Goal: Information Seeking & Learning: Find specific fact

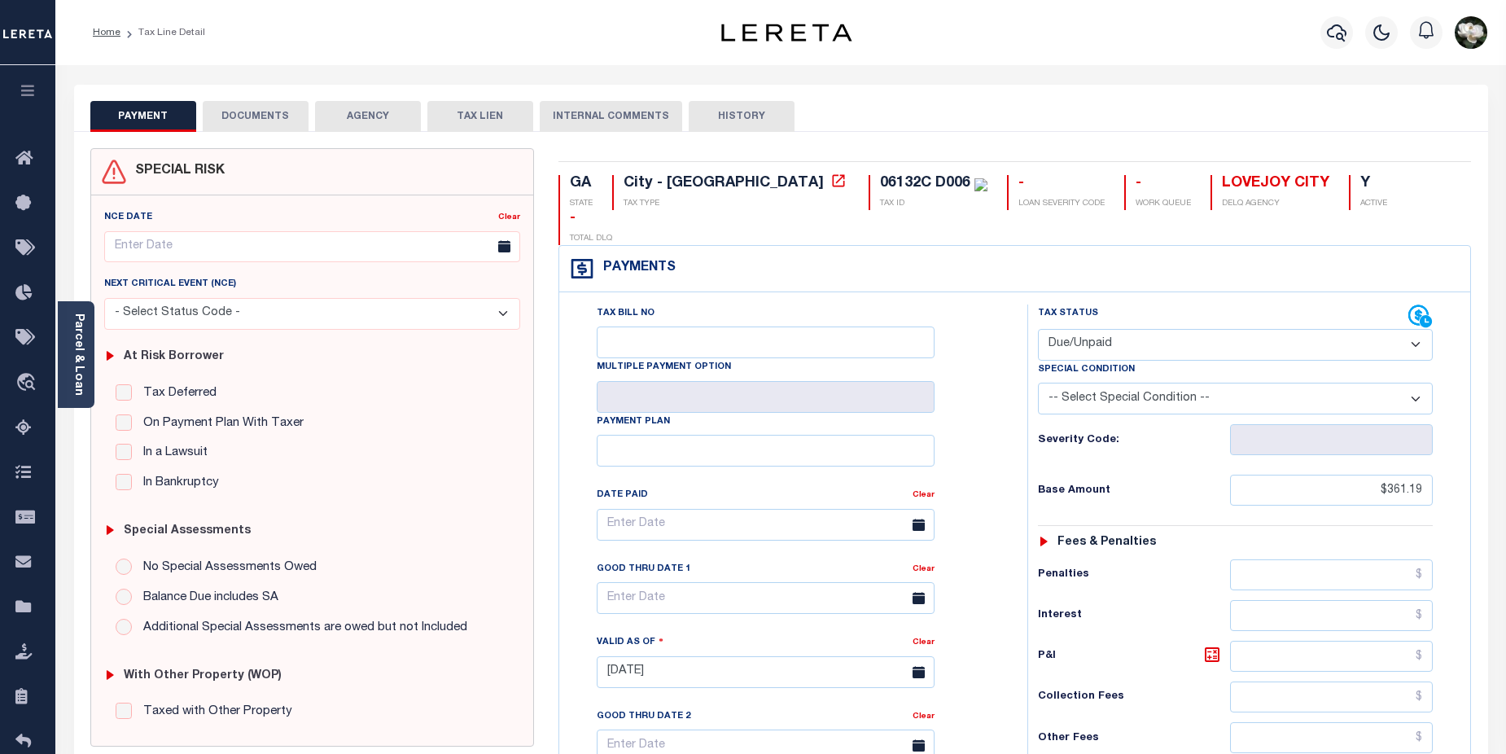
select select "DUE"
click at [1320, 35] on button "button" at bounding box center [1336, 32] width 33 height 33
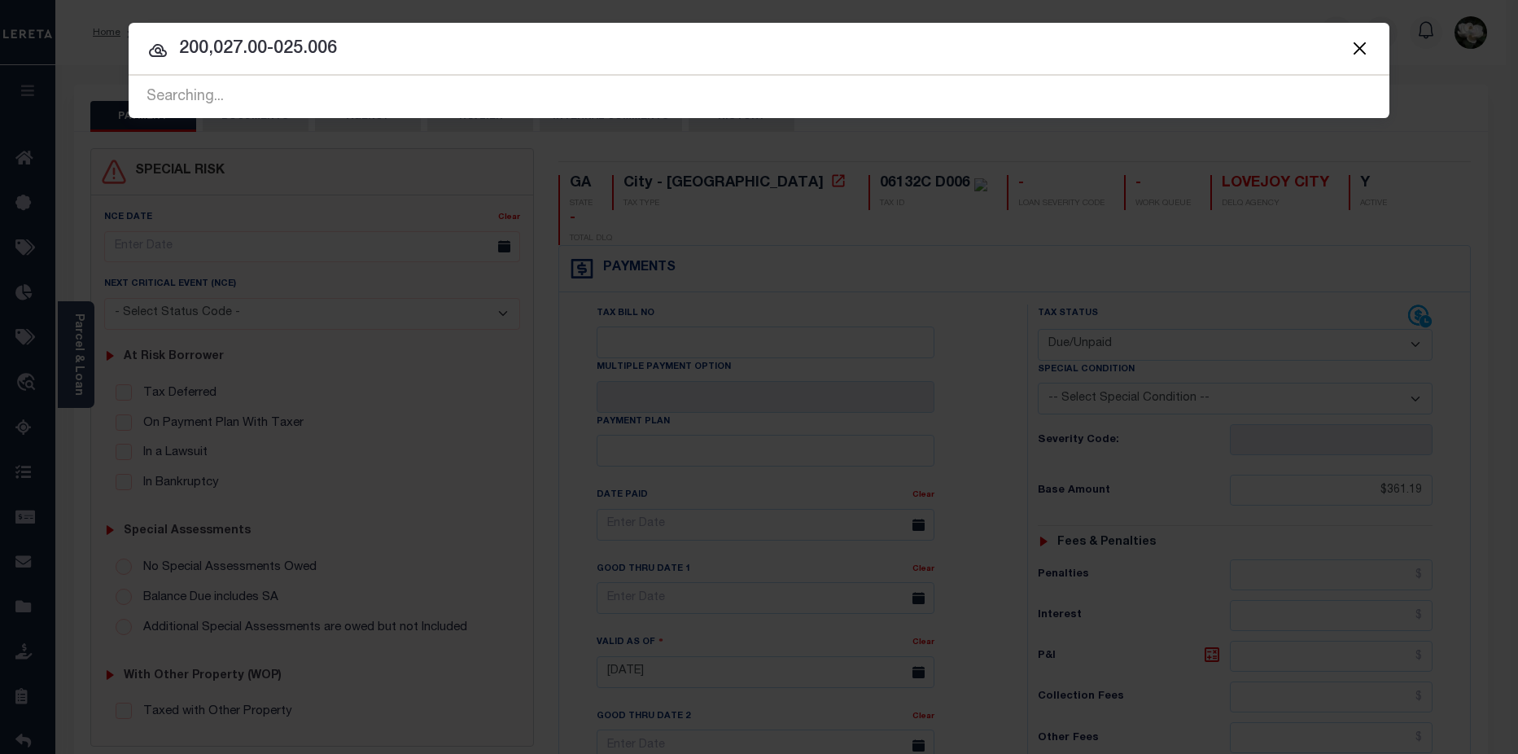
type input "200,027.00-025.006"
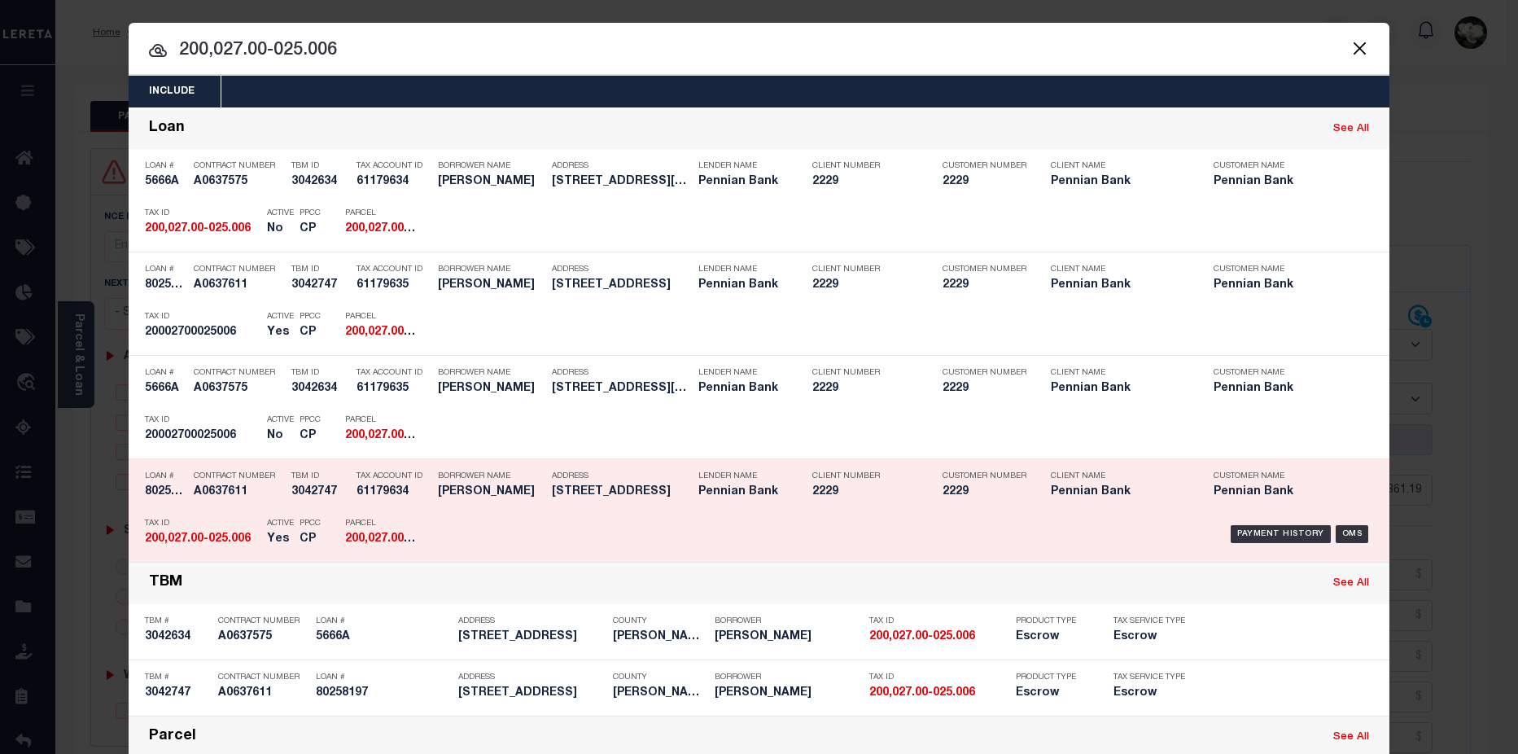
click at [1054, 488] on h5 "Pennian Bank" at bounding box center [1120, 492] width 138 height 14
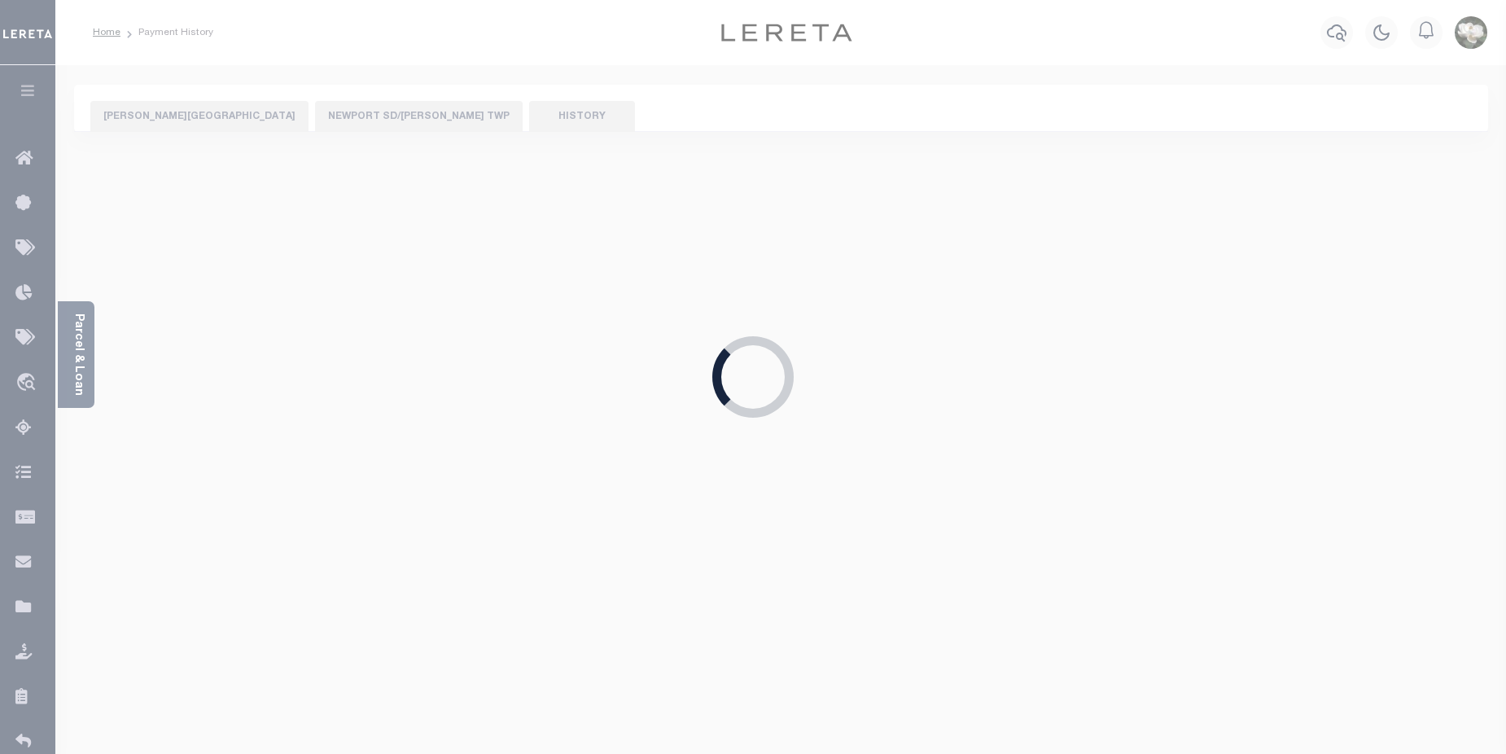
click at [751, 225] on div "Loading..." at bounding box center [753, 377] width 1506 height 754
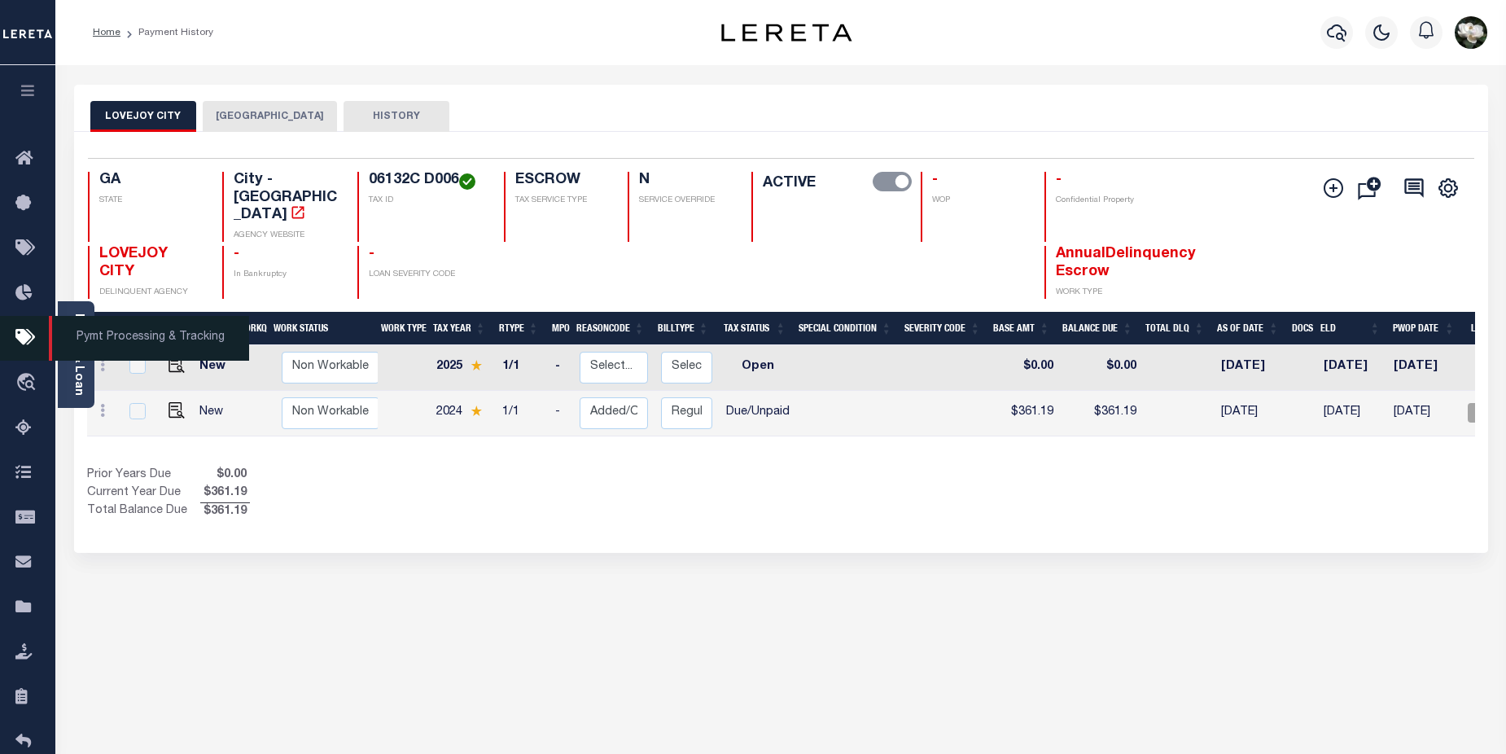
click at [23, 337] on icon at bounding box center [28, 338] width 26 height 20
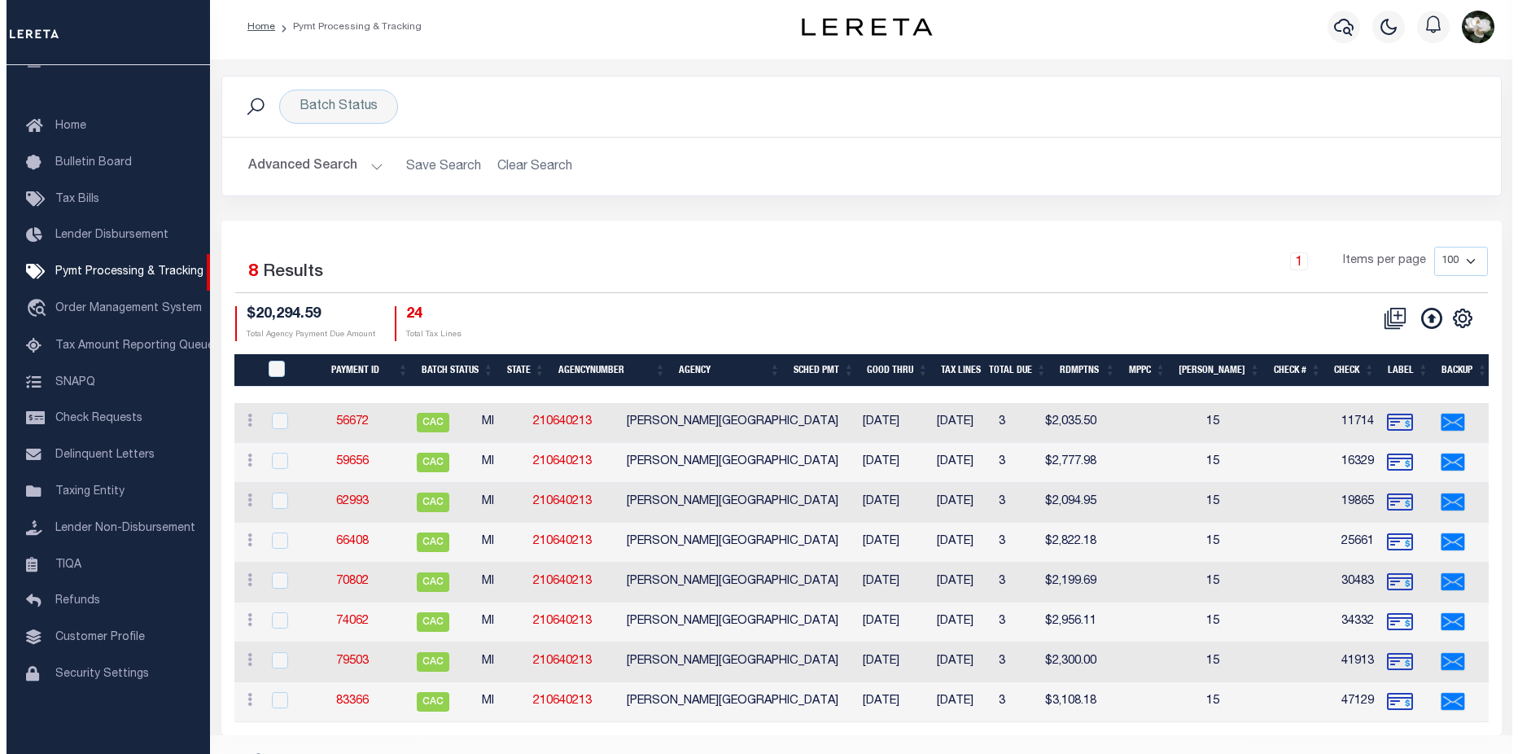
scroll to position [26, 0]
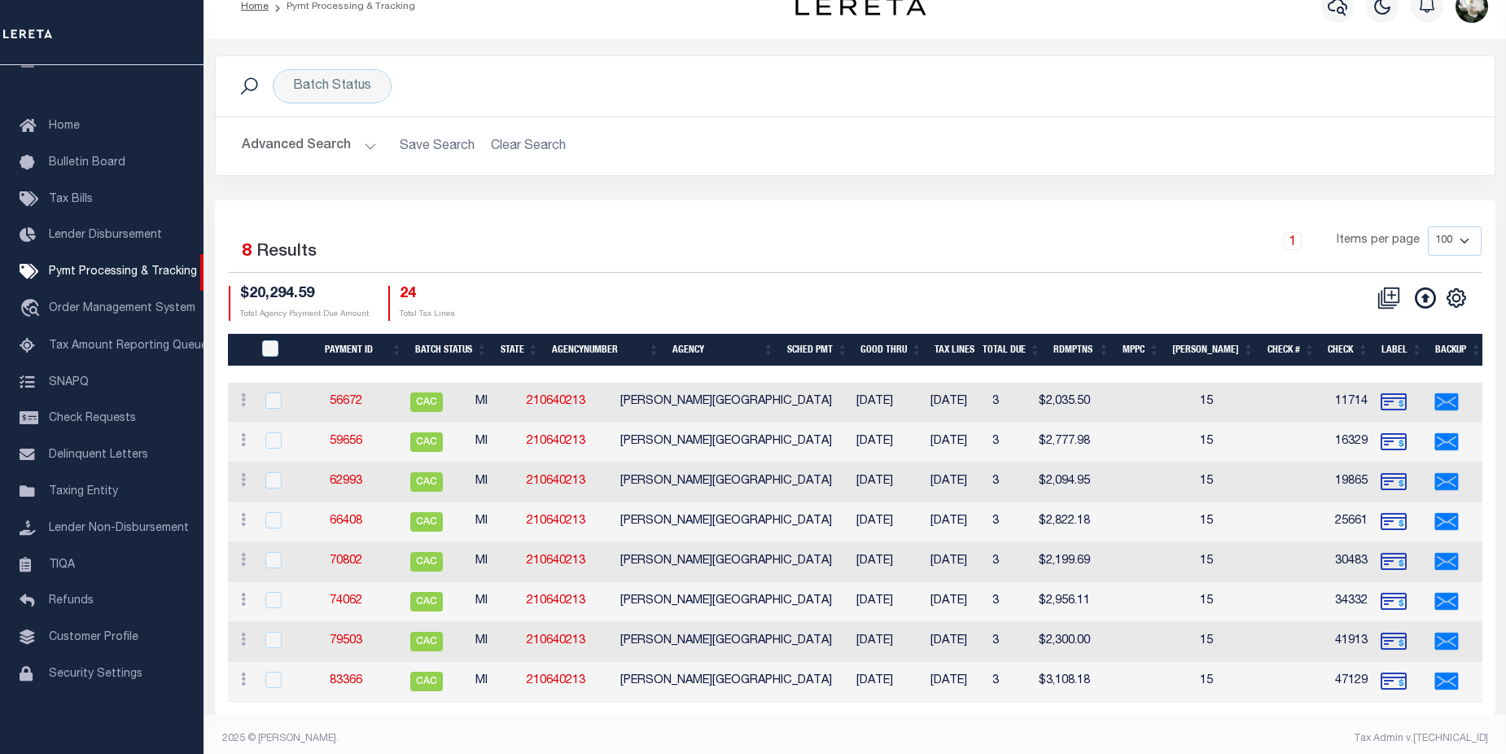
click at [1396, 120] on div "Advanced Search Save Search Clear Search PayeeSearchTable_dynamictable_____Defa…" at bounding box center [855, 146] width 1279 height 58
click at [1337, 6] on icon "button" at bounding box center [1338, 7] width 20 height 20
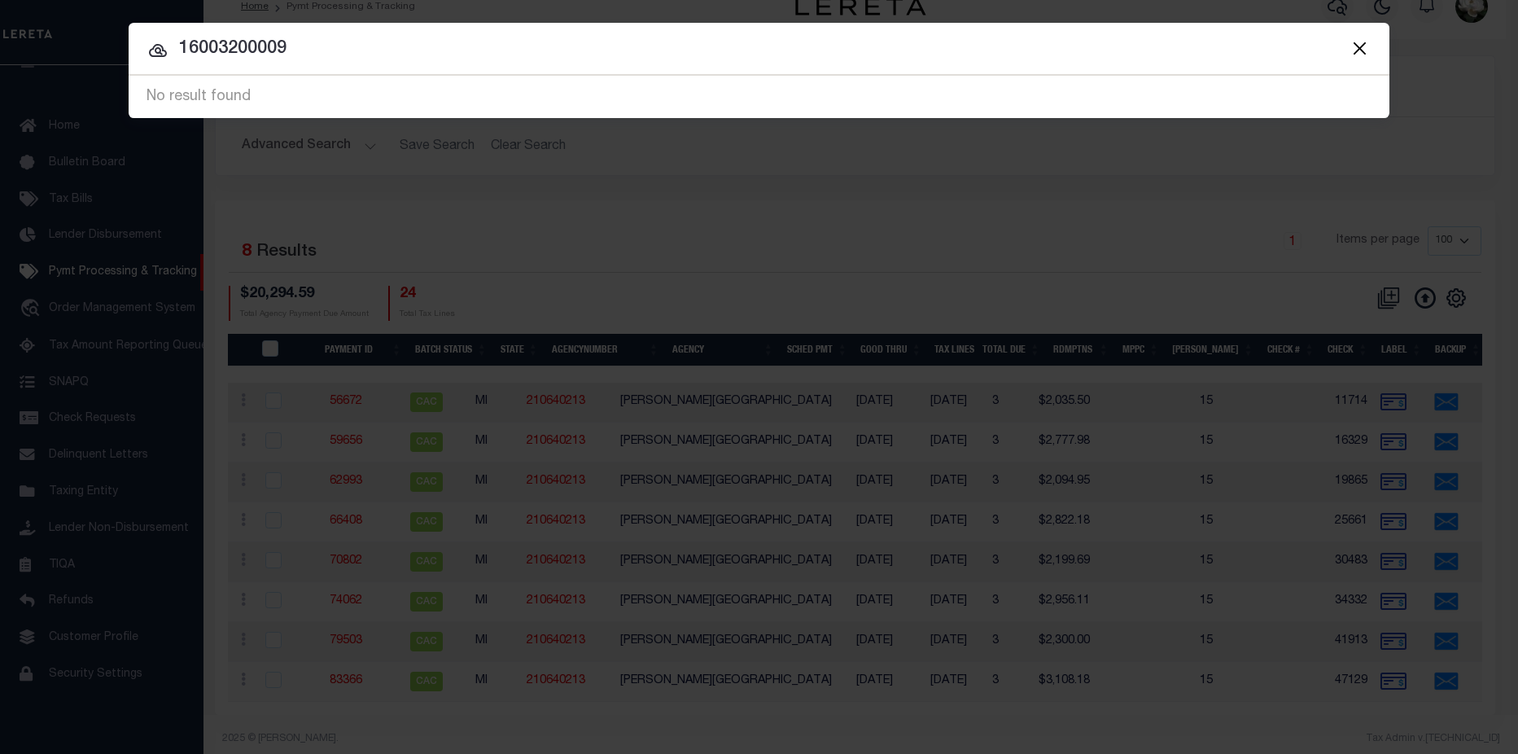
drag, startPoint x: 439, startPoint y: 47, endPoint x: -110, endPoint y: 46, distance: 548.7
click at [0, 46] on html "Home Pymt Processing & Tracking Profile" at bounding box center [759, 369] width 1518 height 790
click at [178, 48] on input "24" at bounding box center [759, 49] width 1261 height 28
click at [266, 46] on input "224" at bounding box center [759, 49] width 1261 height 28
drag, startPoint x: 633, startPoint y: 46, endPoint x: 454, endPoint y: 10, distance: 182.6
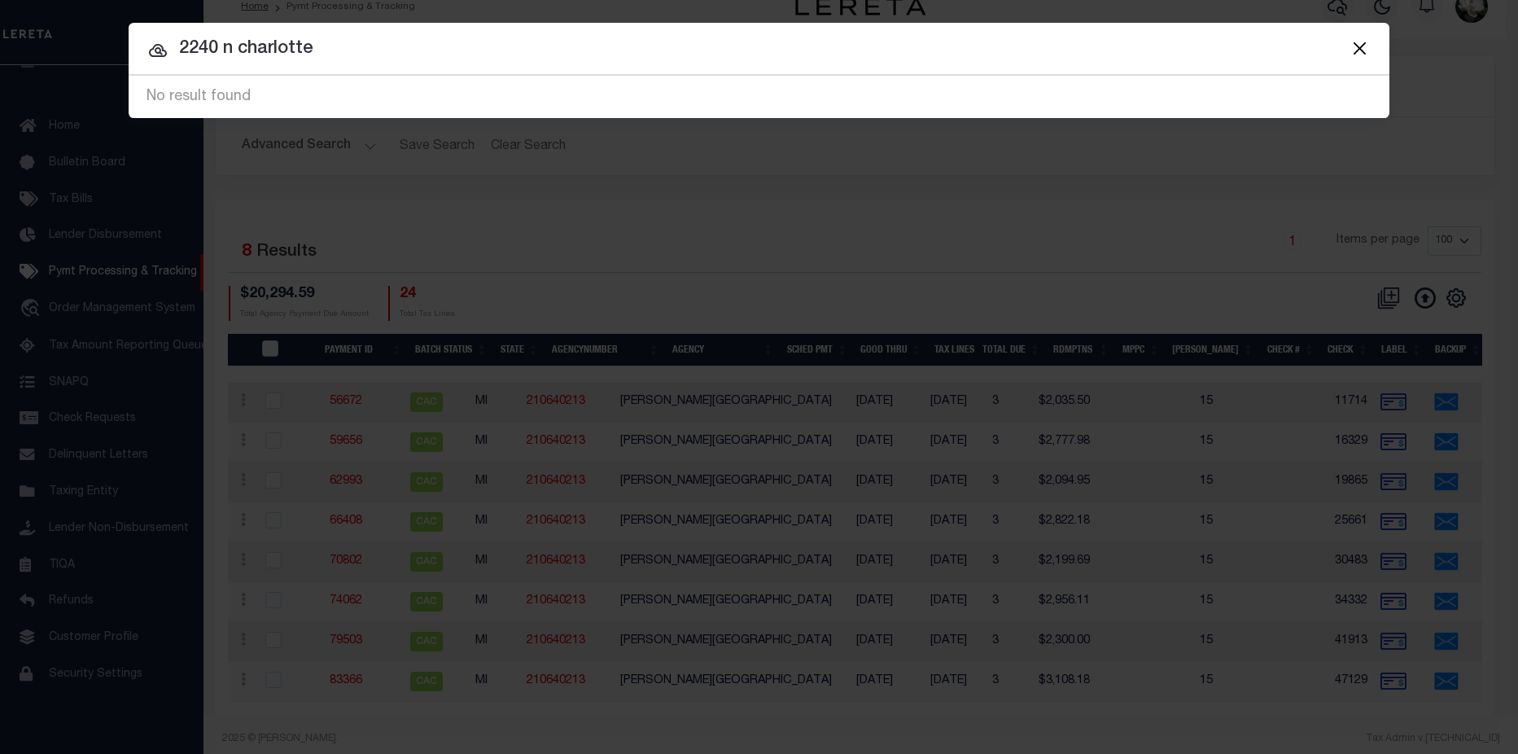
click at [620, 53] on input "2240 n charlotte" at bounding box center [759, 49] width 1261 height 28
click at [209, 43] on input "2240 n charlotte" at bounding box center [759, 49] width 1261 height 28
type input "224 n charlotte"
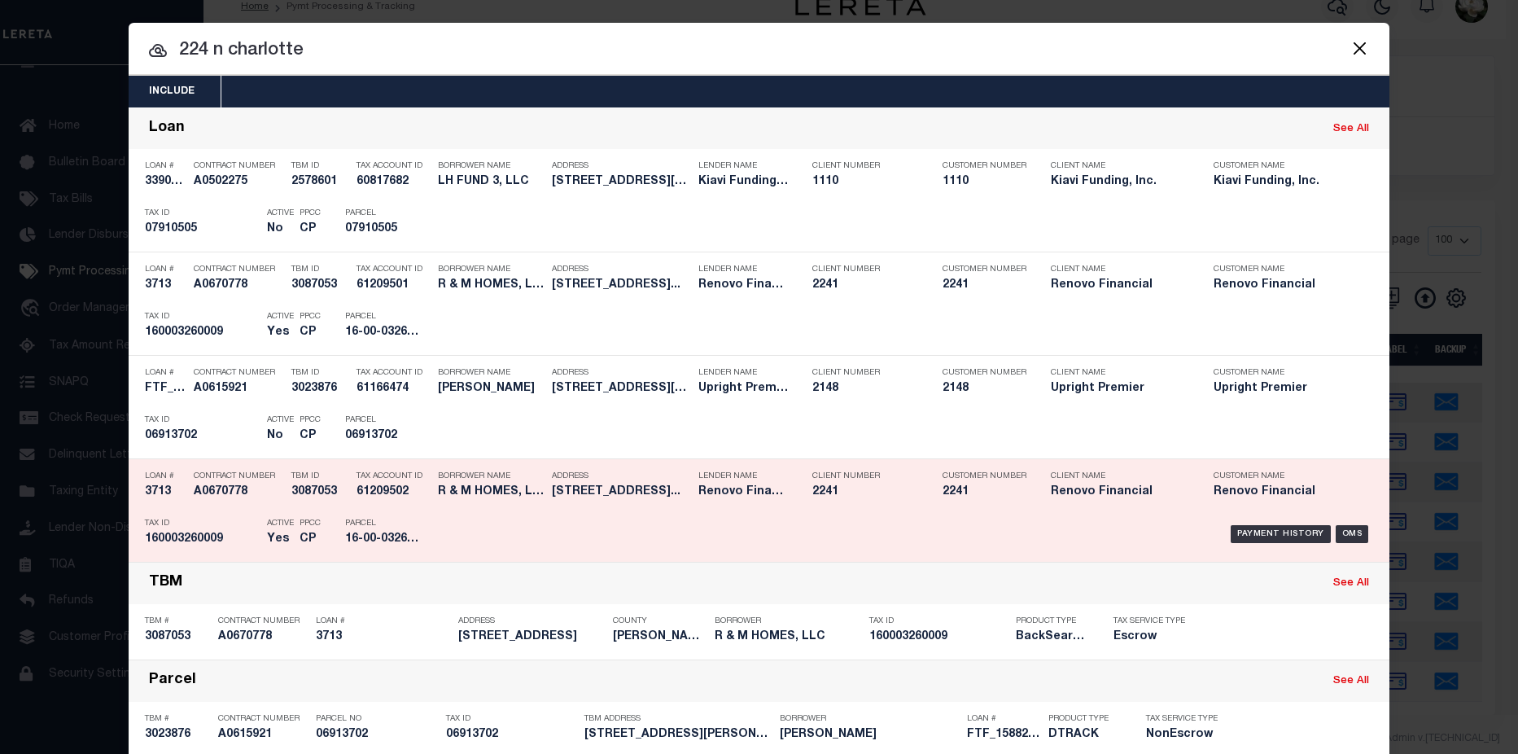
click at [628, 550] on div "Payment History OMS" at bounding box center [908, 533] width 930 height 47
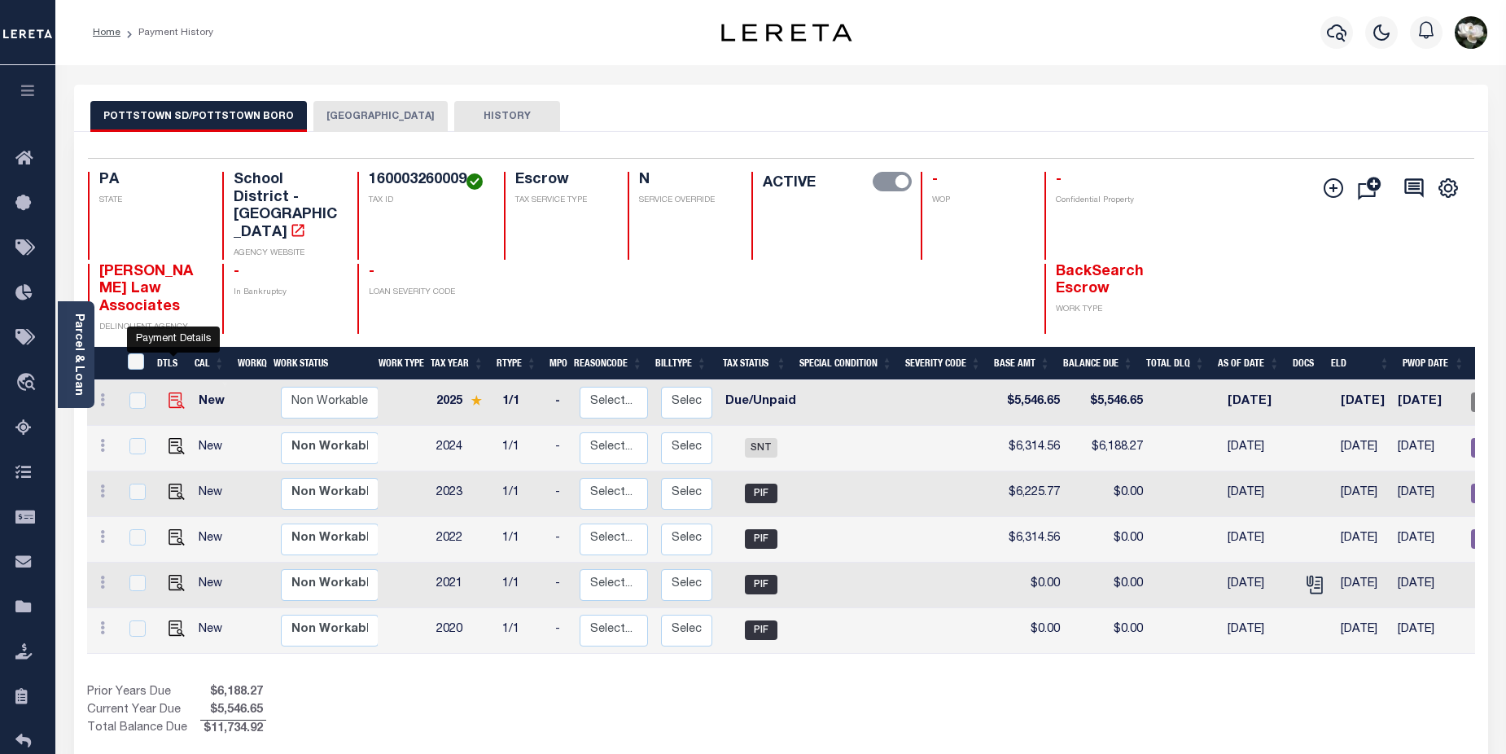
click at [169, 392] on img "" at bounding box center [177, 400] width 16 height 16
checkbox input "true"
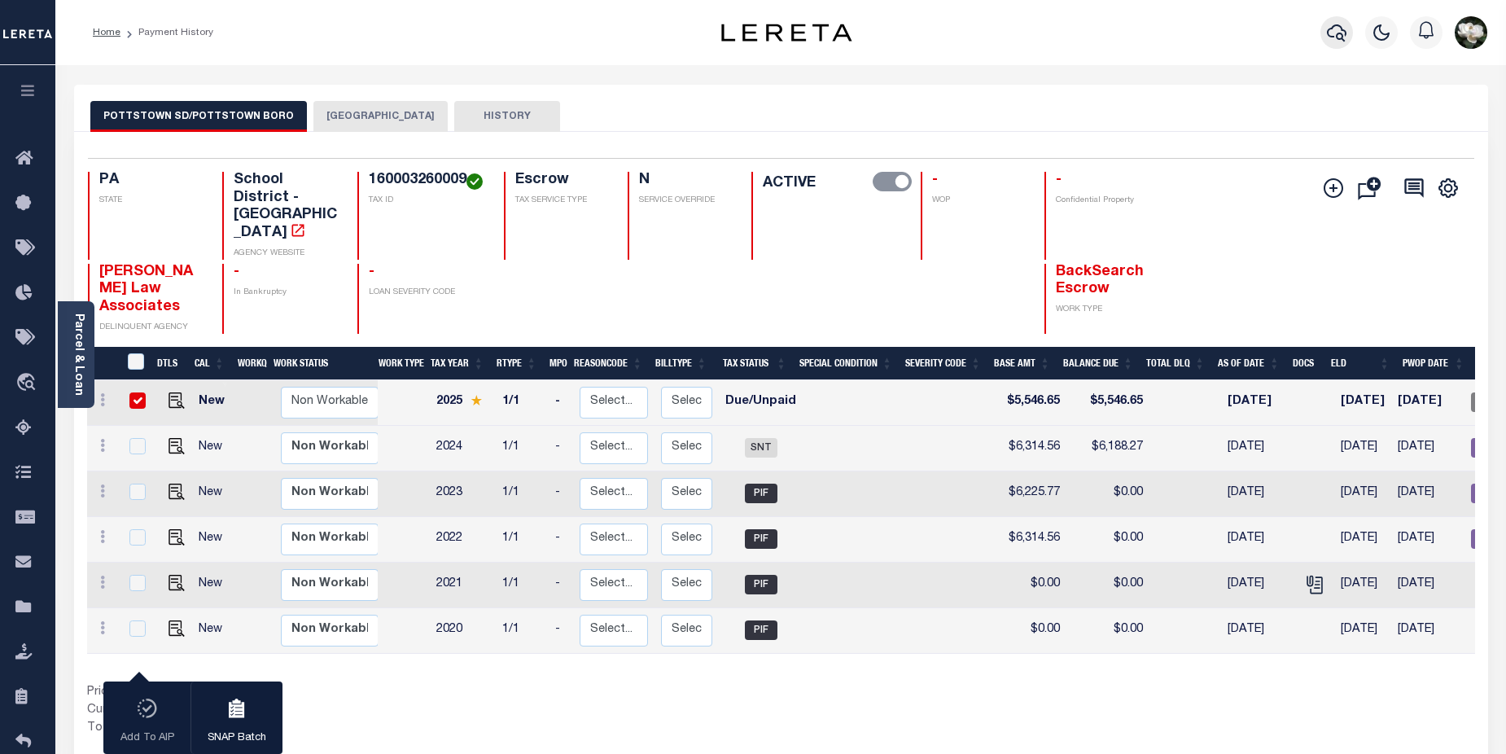
click at [1333, 30] on icon "button" at bounding box center [1337, 33] width 20 height 20
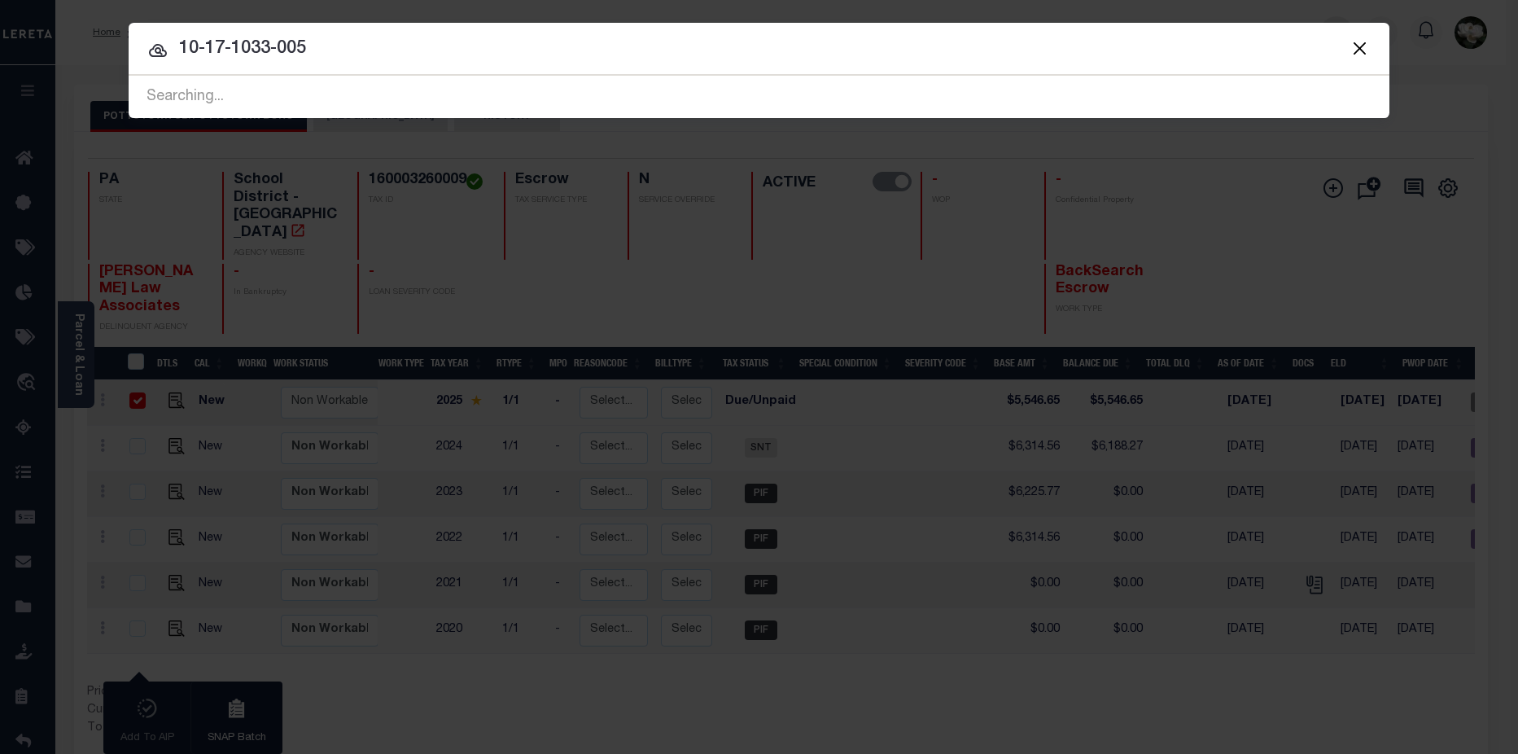
type input "10-17-1033-005"
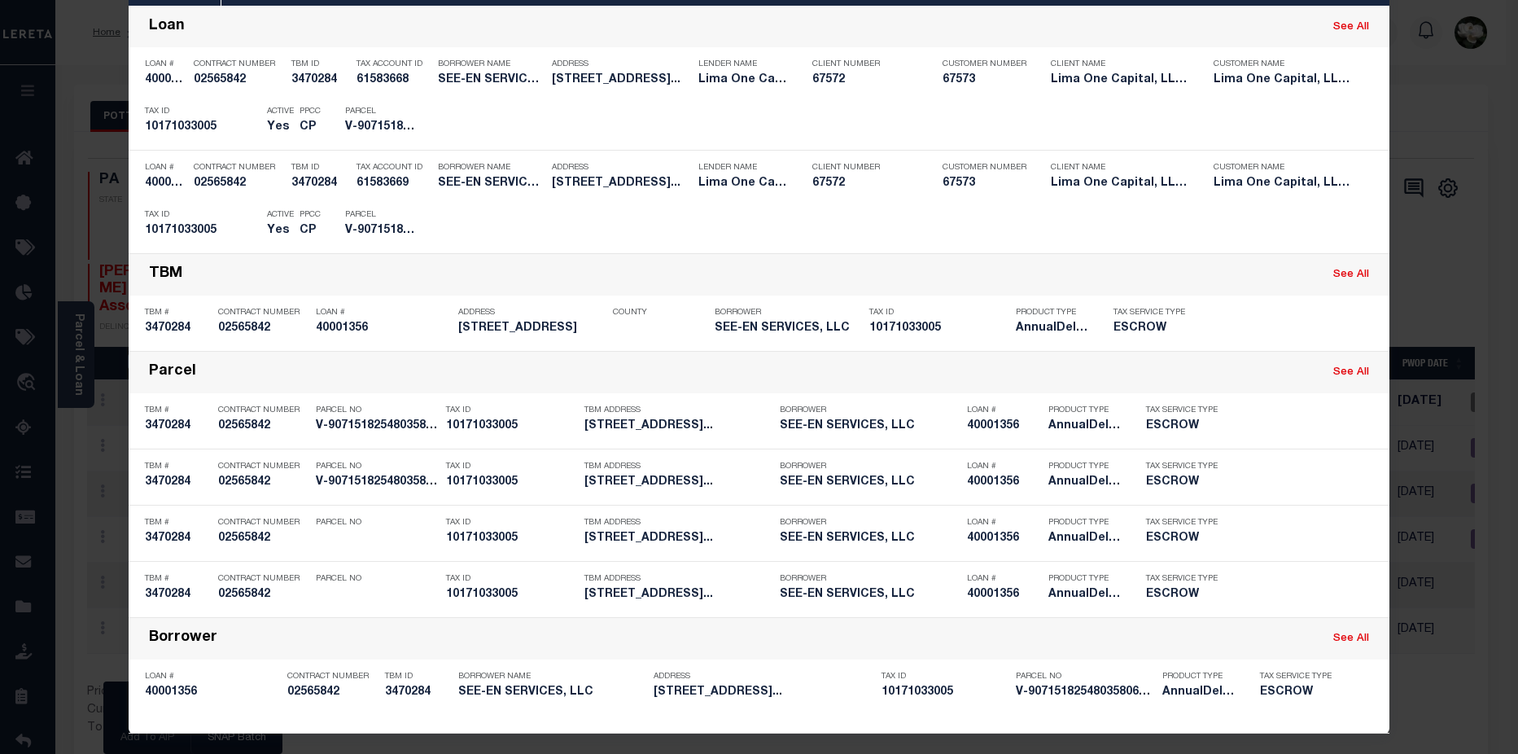
scroll to position [107, 0]
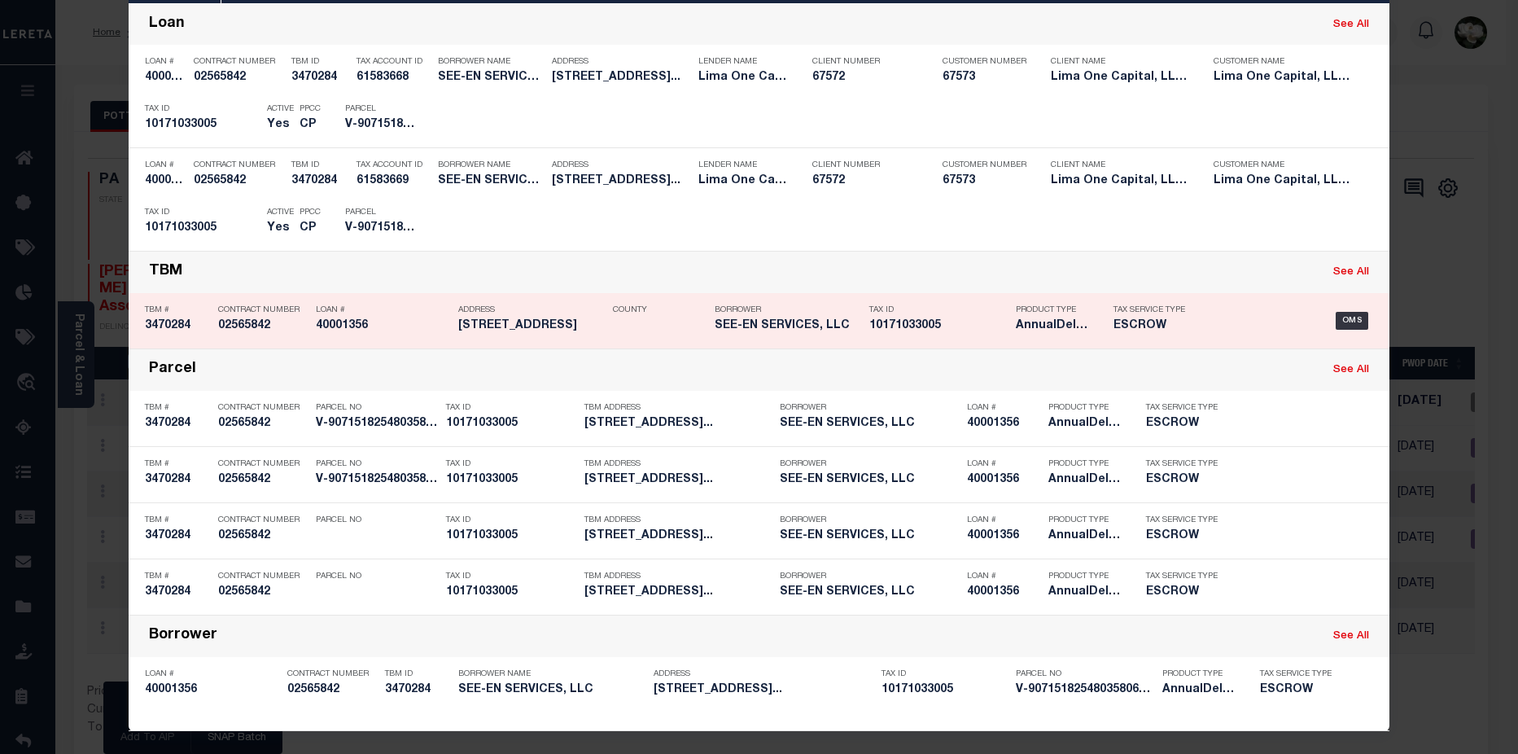
click at [950, 334] on div "Tax ID 10171033005" at bounding box center [938, 320] width 138 height 47
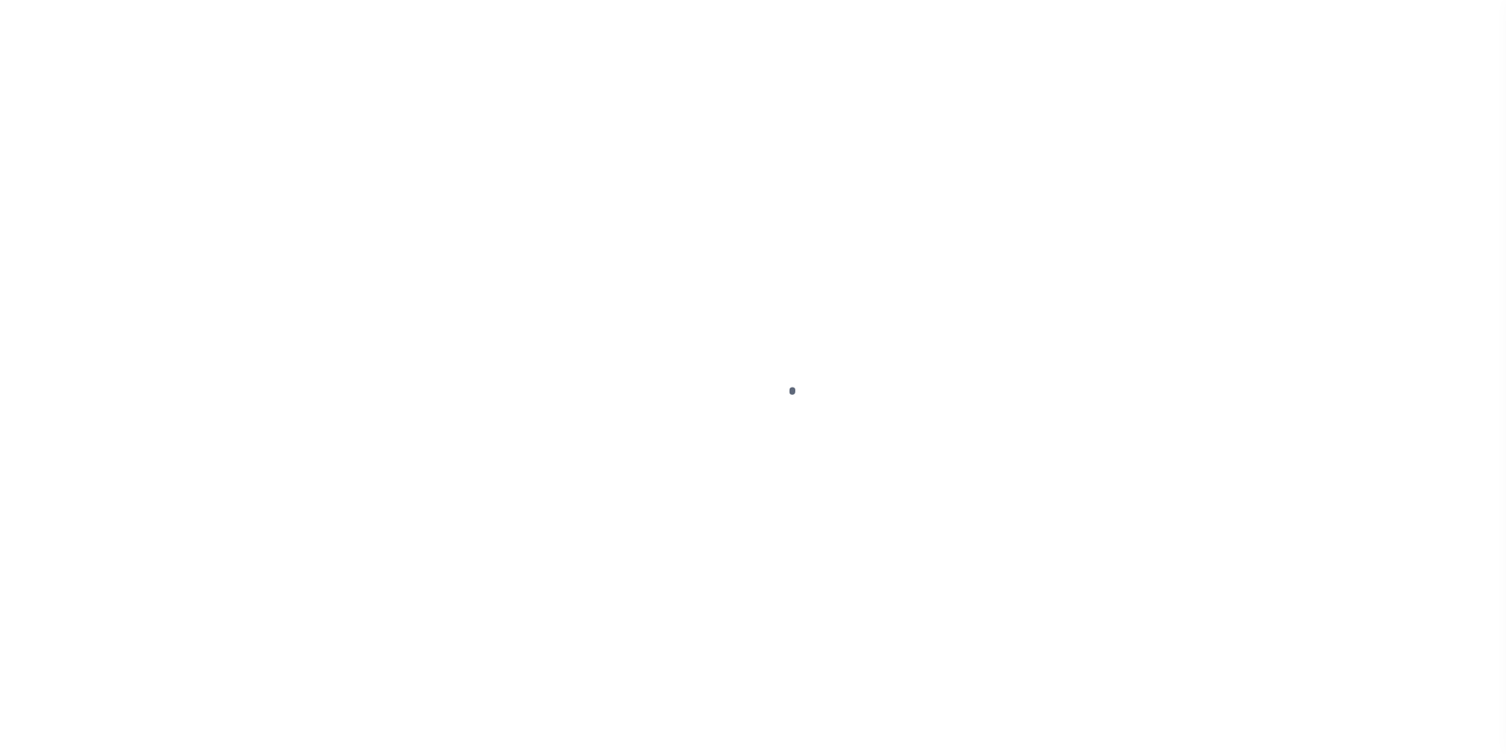
select select "DUE"
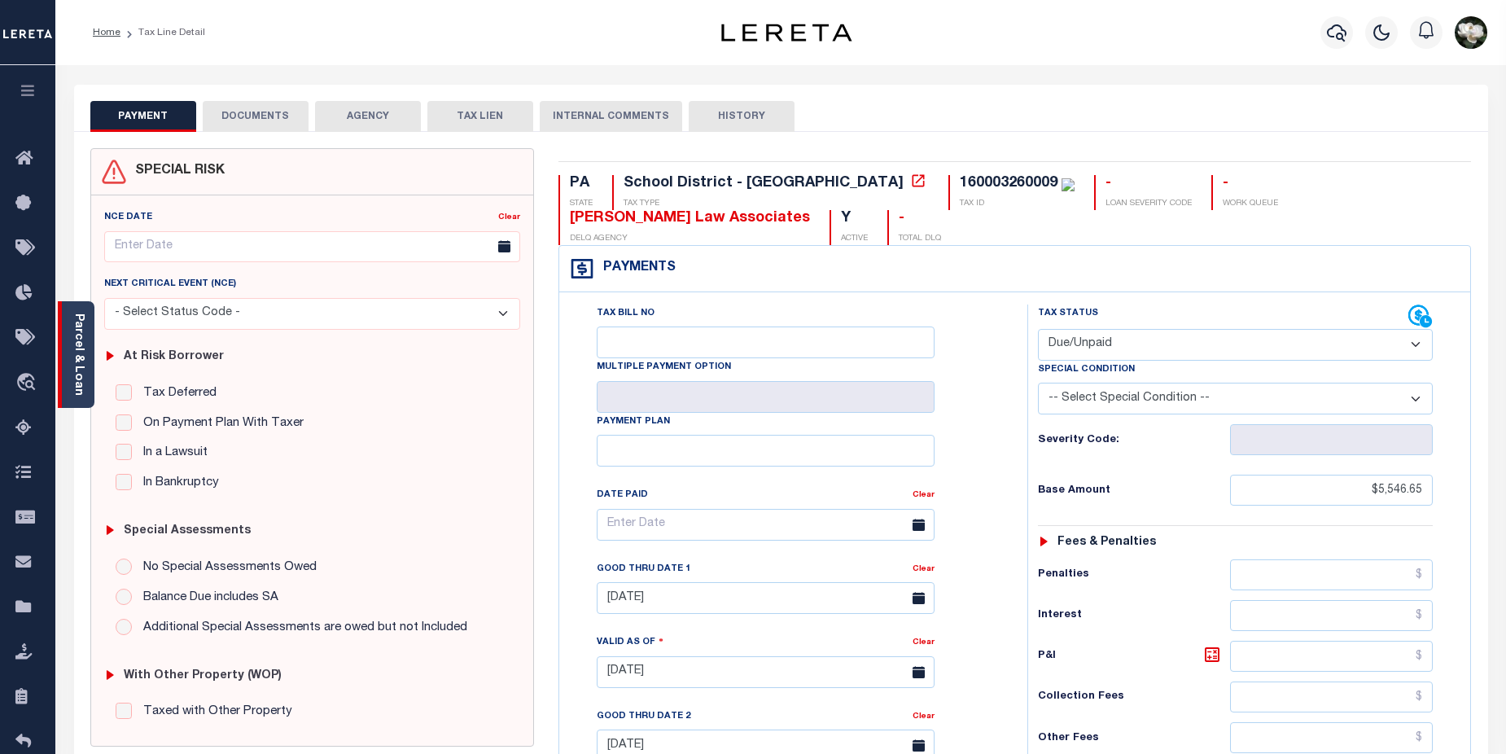
click at [73, 350] on link "Parcel & Loan" at bounding box center [77, 354] width 11 height 82
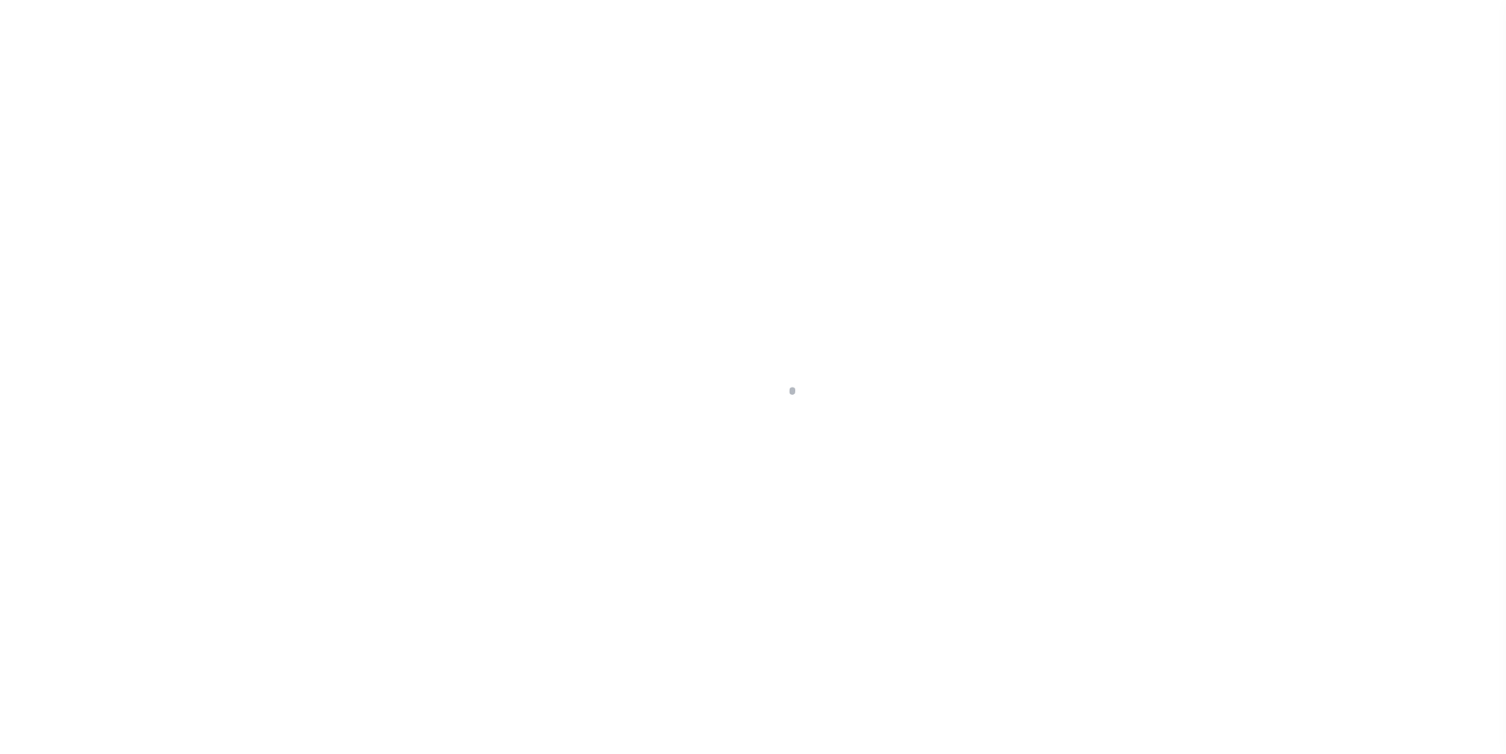
type input "[STREET_ADDRESS]"
radio input "true"
select select "Escrow"
select select
type input "[GEOGRAPHIC_DATA] PA 17050"
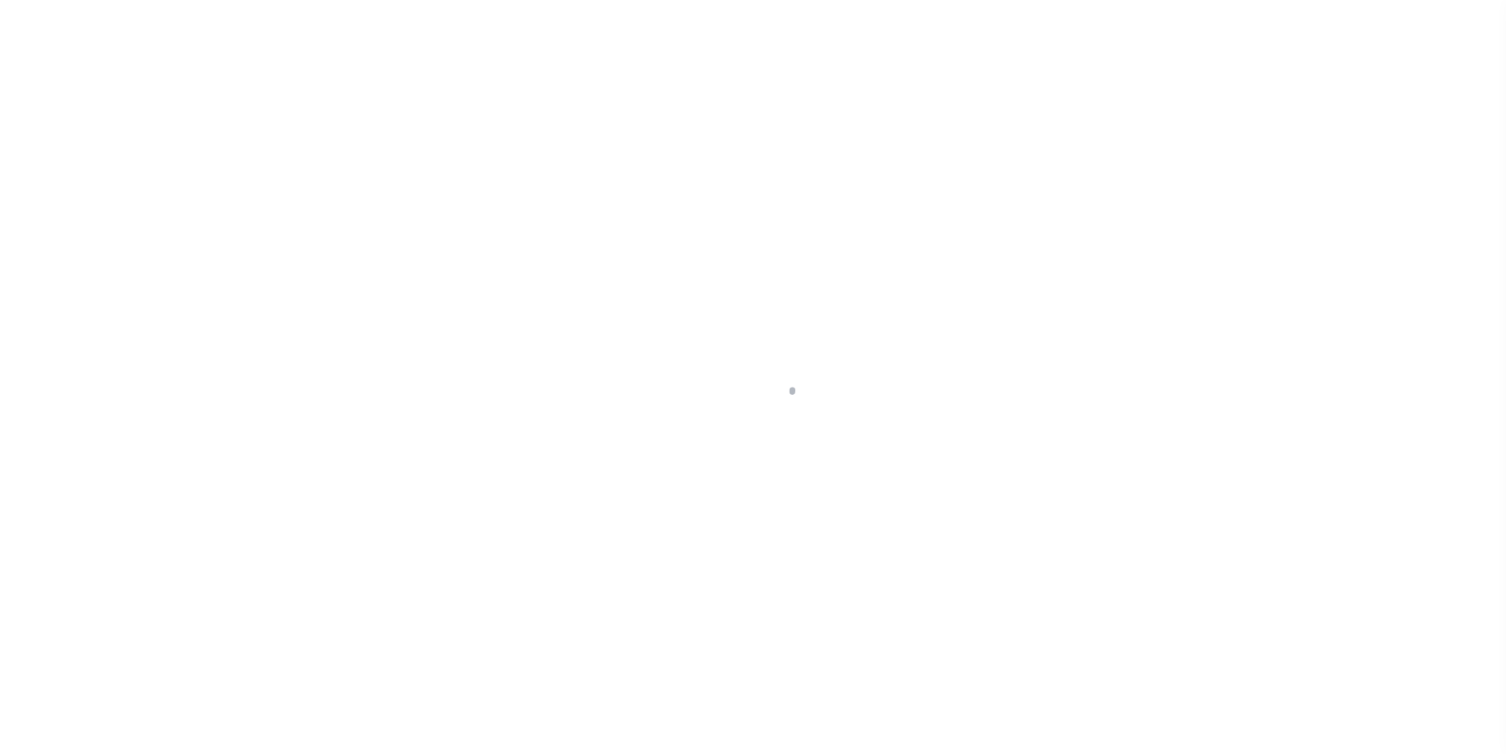
type input "40001356-1"
type input "PA"
type textarea "NO COLLECTOR INFO PROVIDED BY THE CLIENT."
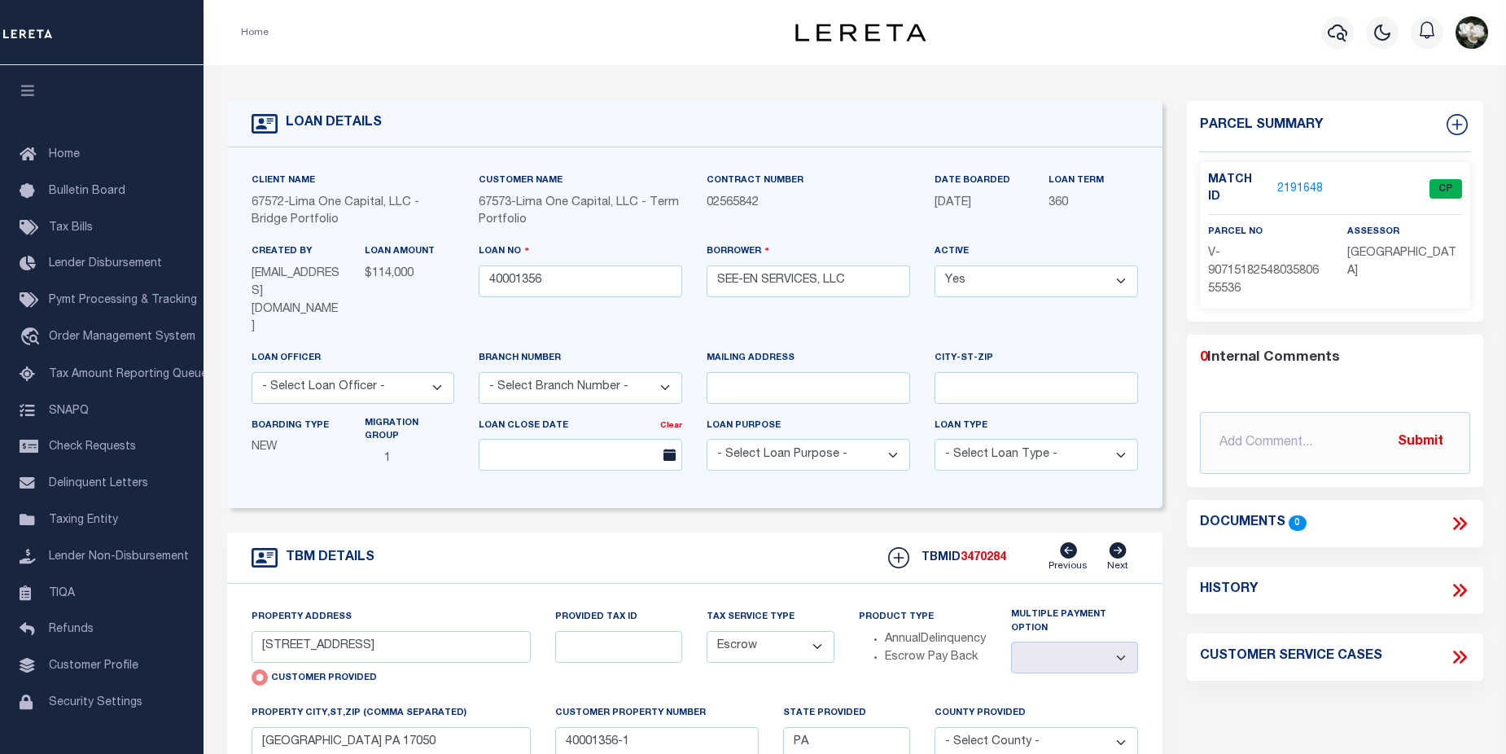
click at [1300, 182] on link "2191648" at bounding box center [1300, 189] width 46 height 17
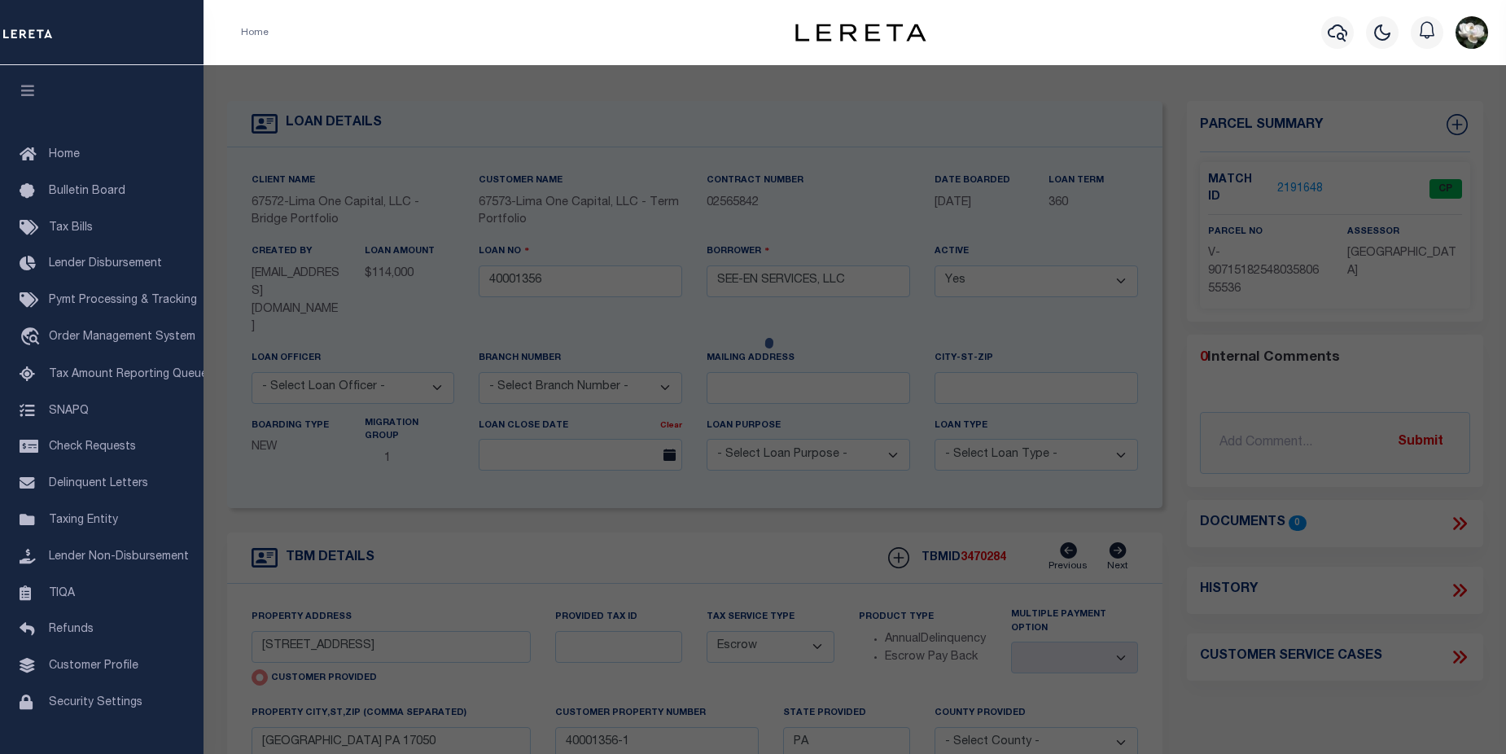
checkbox input "false"
select select "CP"
select select "AGW"
select select
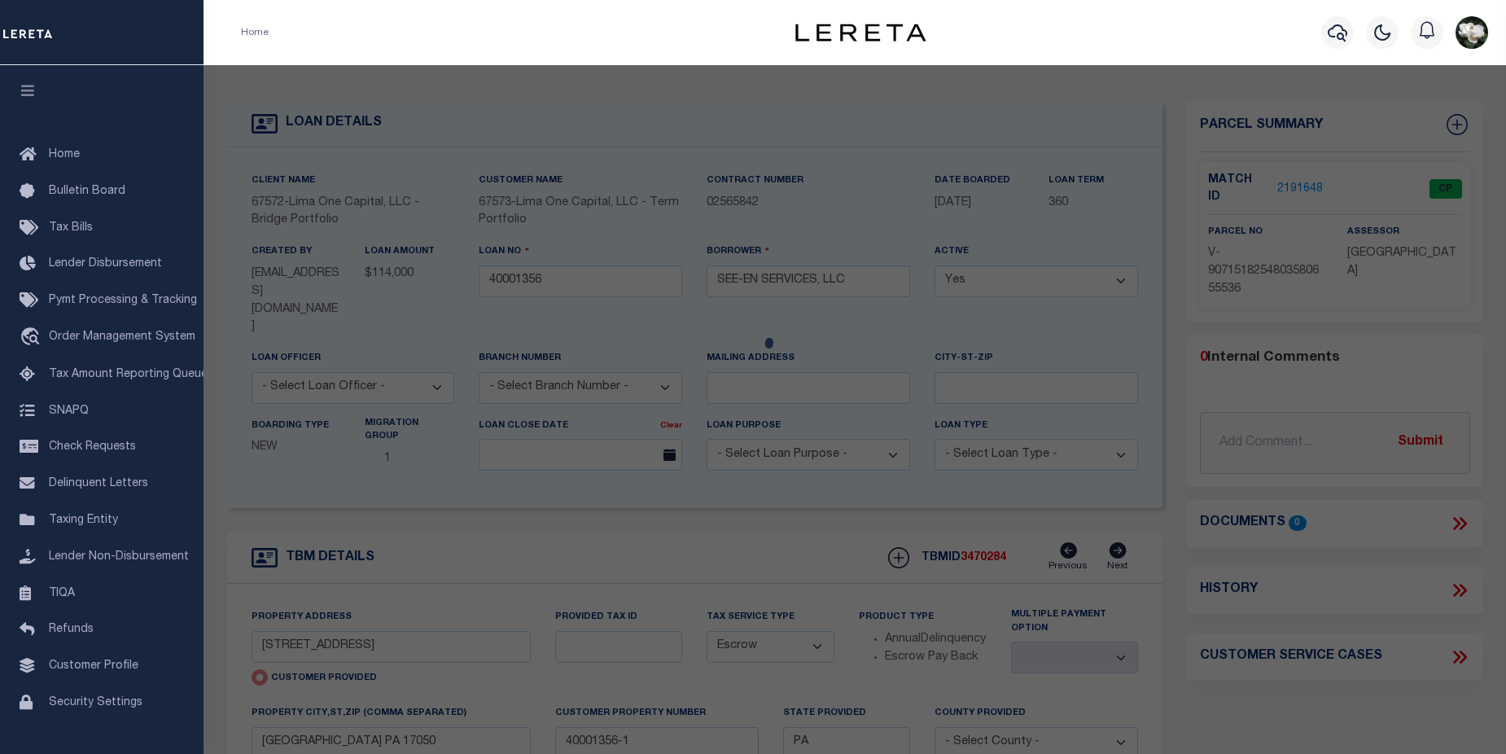
type input "[STREET_ADDRESS]"
checkbox input "false"
type input "[GEOGRAPHIC_DATA] PA 17050"
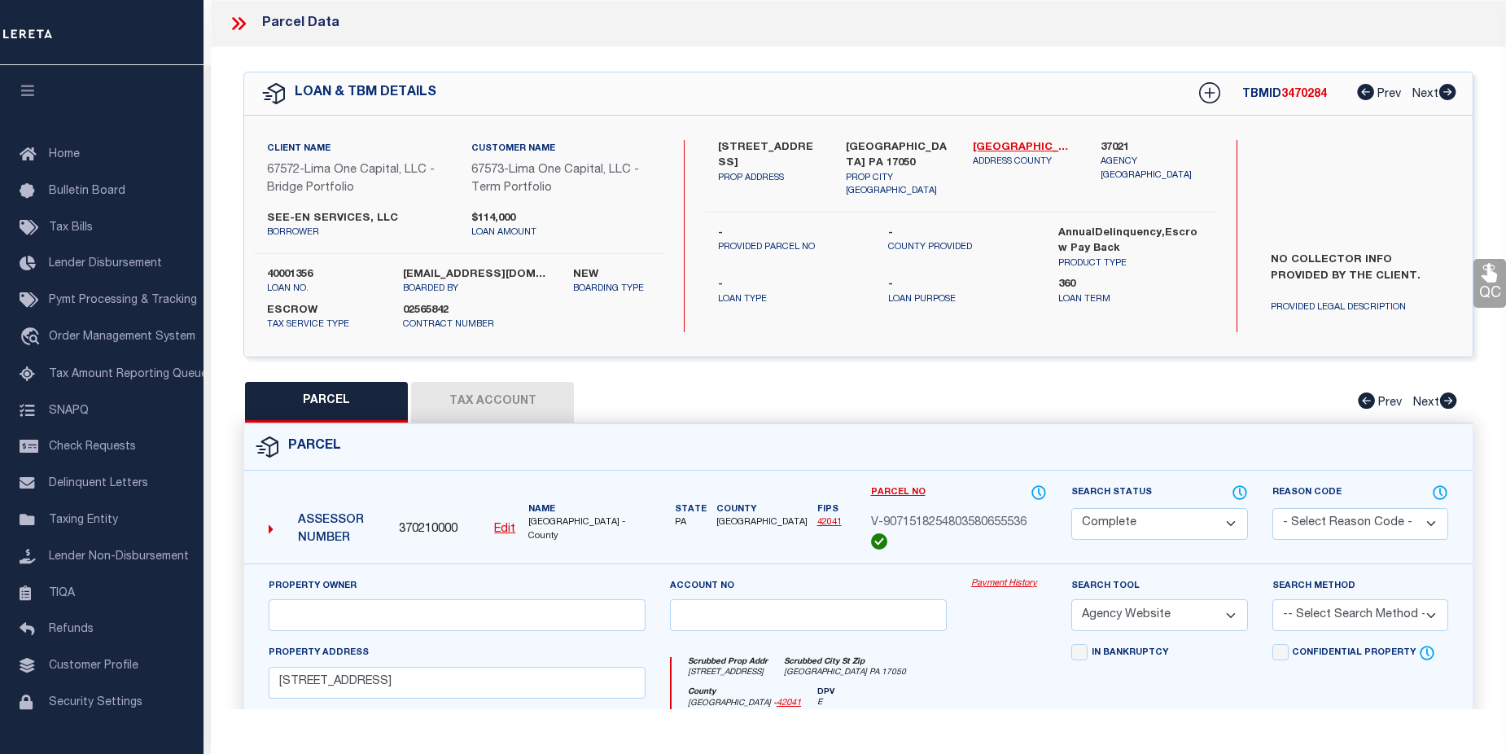
click at [995, 580] on link "Payment History" at bounding box center [1009, 584] width 76 height 14
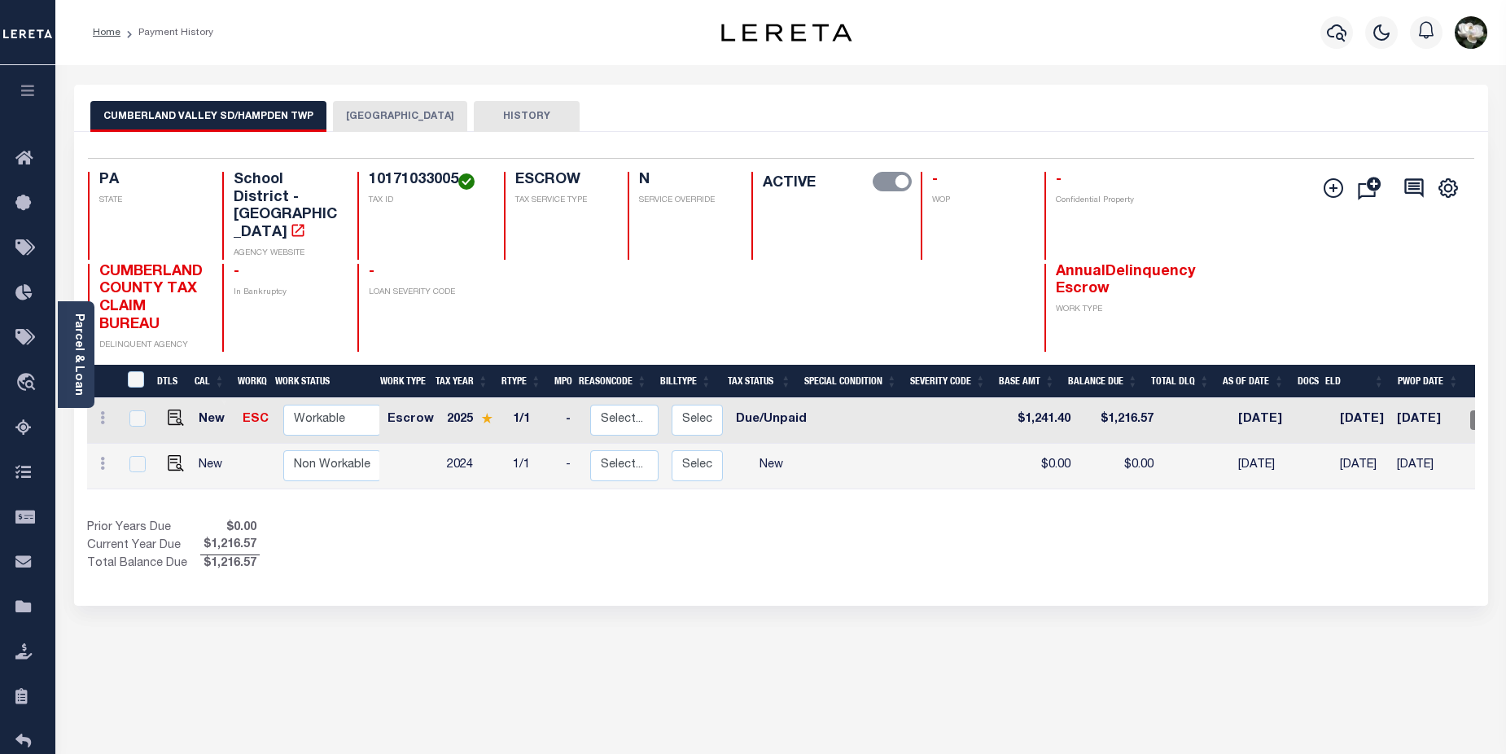
click at [399, 120] on button "HAMPDEN TOWNSHIP" at bounding box center [400, 116] width 134 height 31
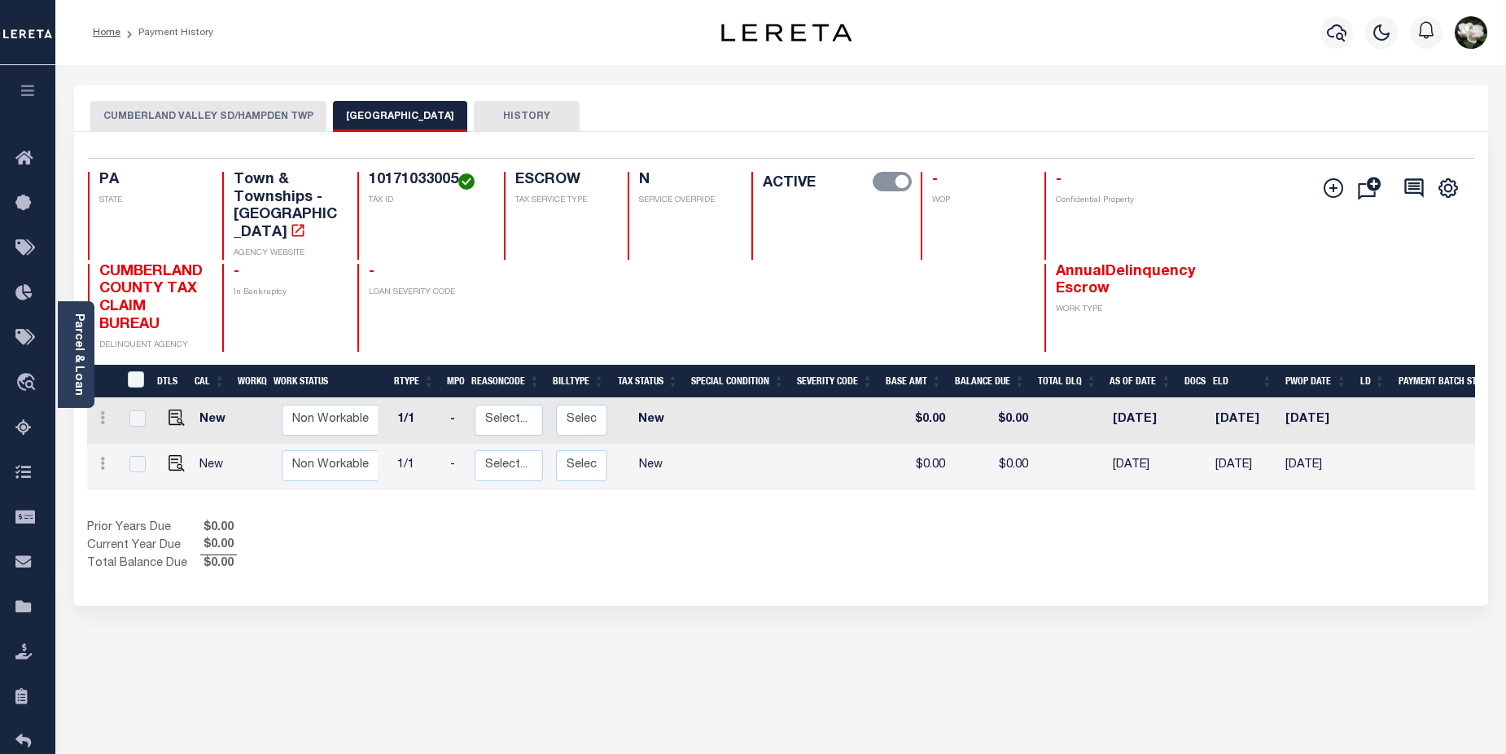
scroll to position [0, 105]
click at [199, 105] on button "CUMBERLAND VALLEY SD/HAMPDEN TWP" at bounding box center [208, 116] width 236 height 31
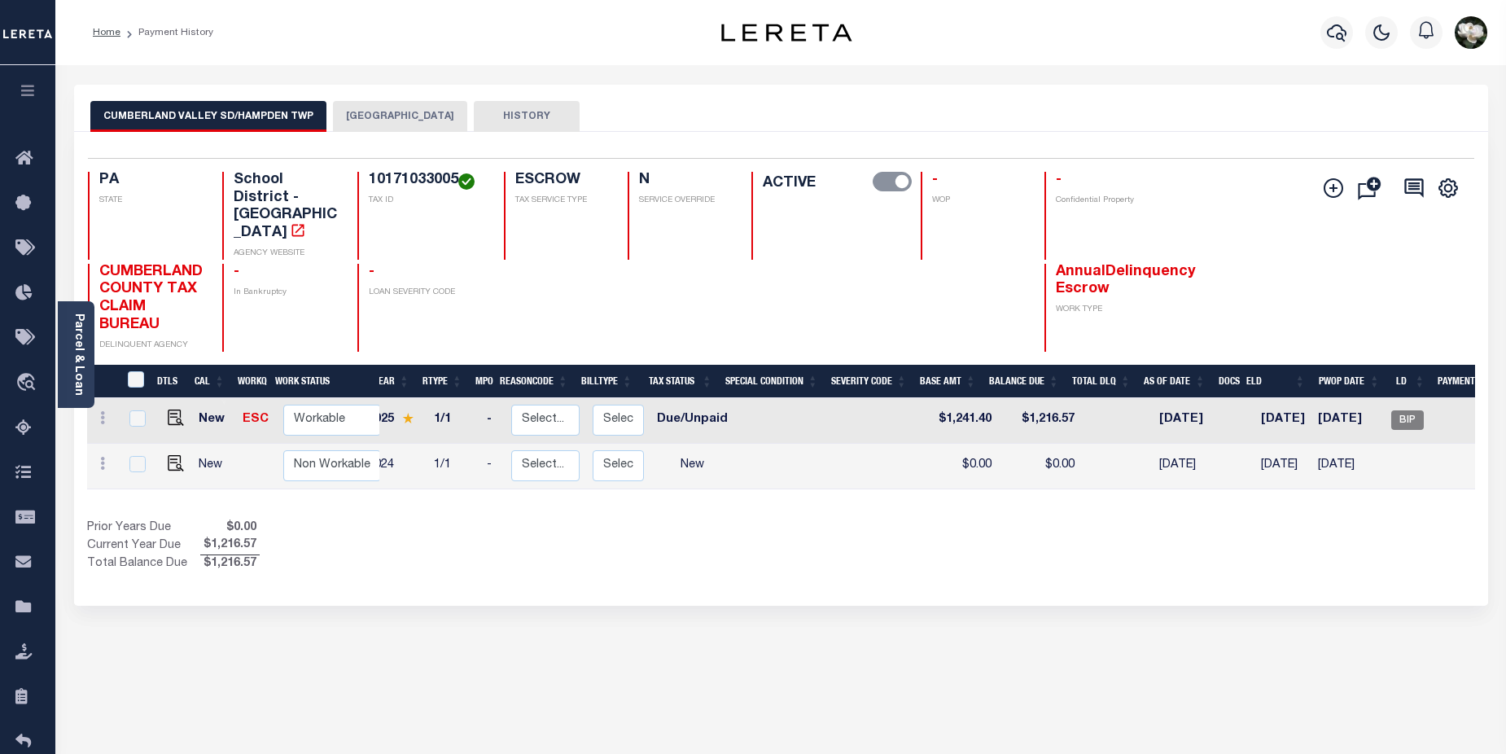
scroll to position [0, 14]
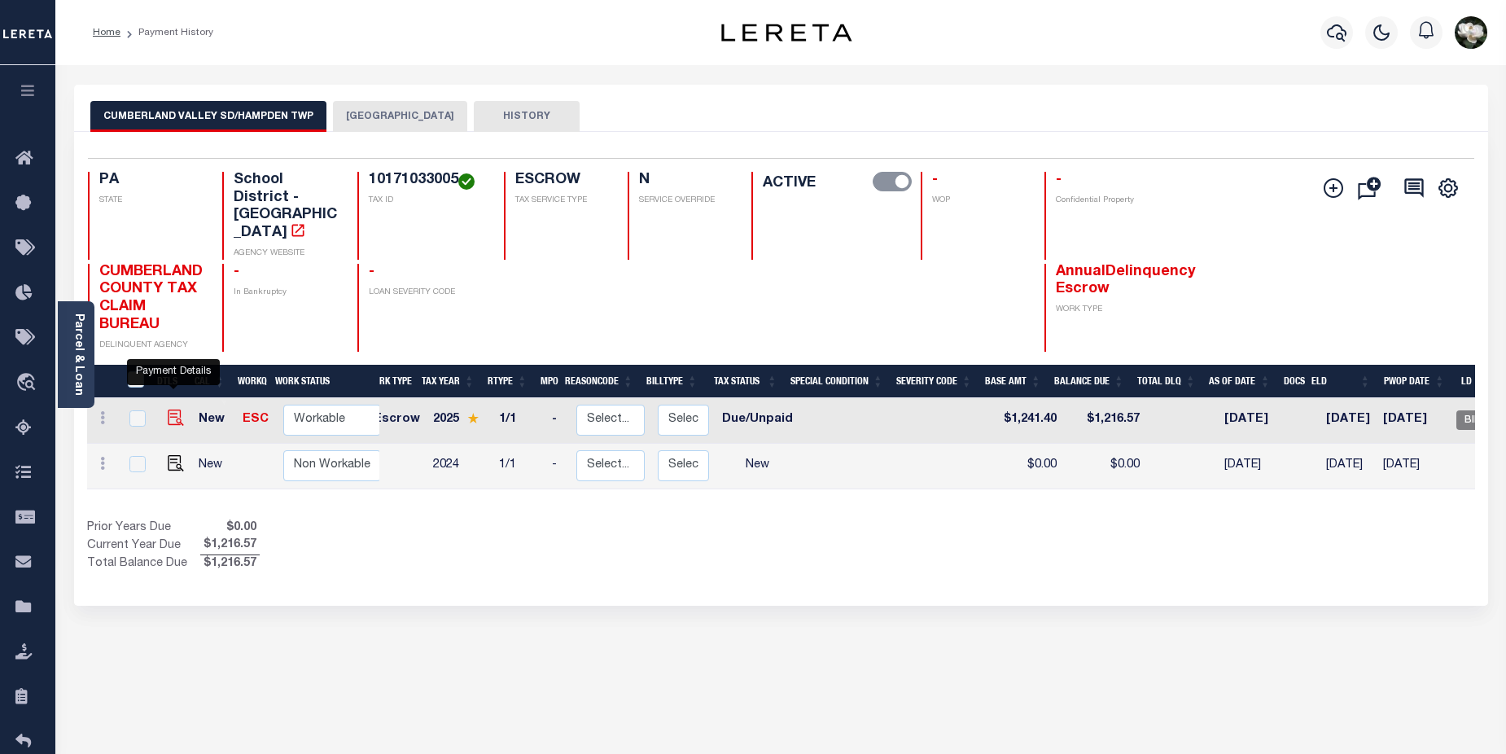
click at [168, 409] on img "" at bounding box center [176, 417] width 16 height 16
checkbox input "true"
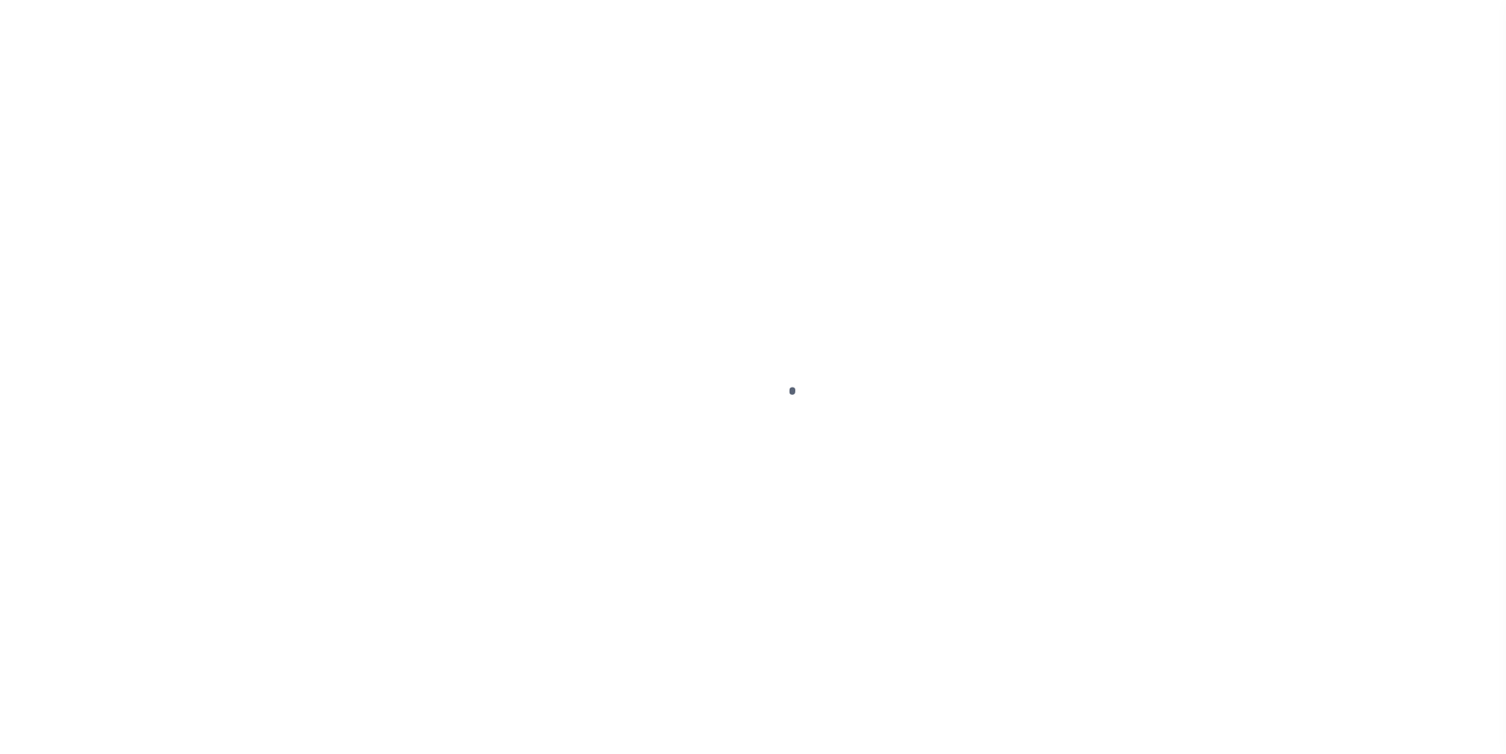
select select "DUE"
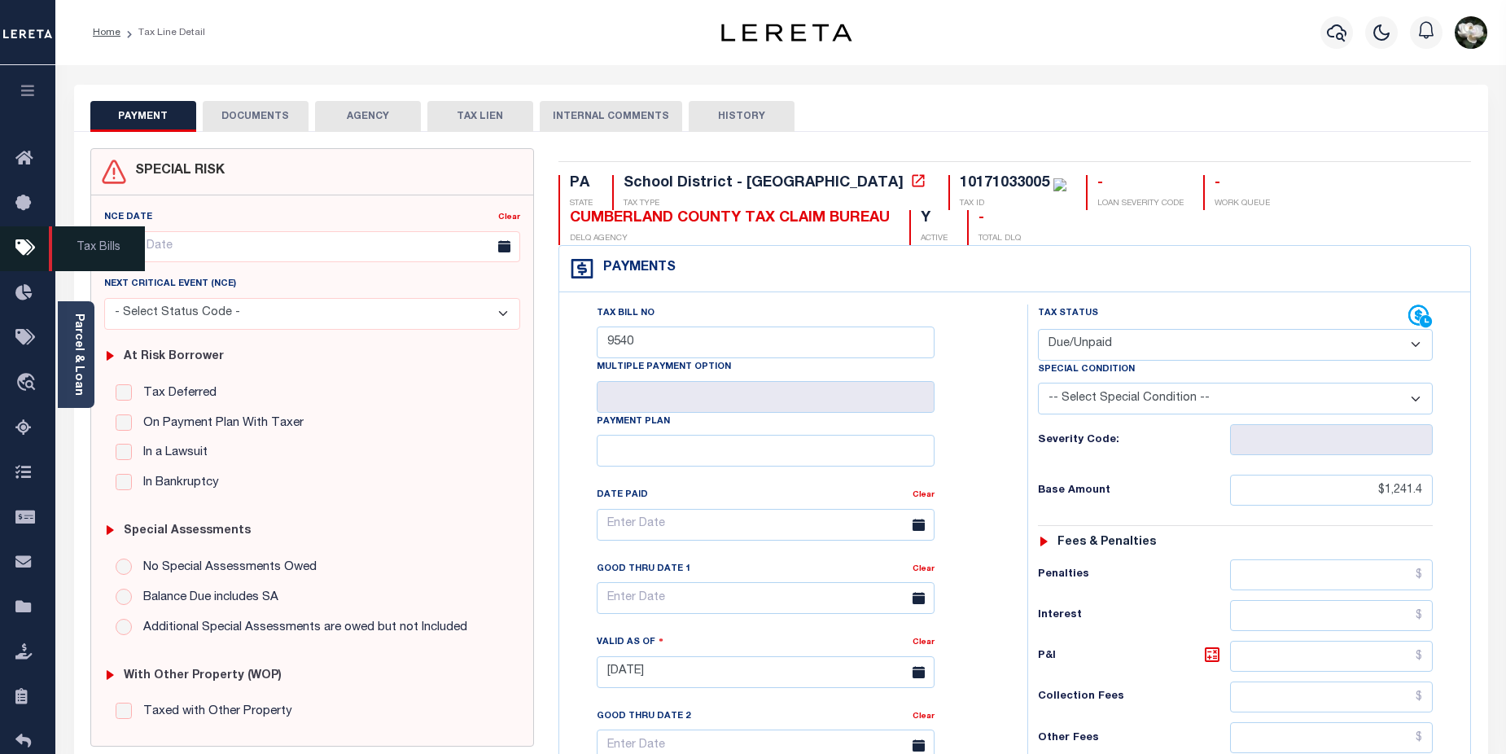
click at [31, 249] on icon at bounding box center [28, 249] width 26 height 20
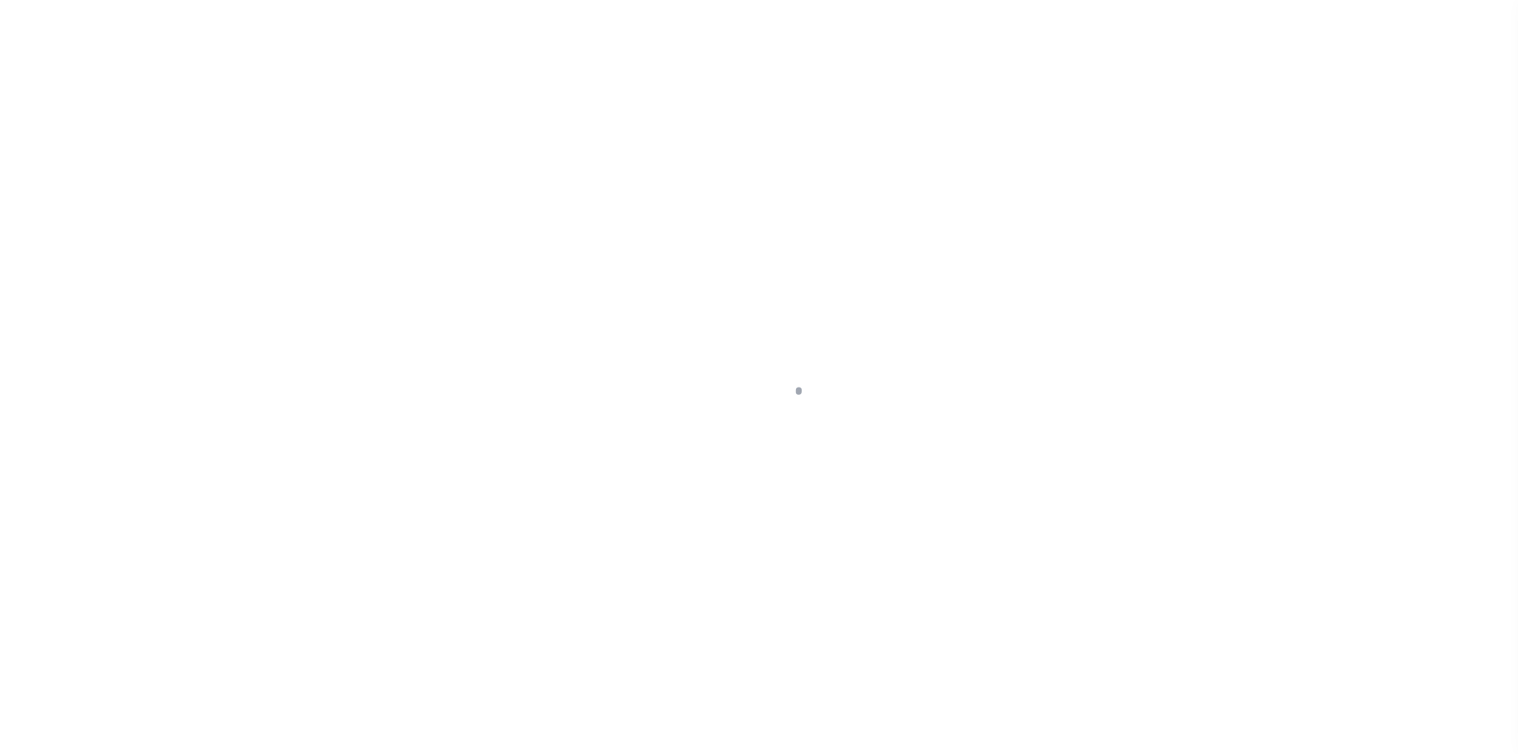
select select
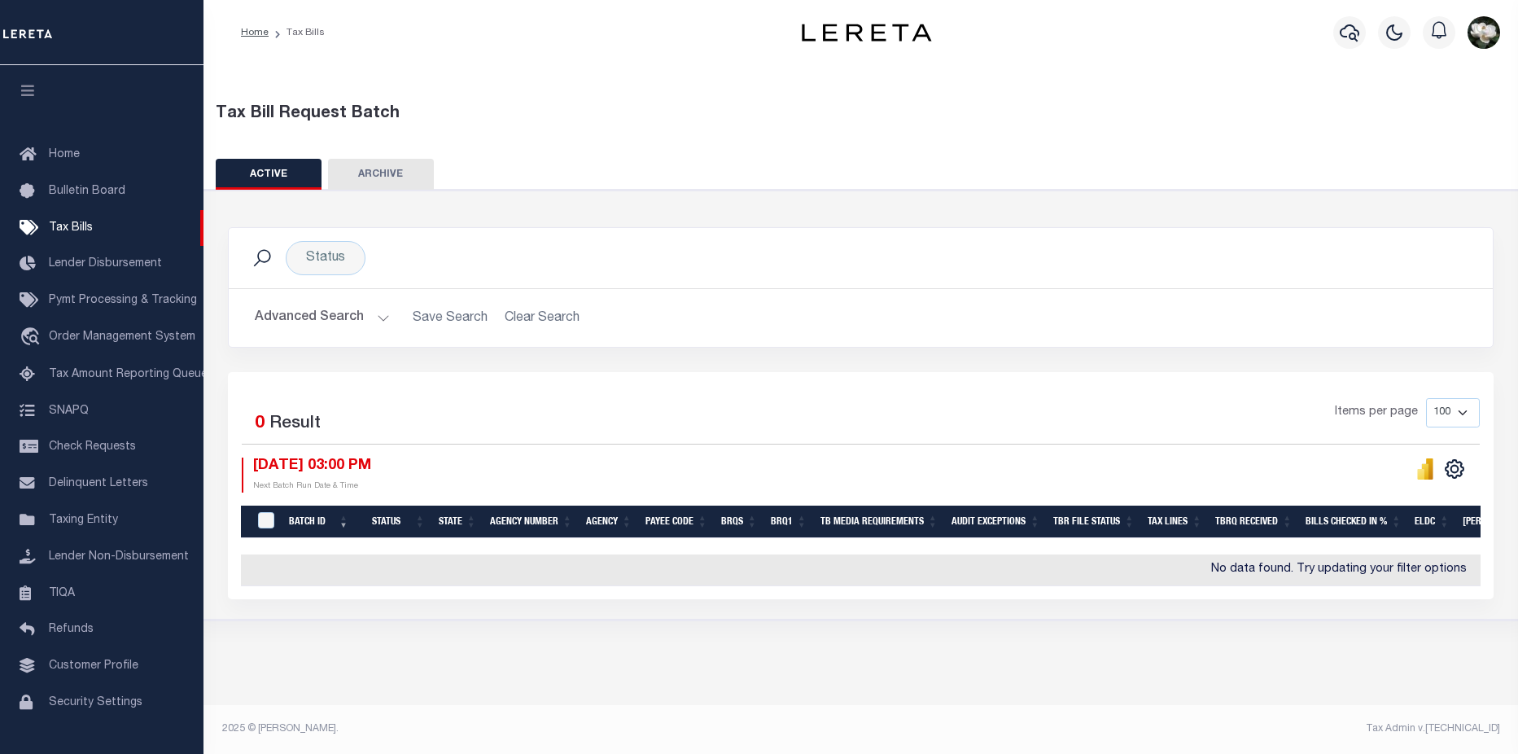
click at [318, 320] on button "Advanced Search" at bounding box center [322, 318] width 135 height 32
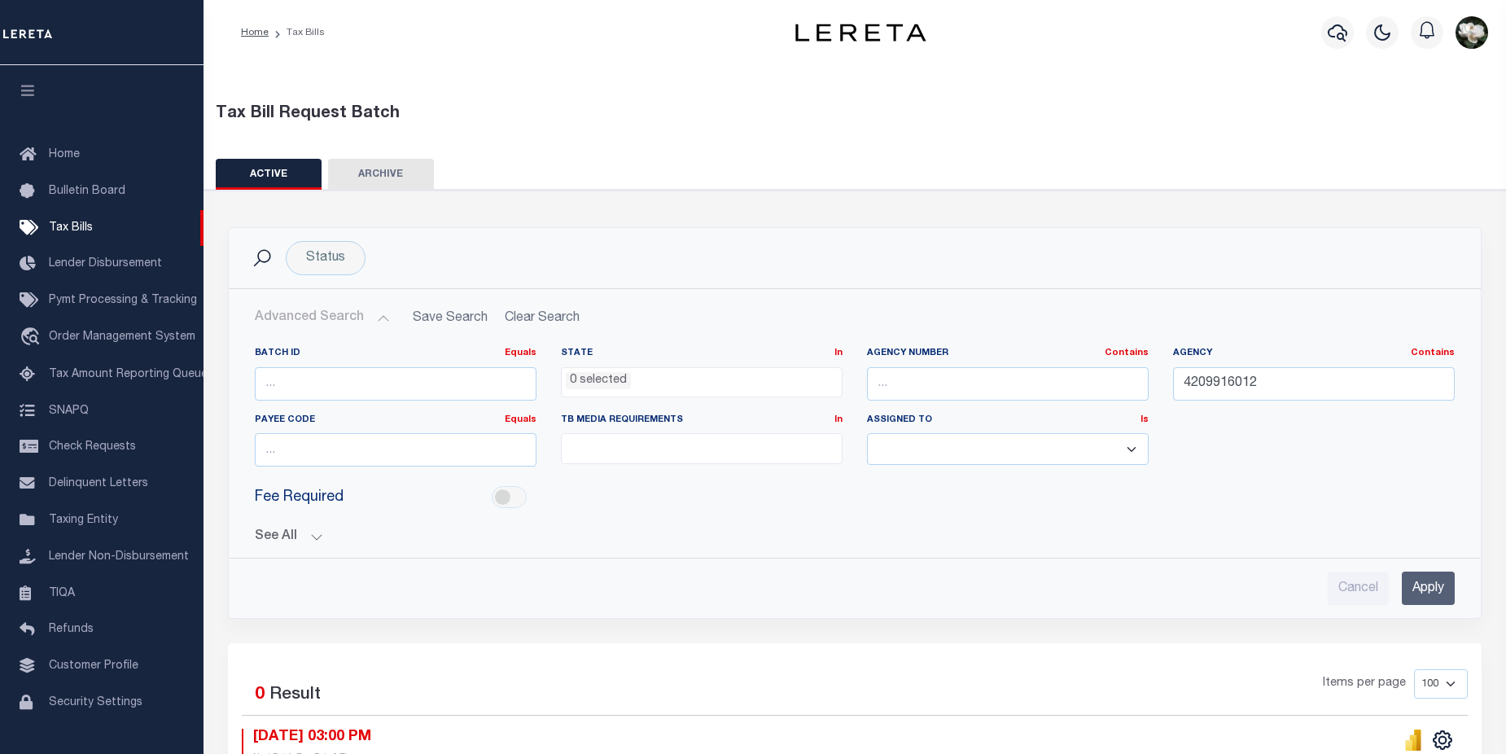
click at [659, 382] on ul "0 selected" at bounding box center [702, 379] width 280 height 22
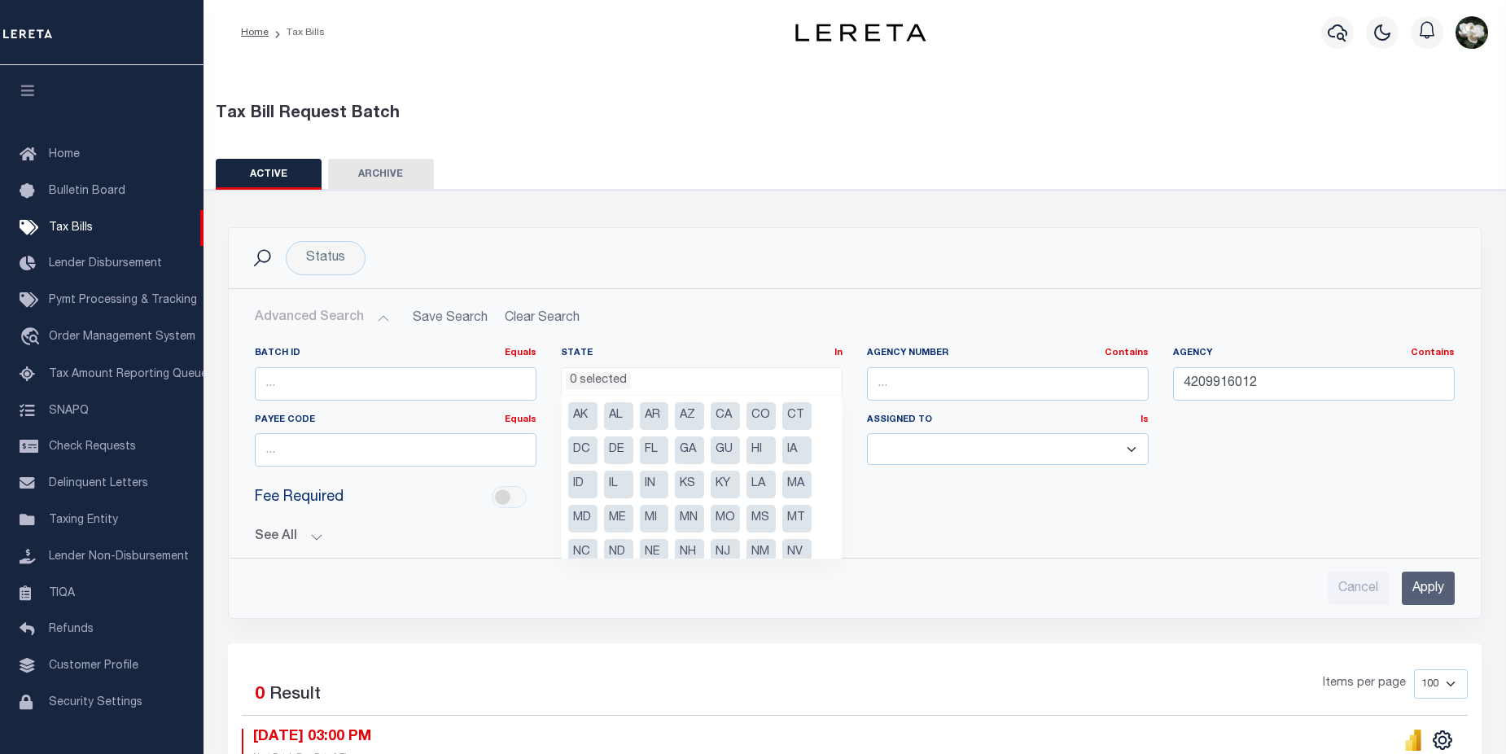
scroll to position [116, 0]
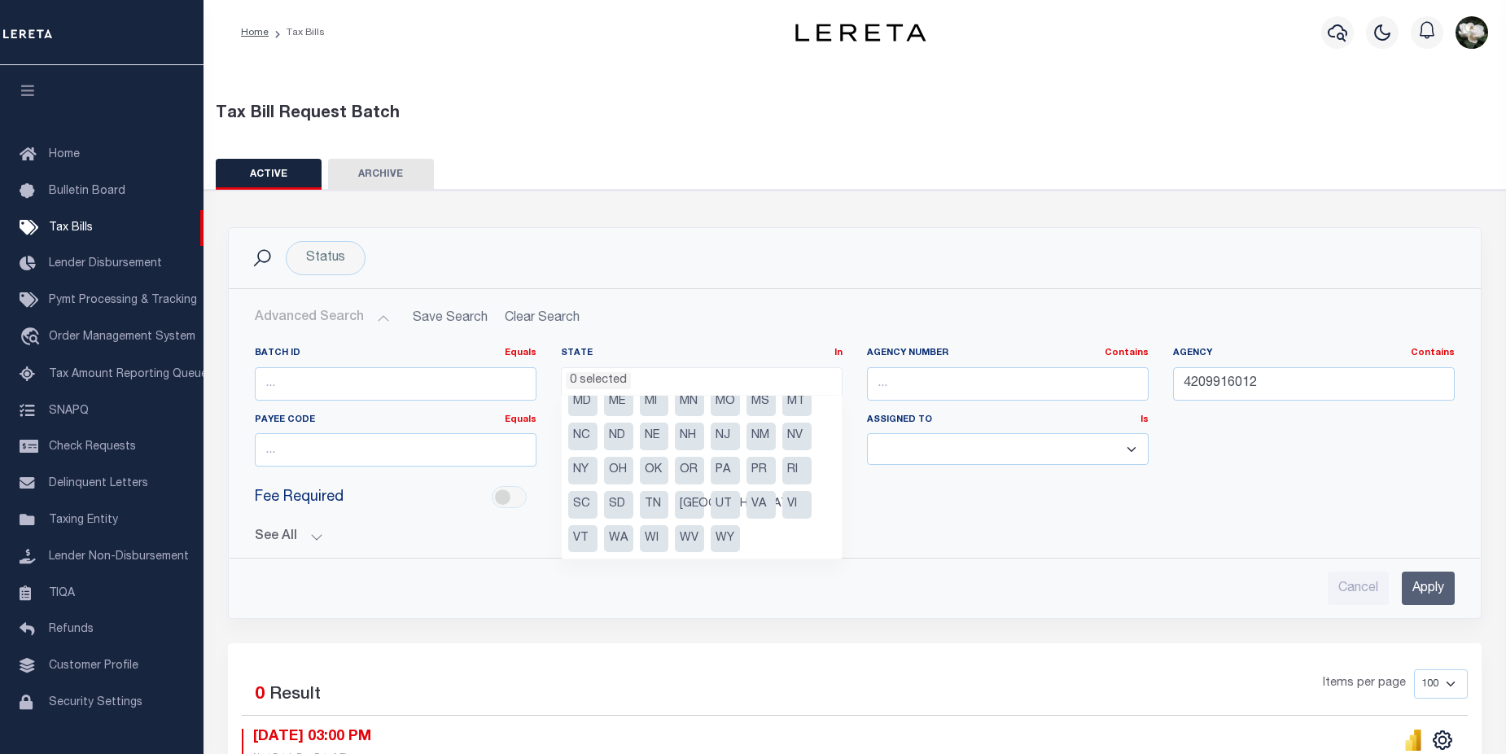
drag, startPoint x: 731, startPoint y: 473, endPoint x: 917, endPoint y: 437, distance: 189.0
click at [748, 470] on ul "AK AL AR AZ CA CO CT DC DE FL GA GU HI IA ID IL IN KS KY LA MA MD ME MI MN MO M…" at bounding box center [702, 477] width 280 height 163
select select "PR"
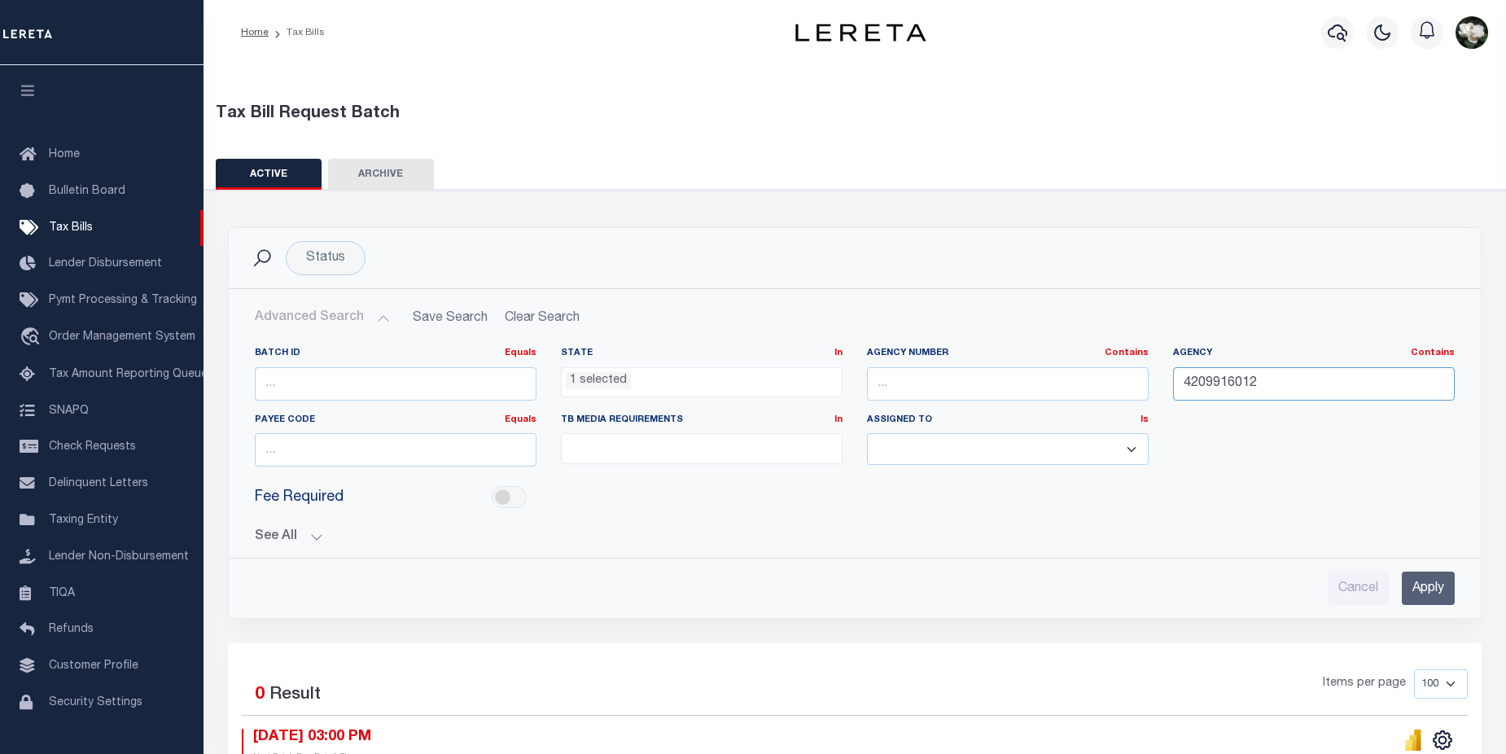
drag, startPoint x: 1300, startPoint y: 379, endPoint x: 1176, endPoint y: 377, distance: 124.6
click at [1176, 377] on input "4209916012" at bounding box center [1314, 383] width 282 height 33
click at [1414, 589] on input "Apply" at bounding box center [1428, 587] width 53 height 33
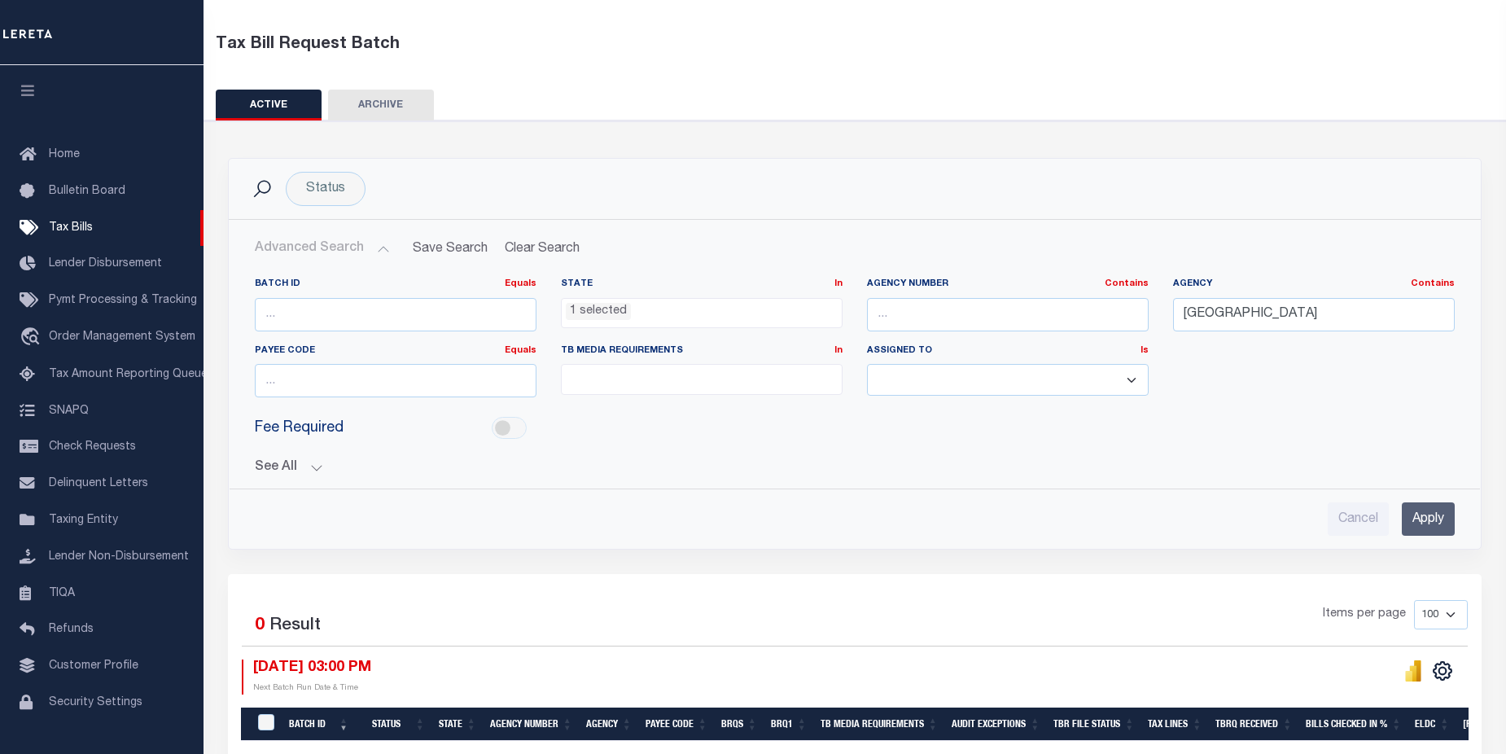
scroll to position [199, 0]
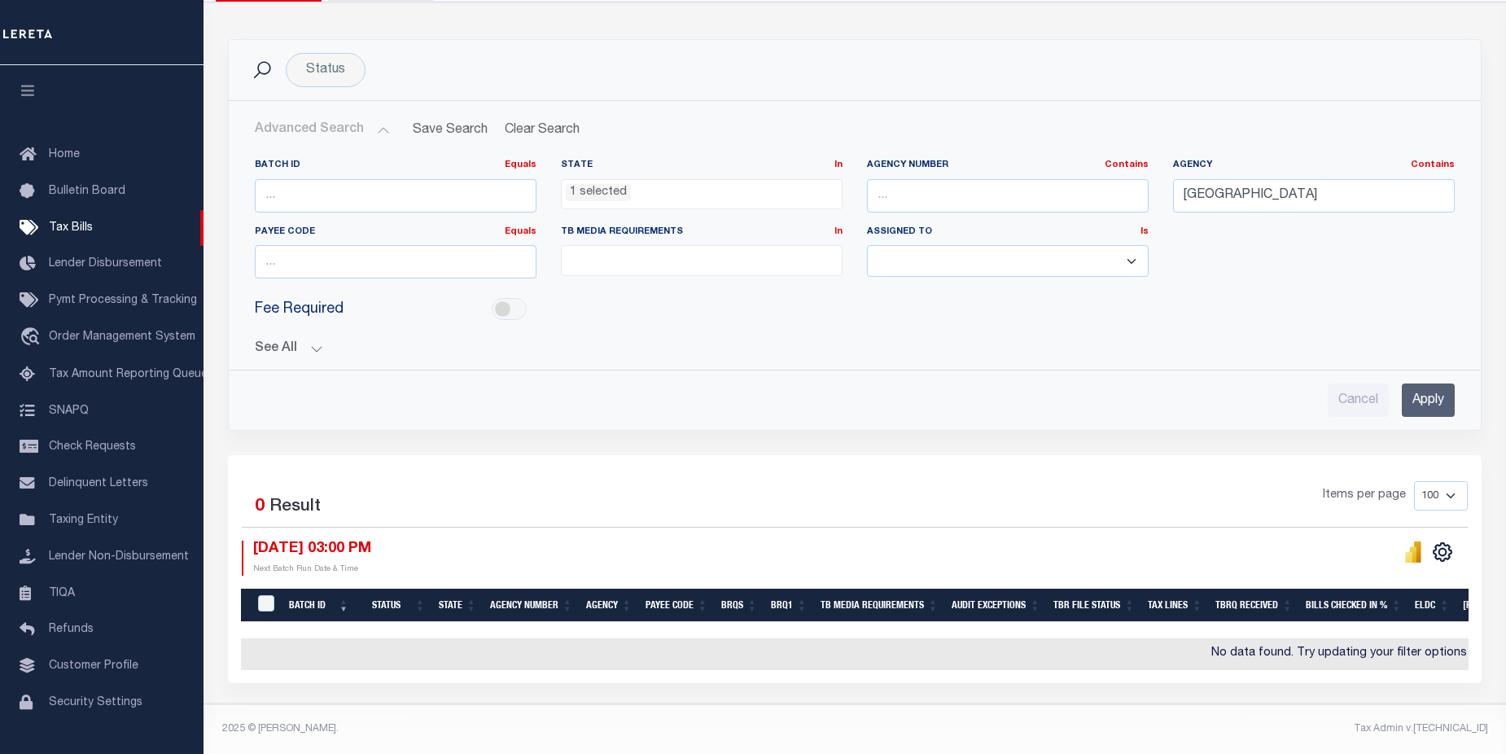
click at [1430, 390] on input "Apply" at bounding box center [1428, 399] width 53 height 33
click at [1406, 390] on input "Apply" at bounding box center [1428, 399] width 53 height 33
click at [1450, 390] on input "Apply" at bounding box center [1428, 399] width 53 height 33
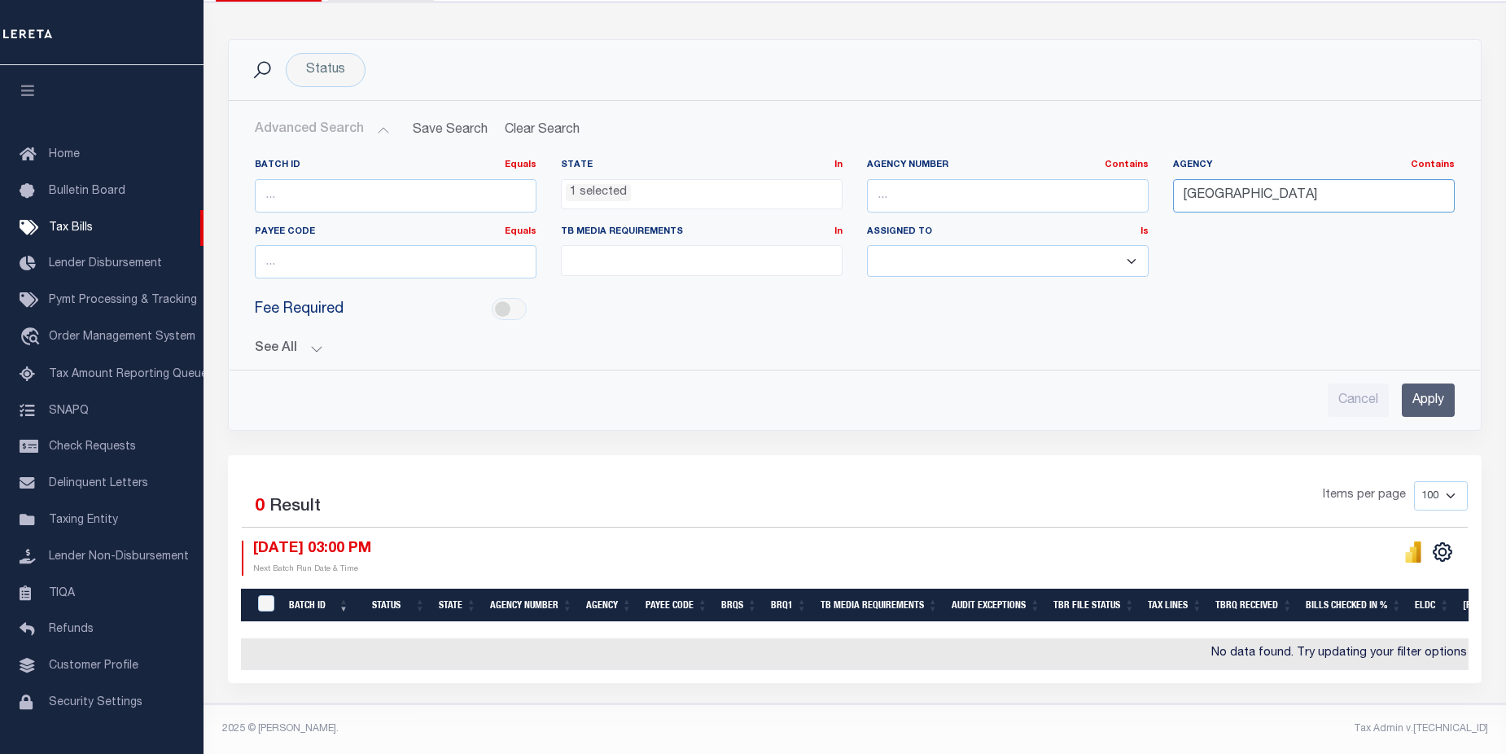
click at [1279, 185] on input "newport" at bounding box center [1314, 195] width 282 height 33
drag, startPoint x: 1279, startPoint y: 185, endPoint x: 1108, endPoint y: 182, distance: 171.0
click at [1108, 182] on div "Batch ID Equals Equals Is Not Equal To Is Greater Than Is Less Than State In In…" at bounding box center [855, 225] width 1224 height 133
type input "oliver"
click at [1418, 383] on input "Apply" at bounding box center [1428, 399] width 53 height 33
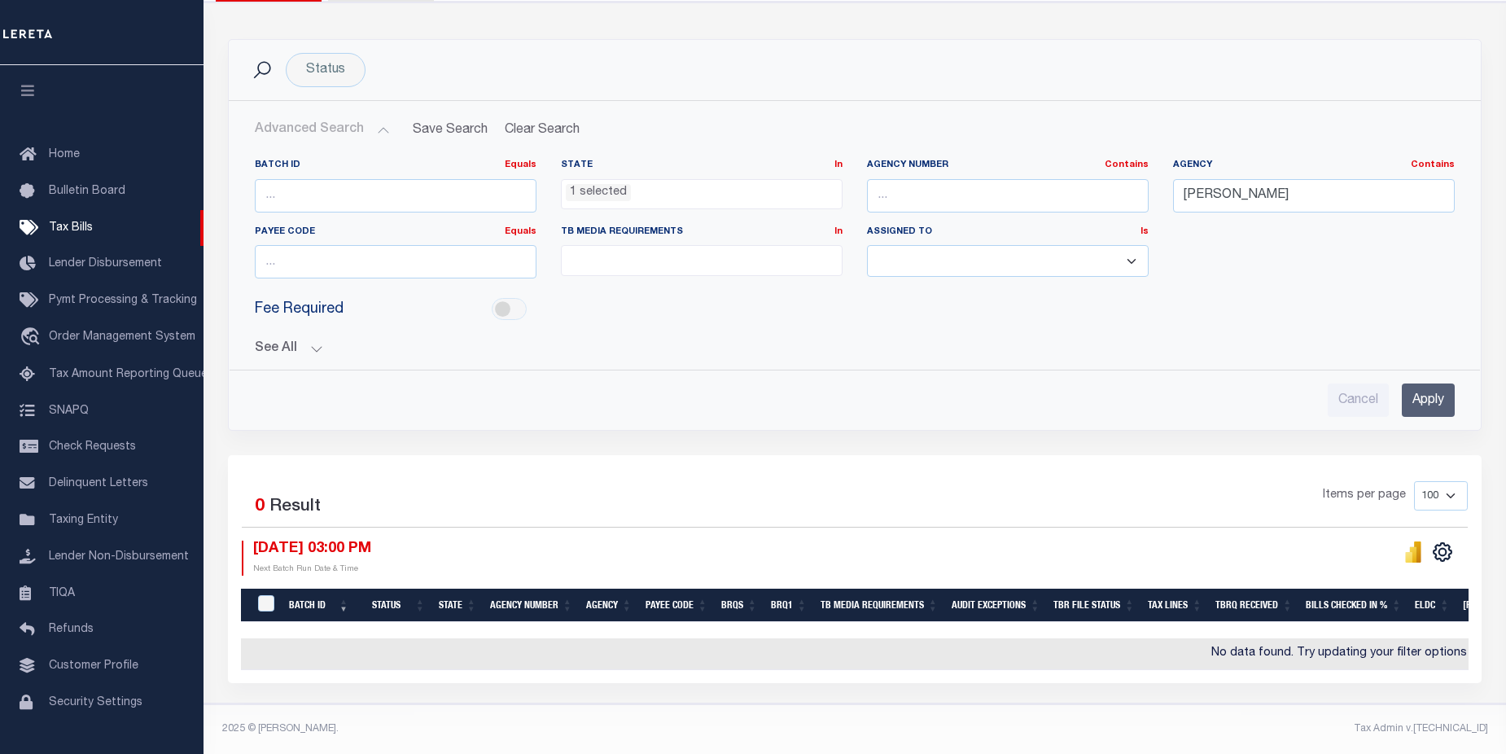
click at [1425, 388] on input "Apply" at bounding box center [1428, 399] width 53 height 33
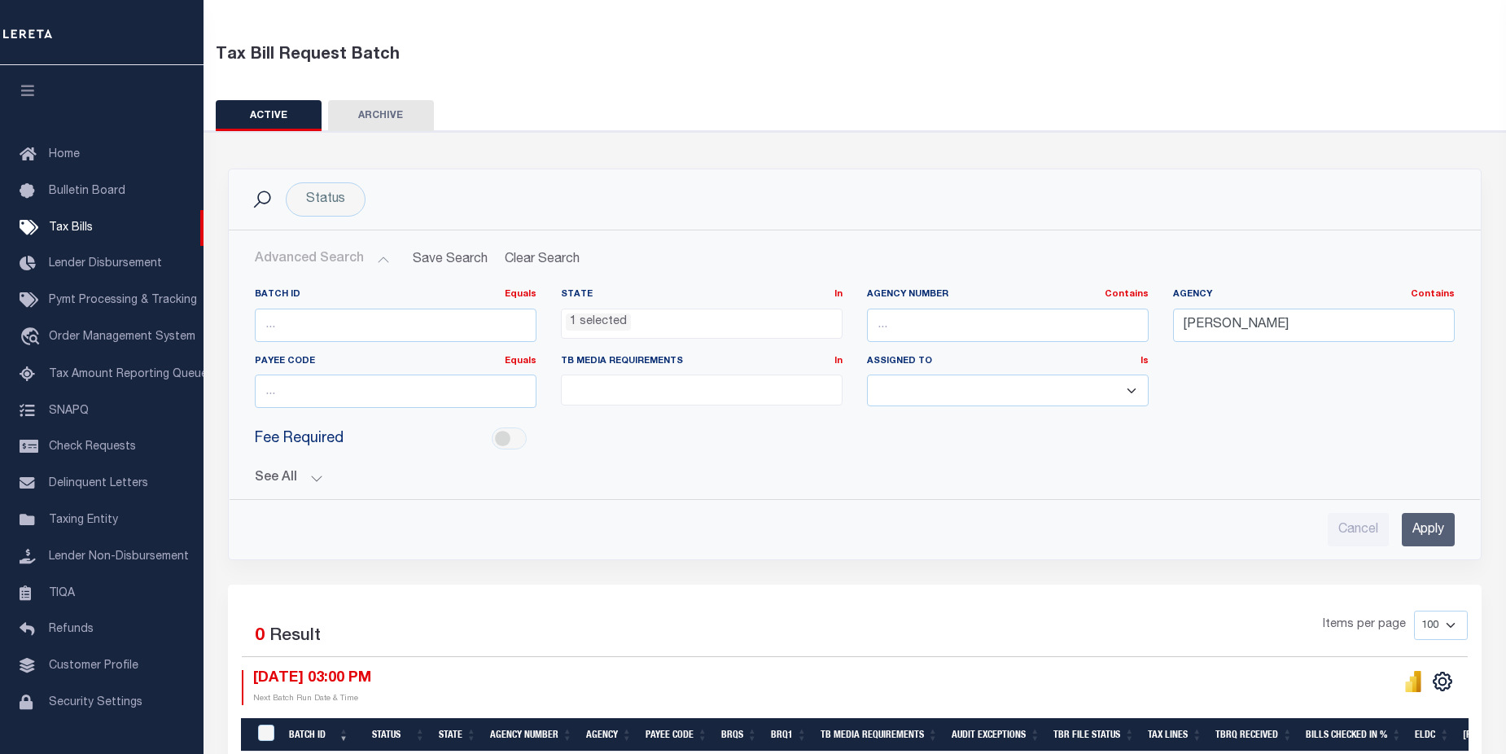
scroll to position [83, 0]
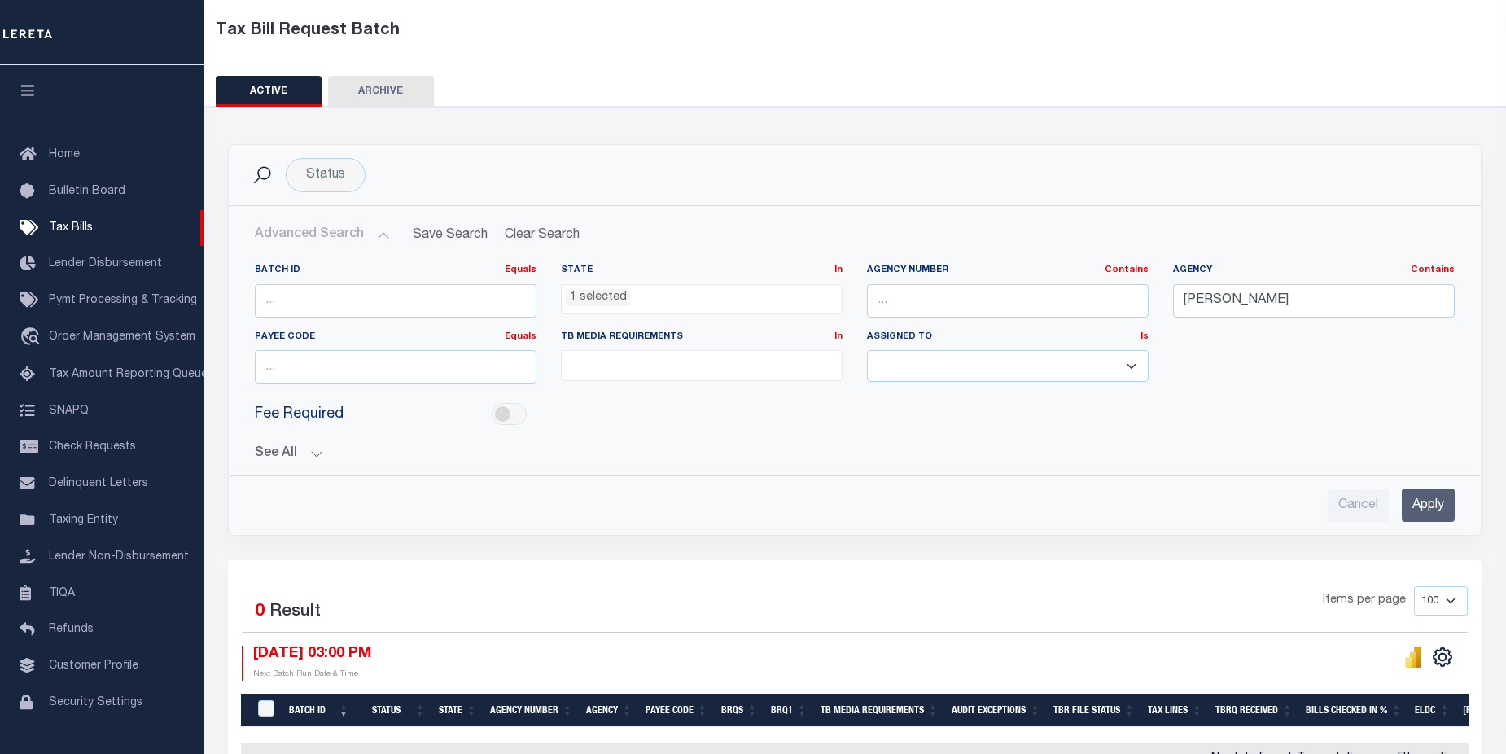
click at [745, 299] on ul "1 selected" at bounding box center [702, 296] width 280 height 22
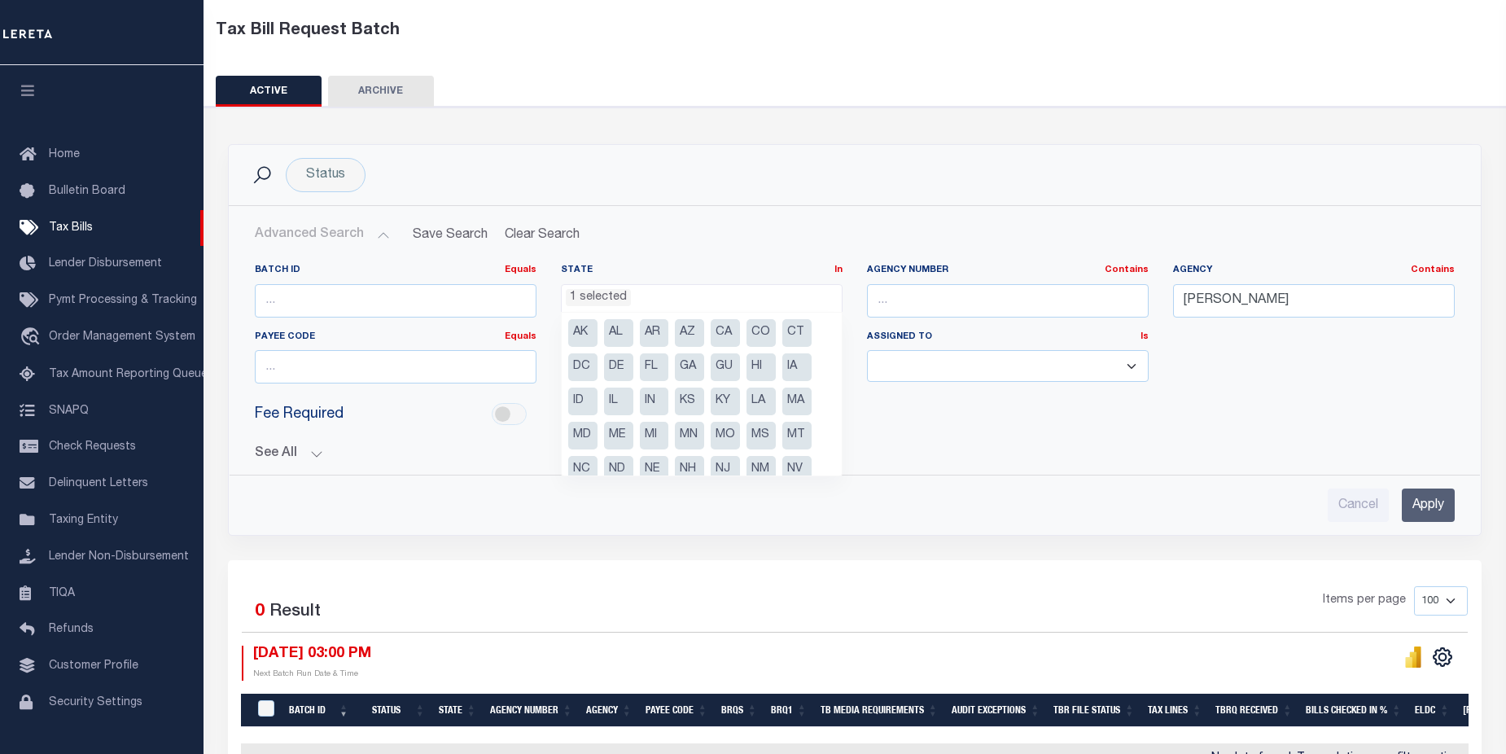
scroll to position [82, 0]
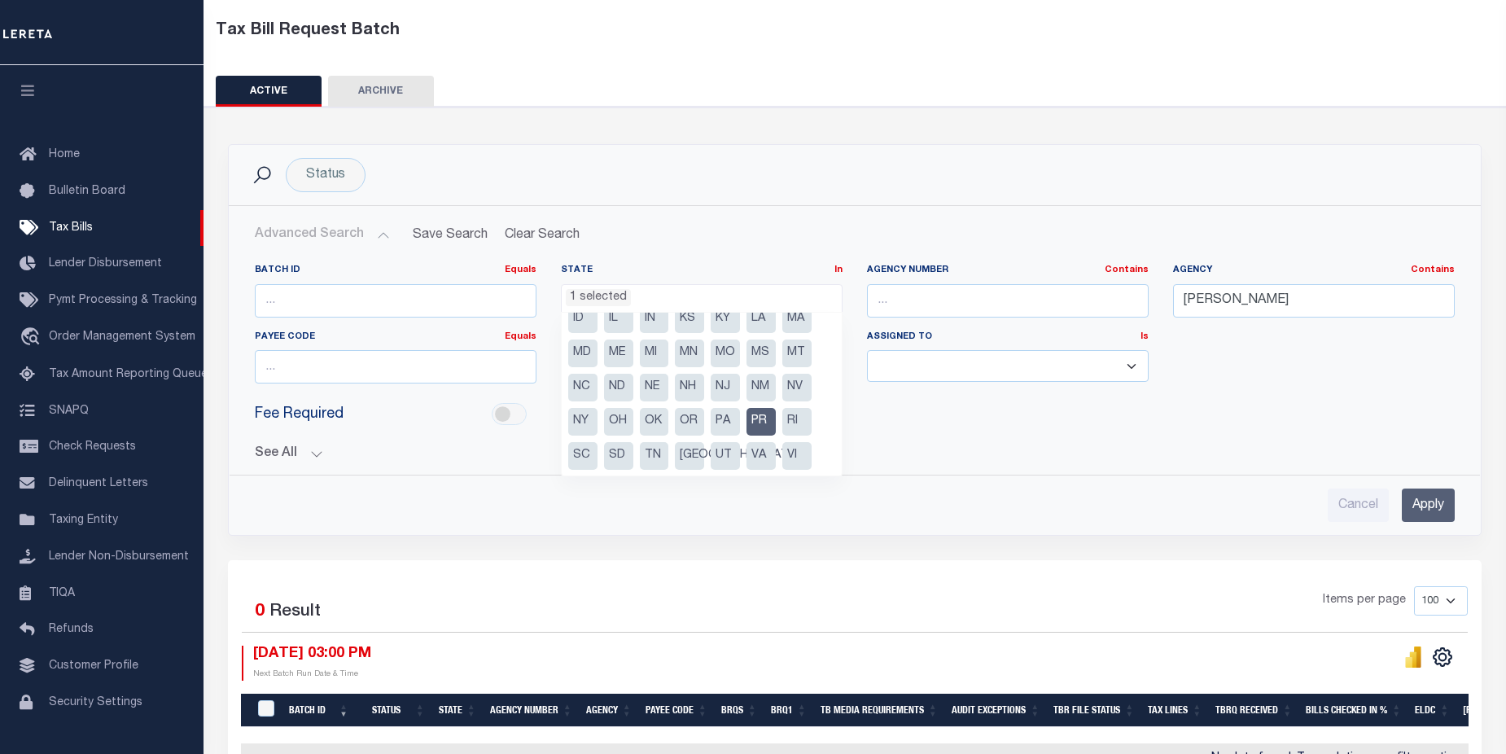
click at [752, 419] on li "PR" at bounding box center [761, 422] width 29 height 28
click at [727, 422] on li "PA" at bounding box center [725, 422] width 29 height 28
select select "PA"
click at [1433, 499] on input "Apply" at bounding box center [1428, 504] width 53 height 33
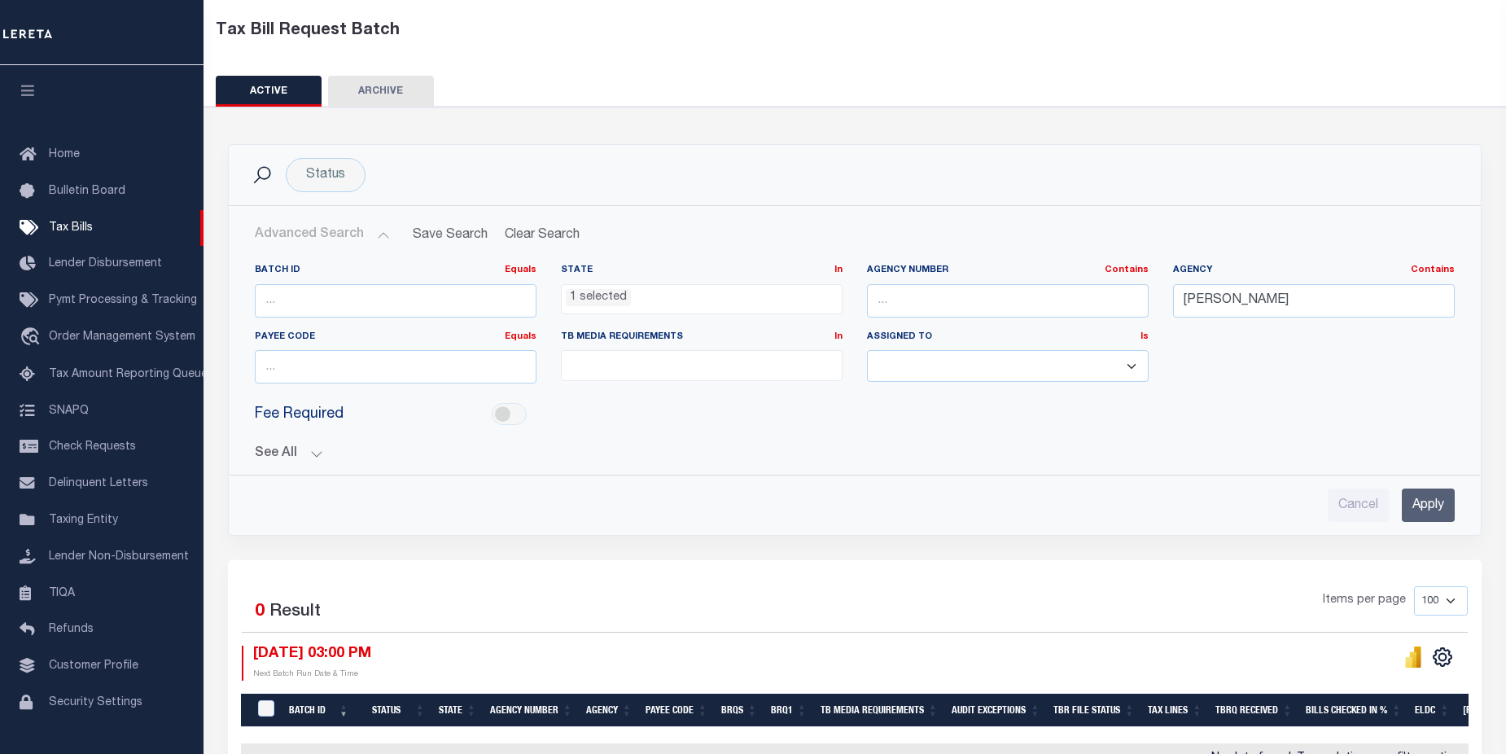
click at [1427, 502] on input "Apply" at bounding box center [1428, 504] width 53 height 33
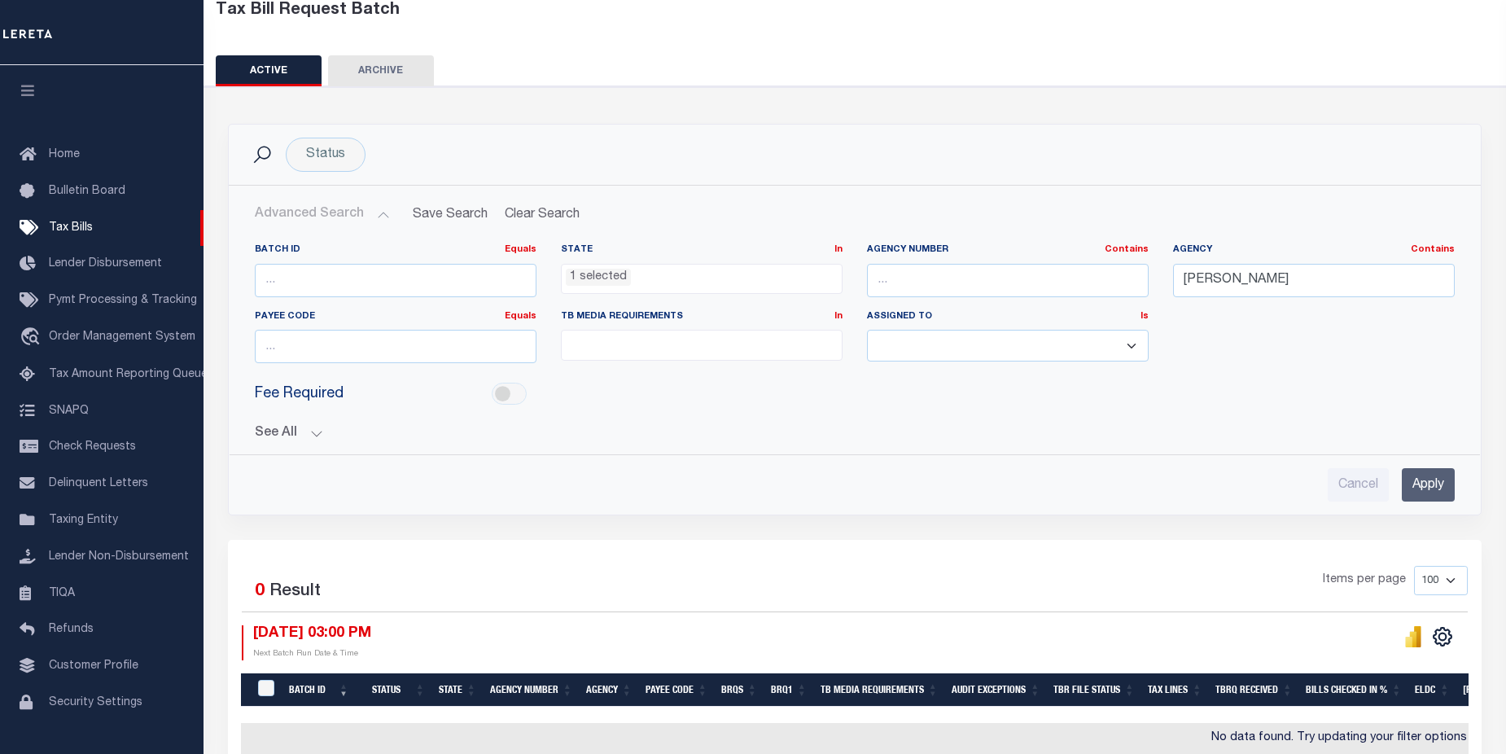
scroll to position [199, 0]
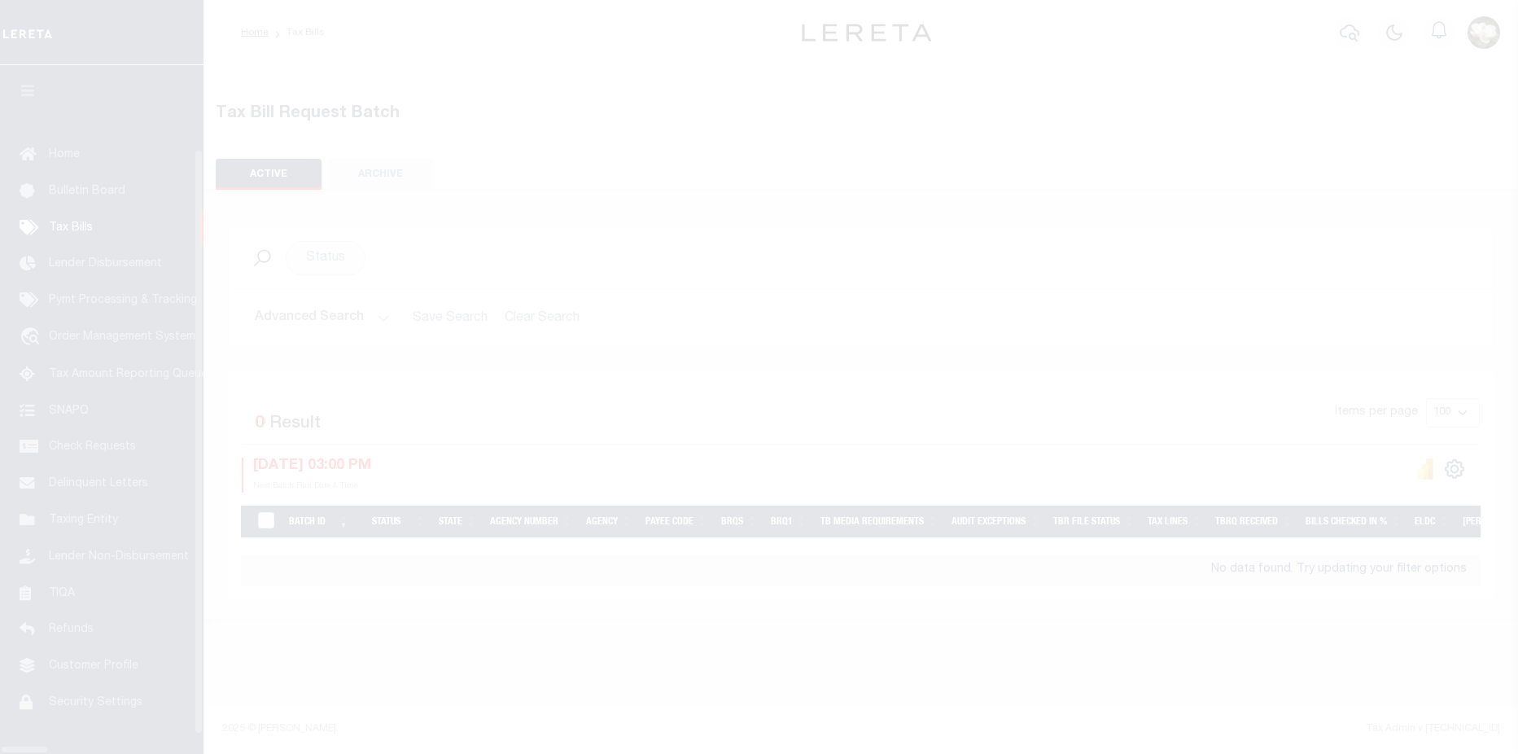
select select
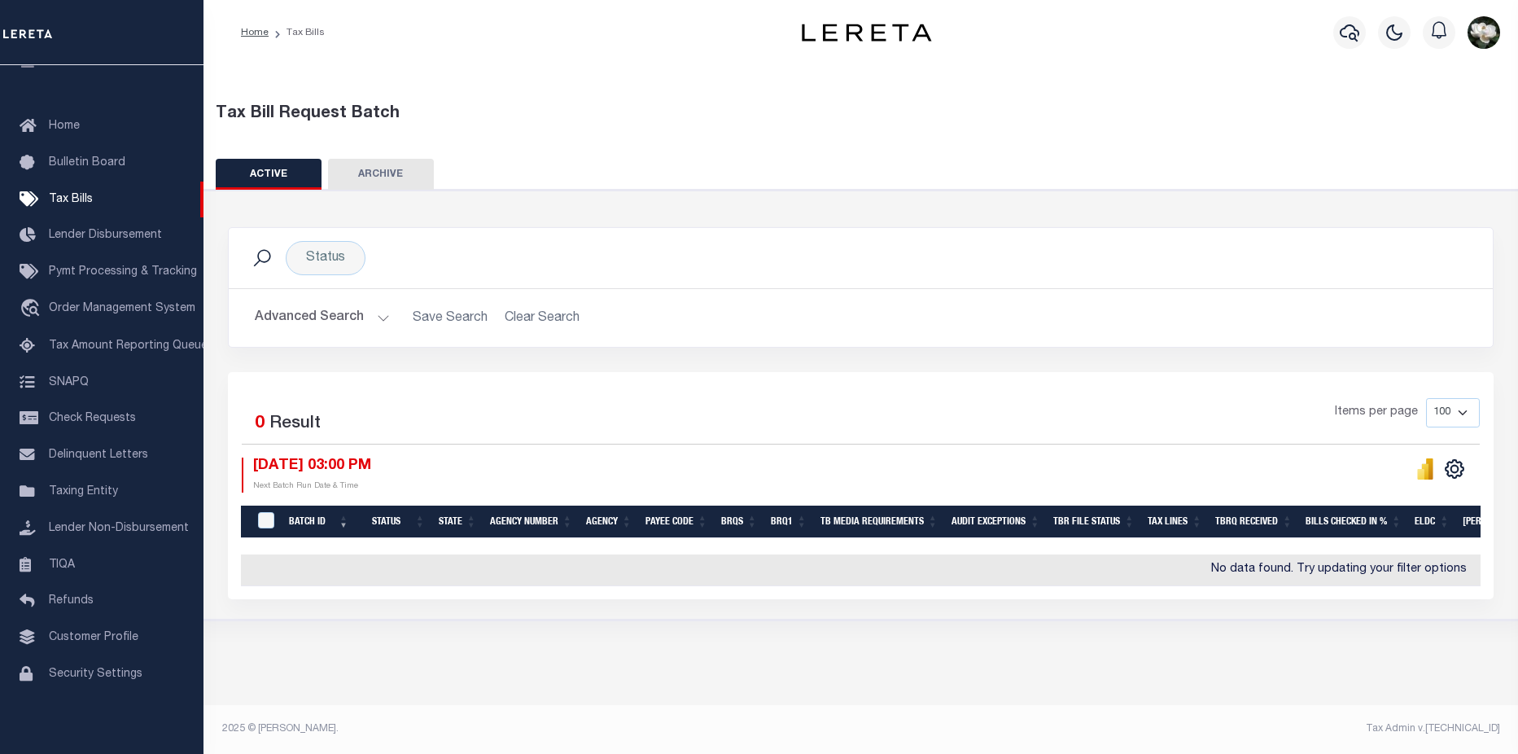
click at [322, 319] on button "Advanced Search" at bounding box center [322, 318] width 135 height 32
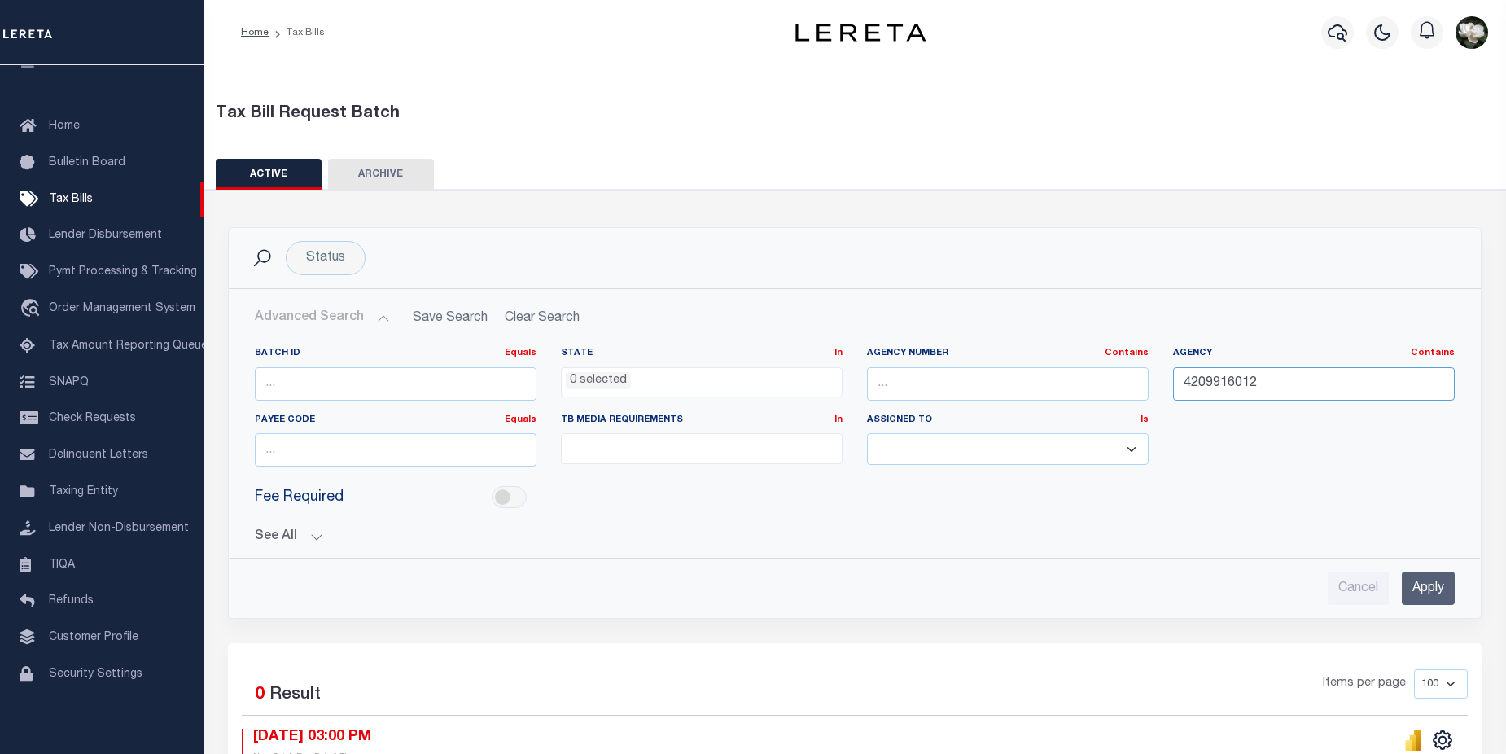
drag, startPoint x: 1270, startPoint y: 389, endPoint x: 928, endPoint y: 331, distance: 346.9
click at [928, 331] on div "Advanced Search Save Search Clear Search TaxBillBatches_dynamictable_____Defaul…" at bounding box center [855, 453] width 1226 height 303
click at [704, 376] on ul "0 selected" at bounding box center [702, 379] width 280 height 22
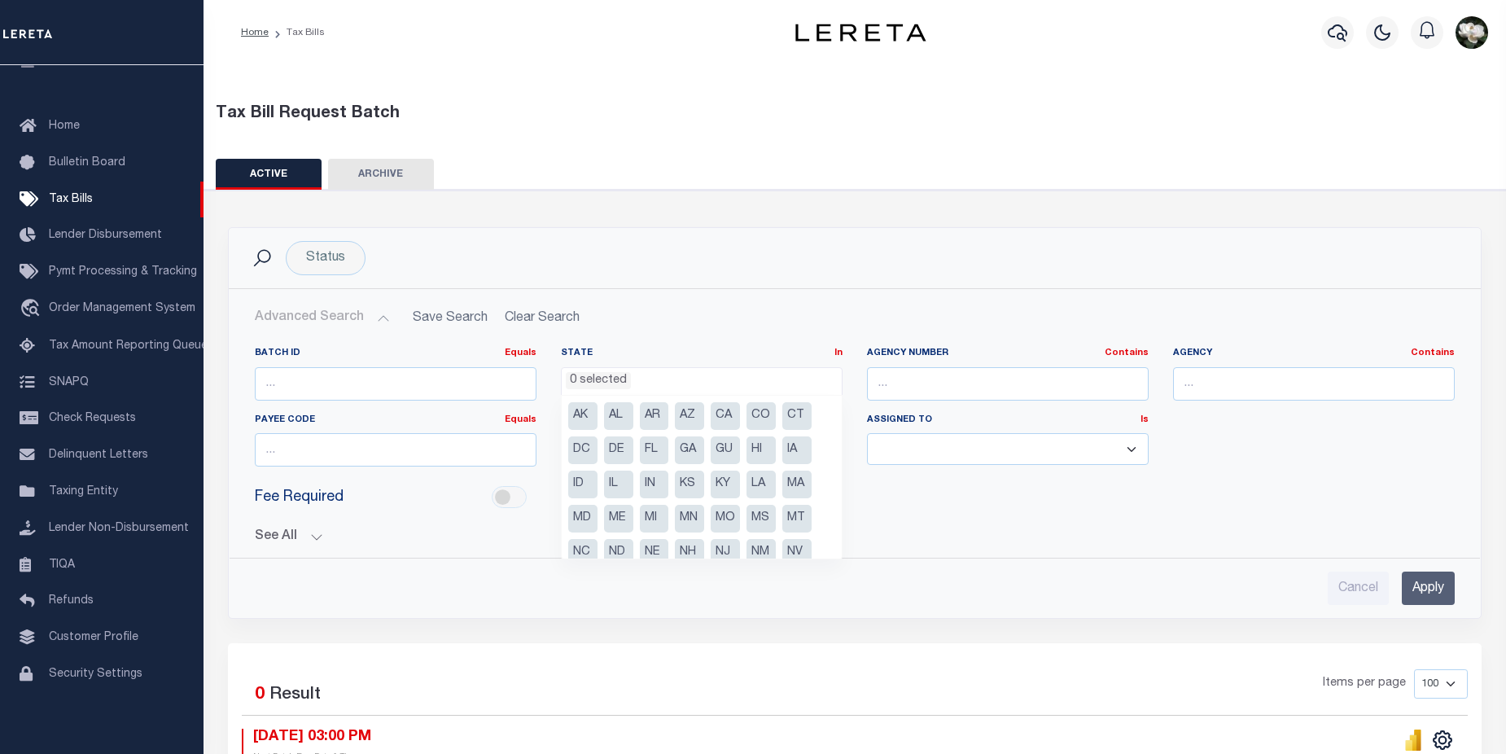
scroll to position [116, 0]
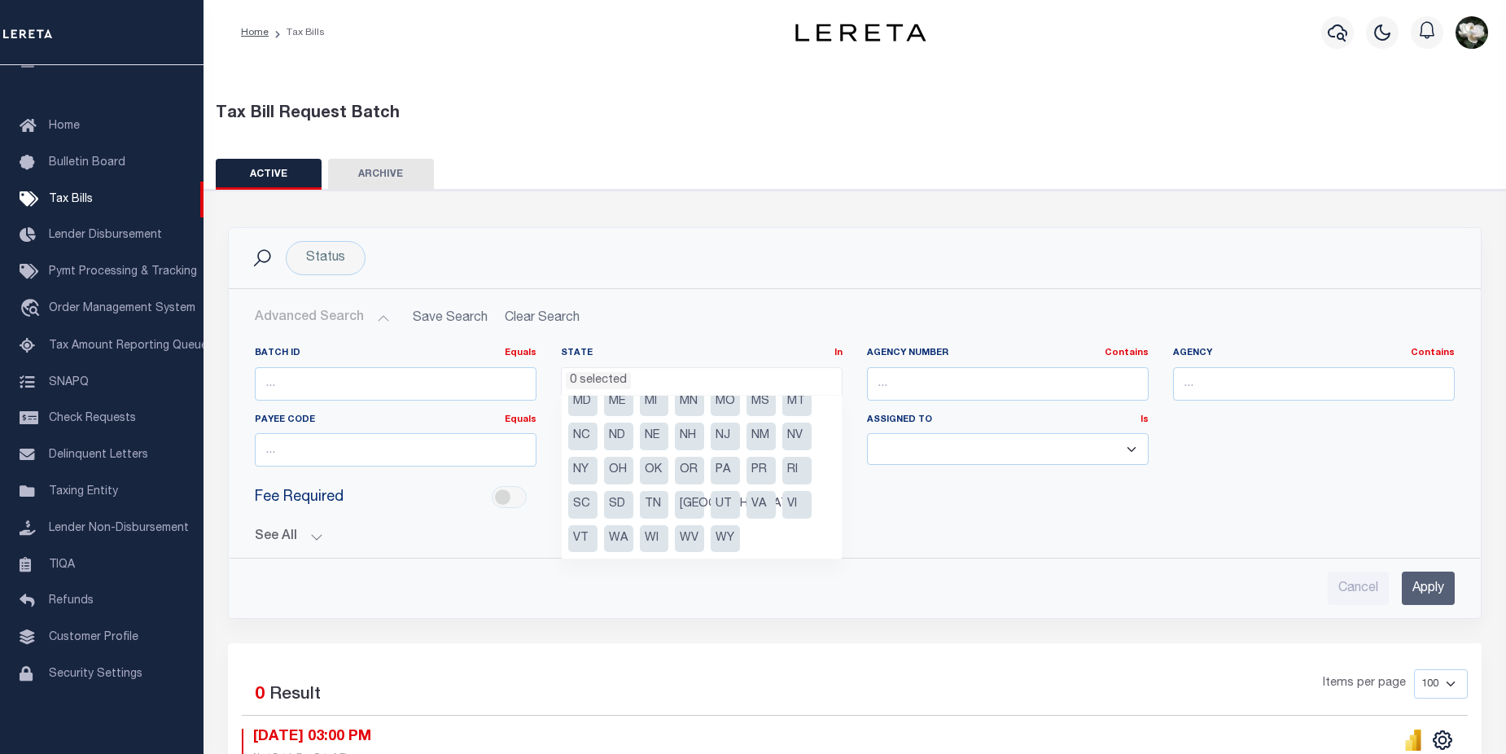
click at [733, 471] on li "PA" at bounding box center [725, 471] width 29 height 28
select select "PA"
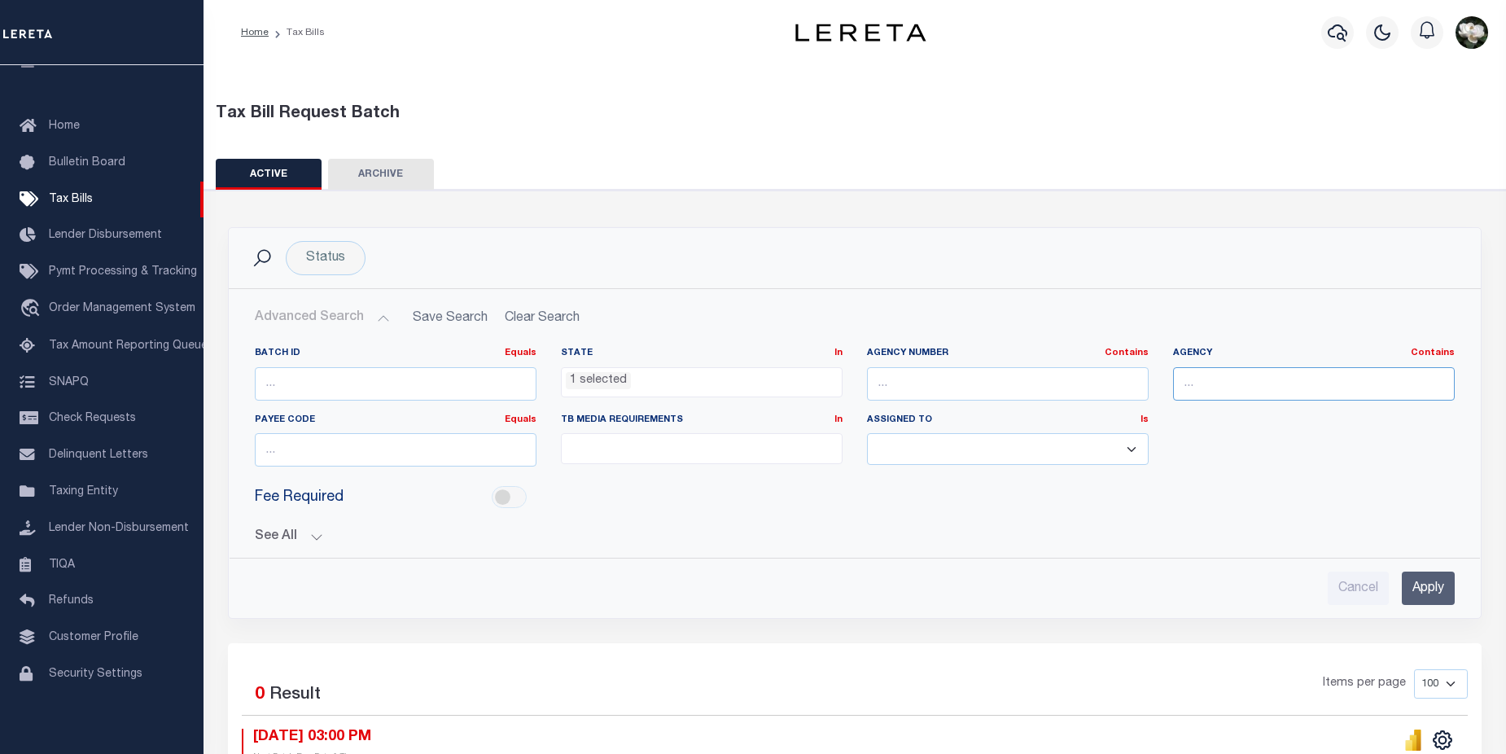
click at [1219, 374] on input "text" at bounding box center [1314, 383] width 282 height 33
click at [1436, 589] on input "Apply" at bounding box center [1428, 587] width 53 height 33
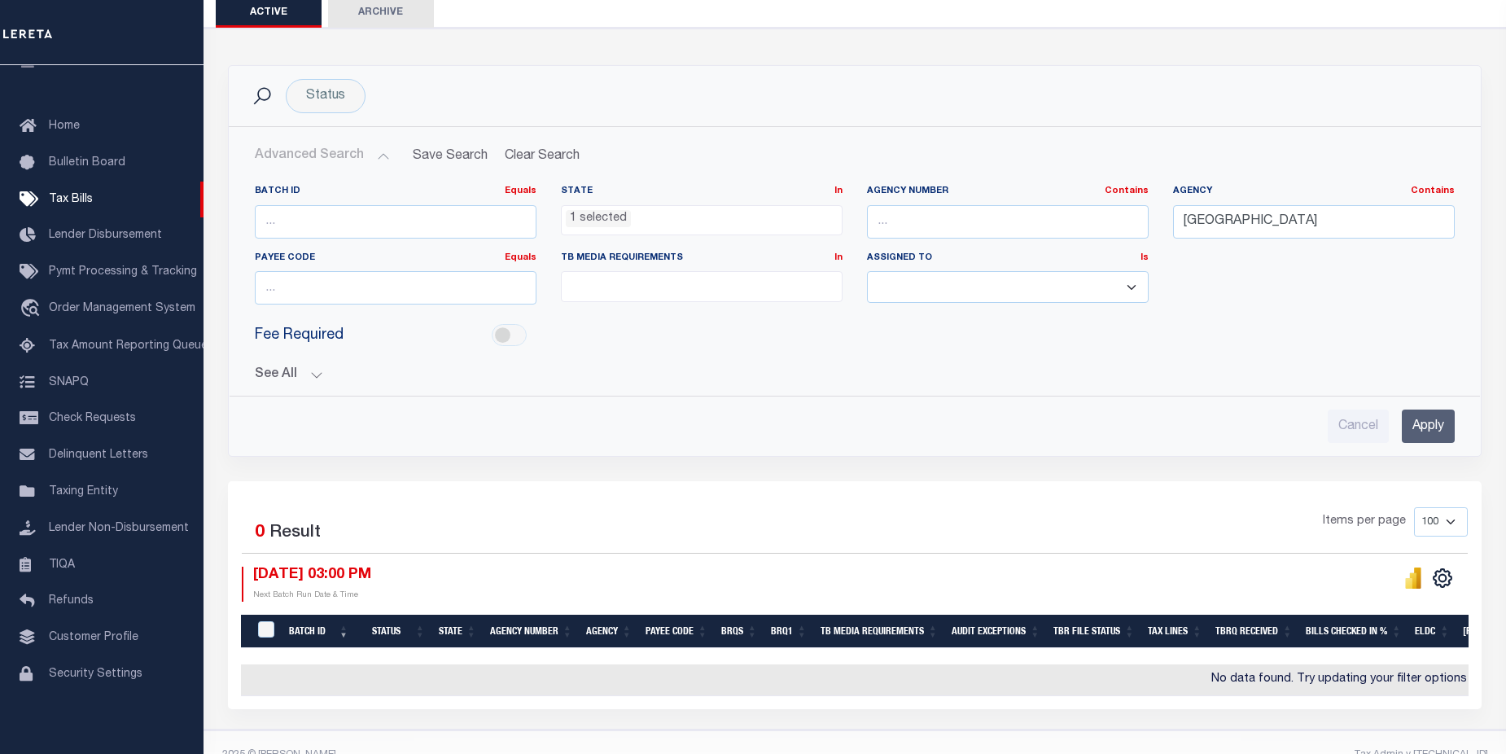
scroll to position [199, 0]
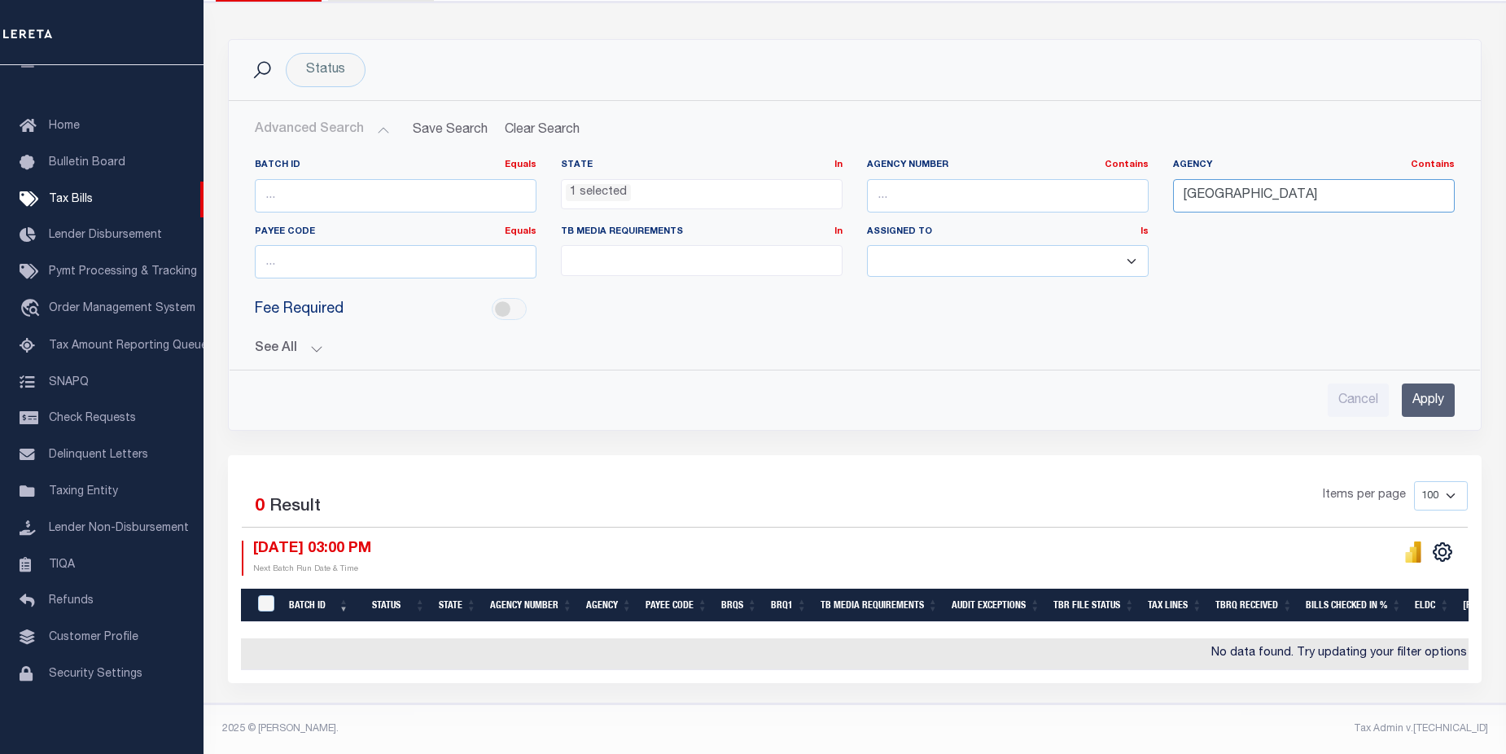
click at [1289, 183] on input "[GEOGRAPHIC_DATA]" at bounding box center [1314, 195] width 282 height 33
click at [1437, 388] on input "Apply" at bounding box center [1428, 399] width 53 height 33
click at [729, 181] on ul "1 selected" at bounding box center [702, 191] width 280 height 22
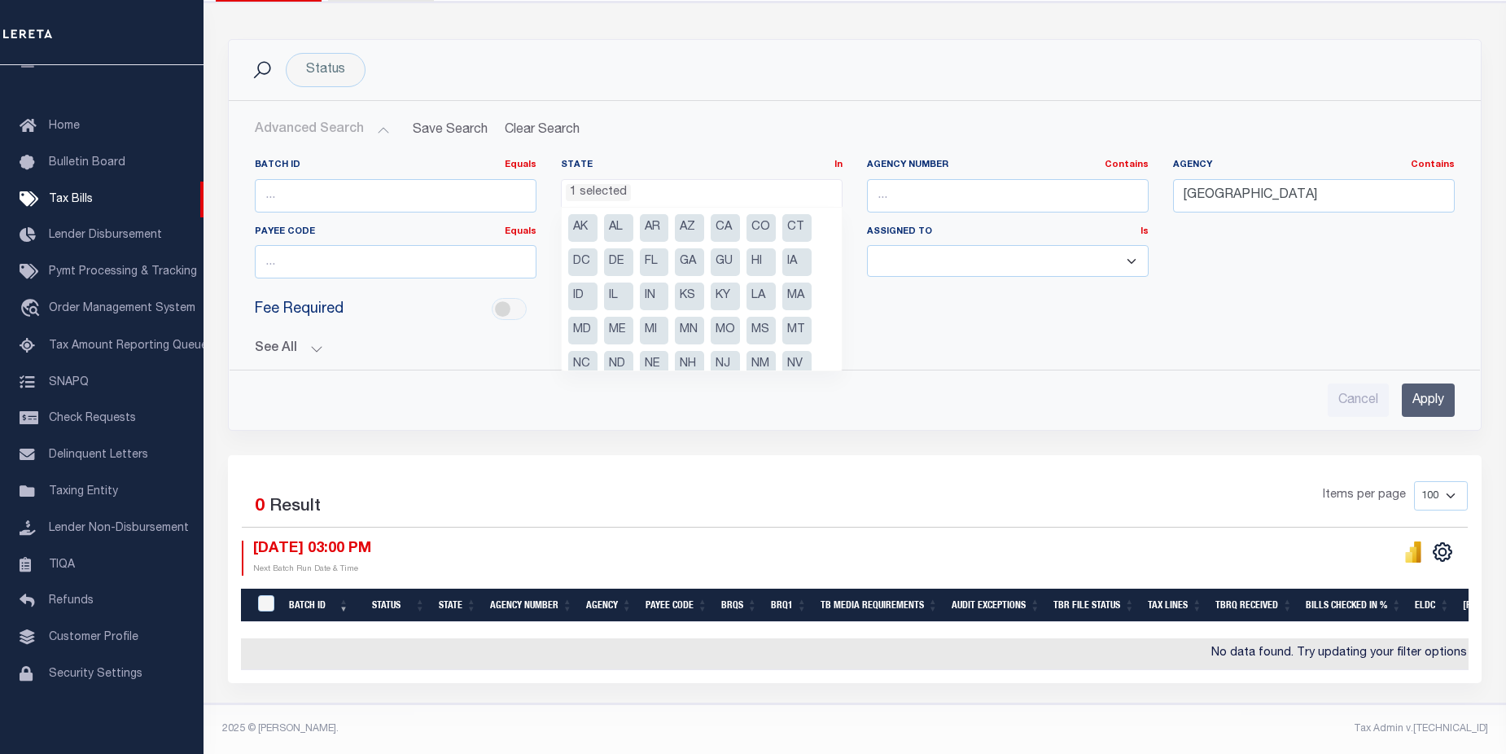
scroll to position [82, 0]
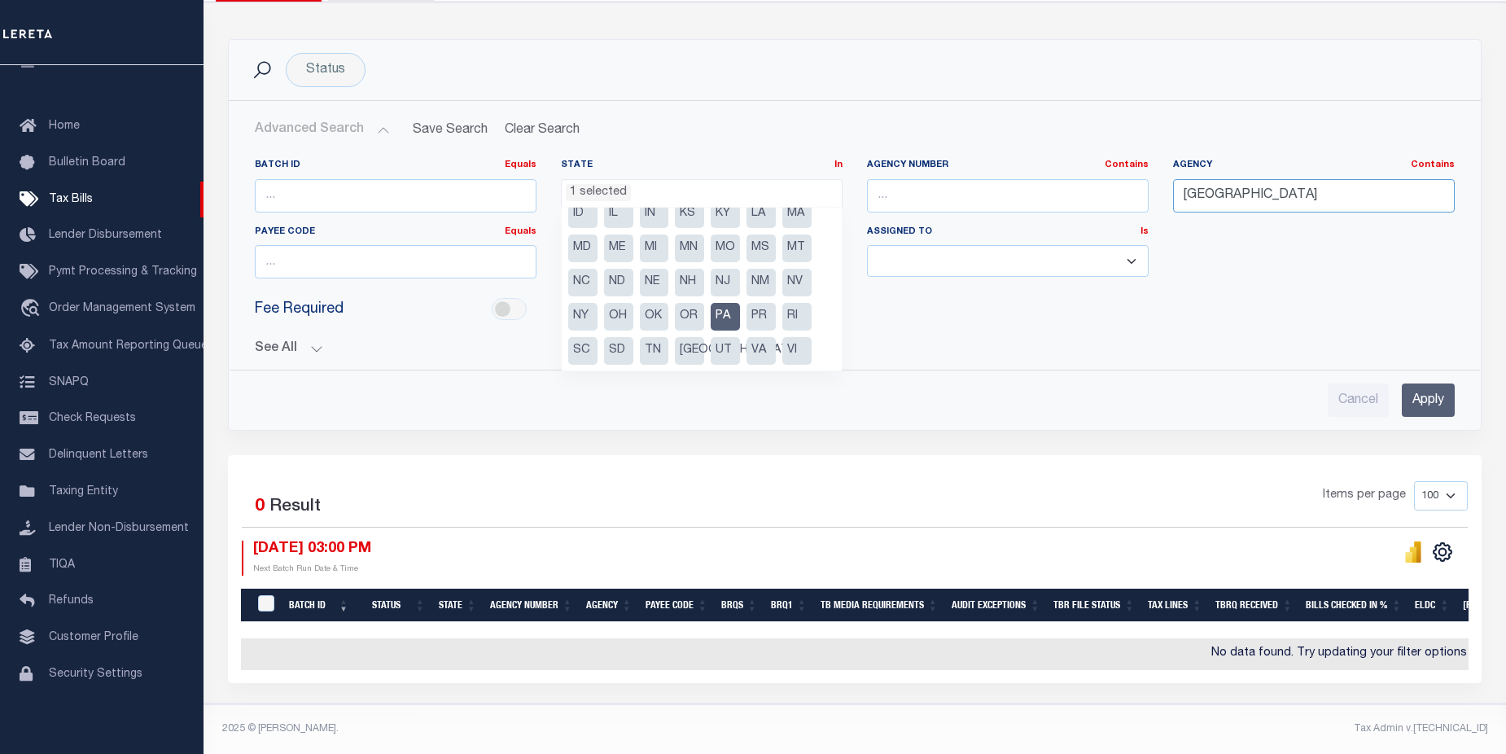
click at [1259, 180] on input "newport" at bounding box center [1314, 195] width 282 height 33
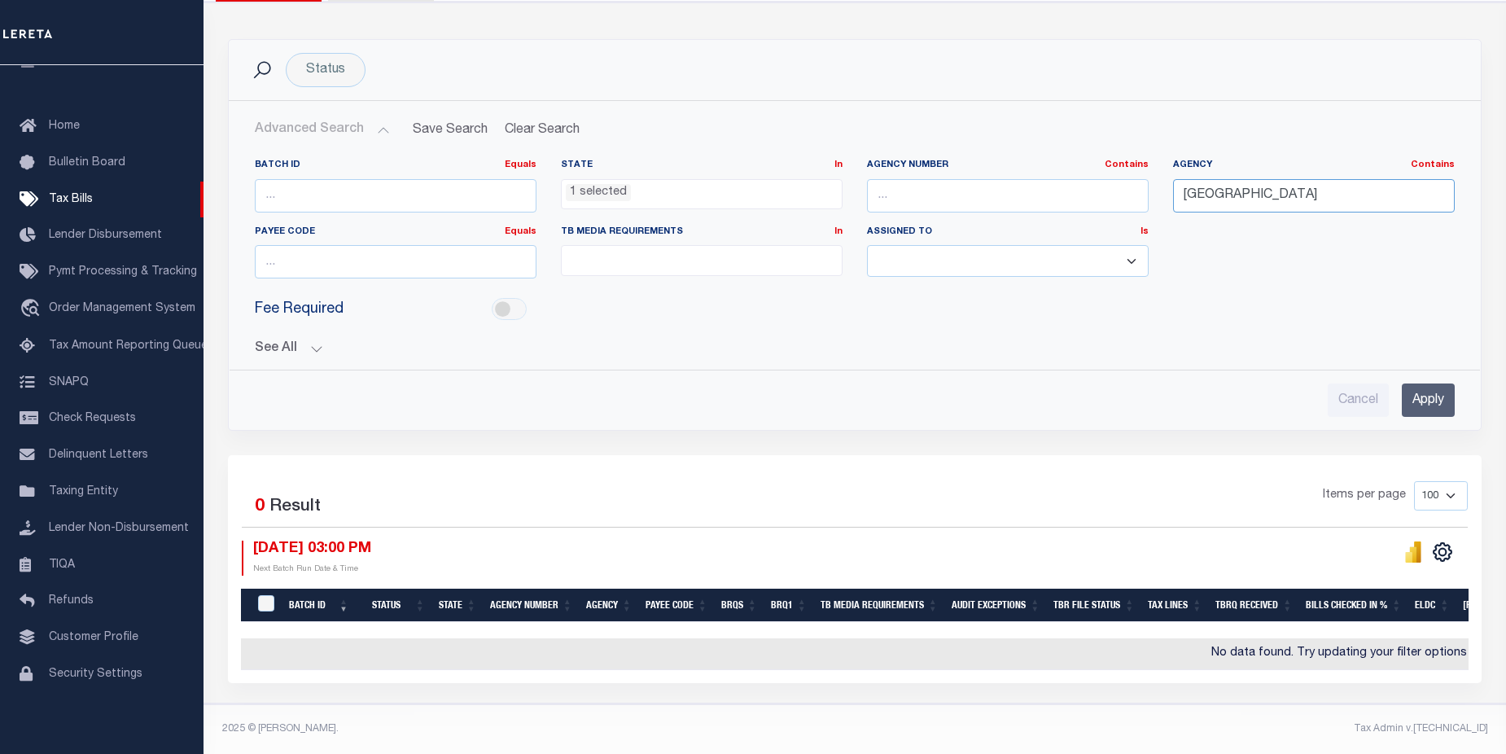
type input "newport school"
click at [1452, 372] on div "Cancel Apply" at bounding box center [855, 393] width 1226 height 46
click at [1430, 384] on input "Apply" at bounding box center [1428, 399] width 53 height 33
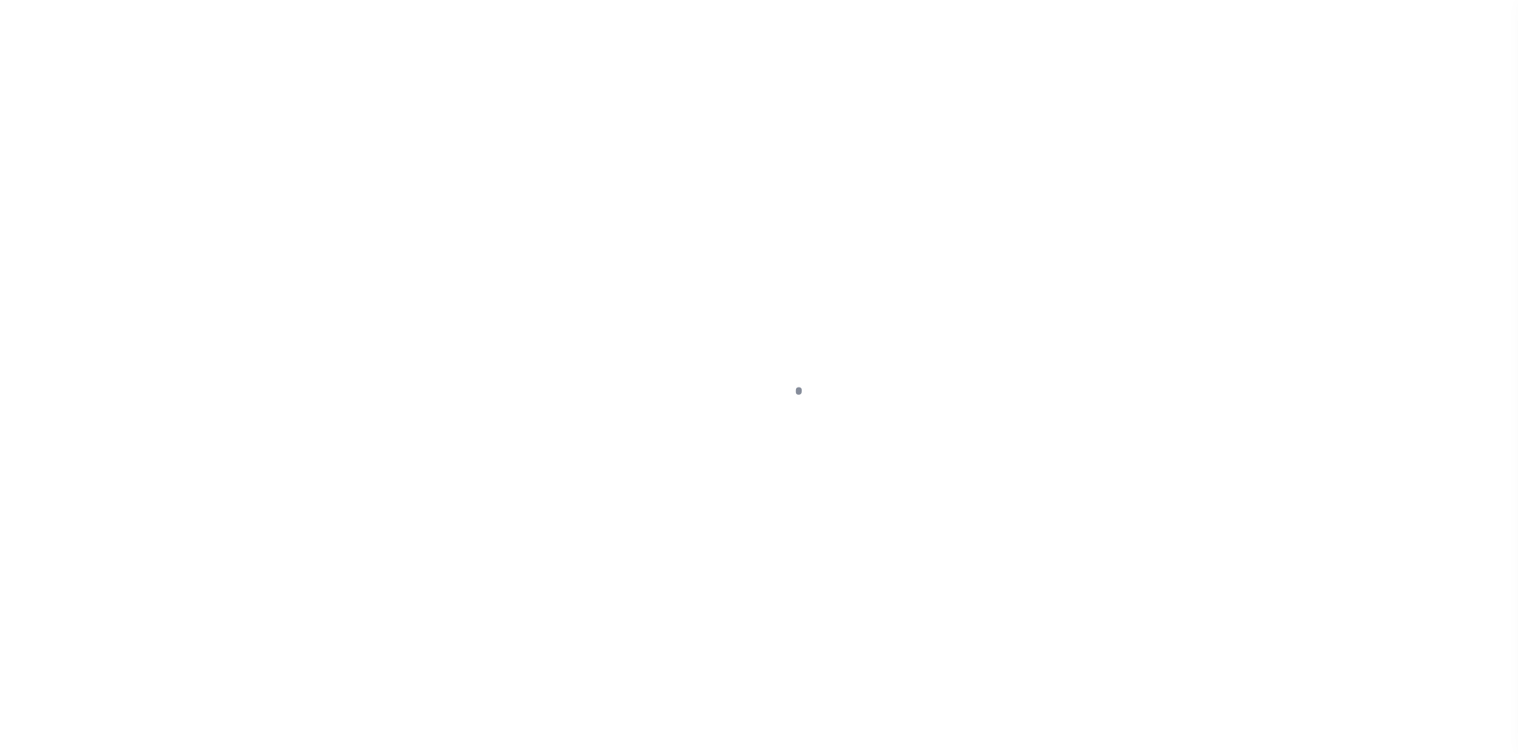
select select
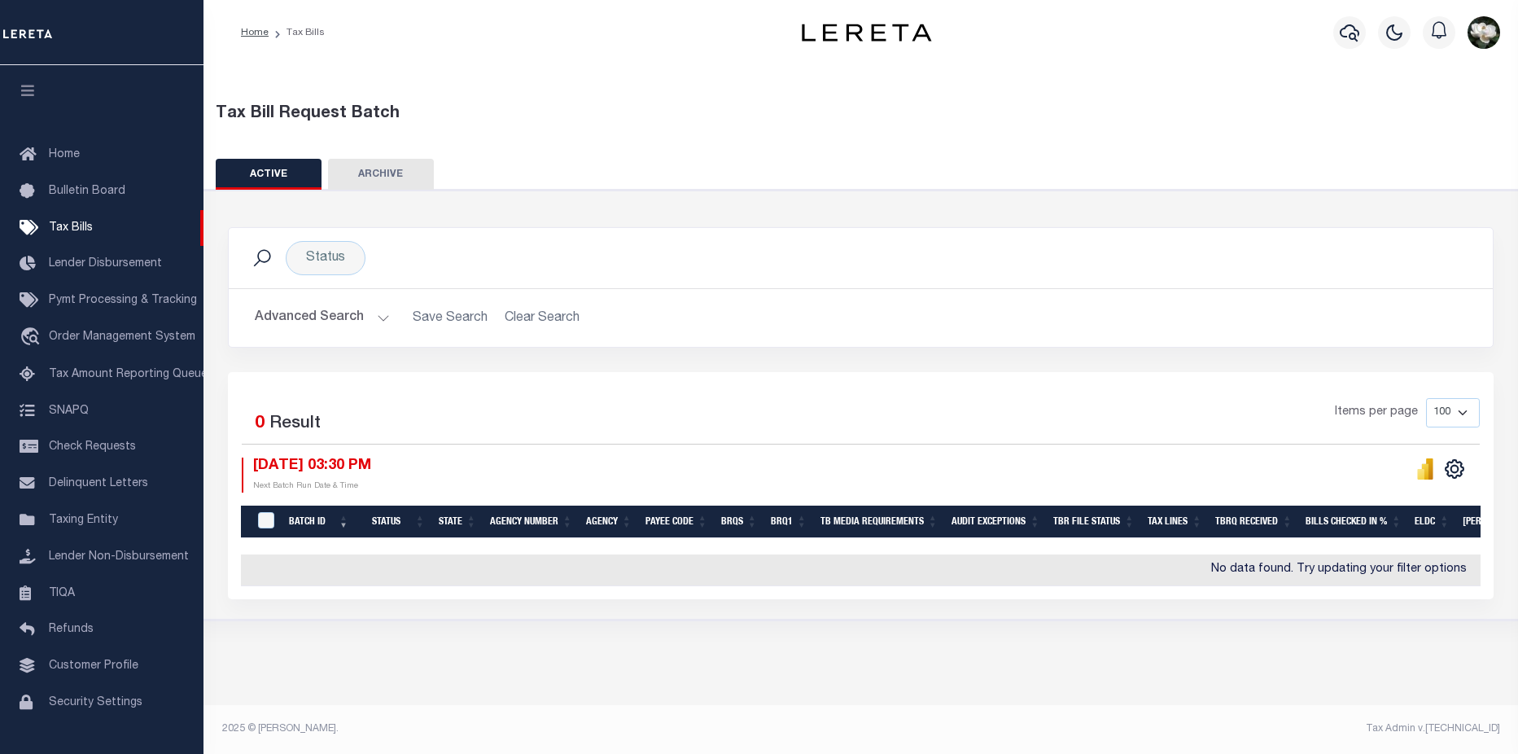
click at [317, 320] on button "Advanced Search" at bounding box center [322, 318] width 135 height 32
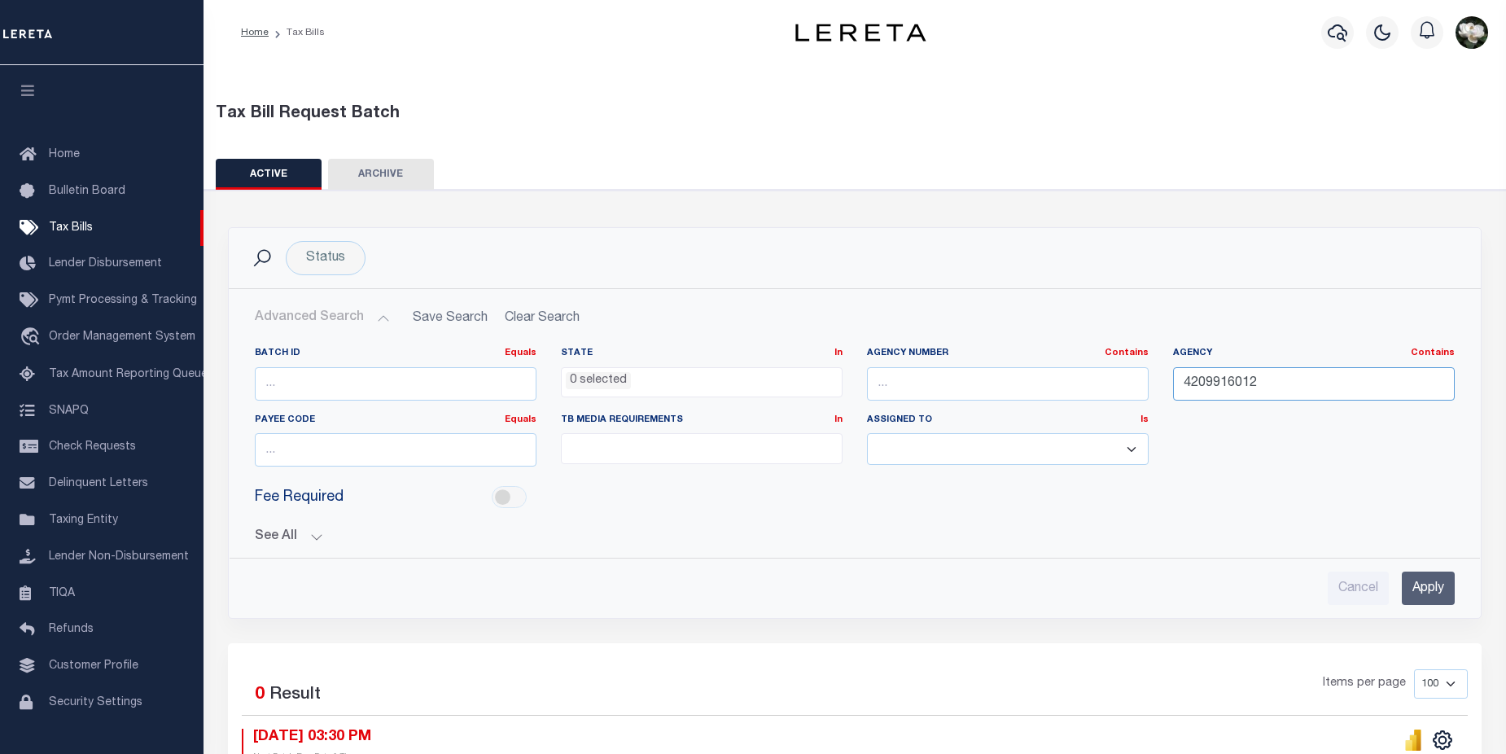
drag, startPoint x: 1259, startPoint y: 383, endPoint x: 1154, endPoint y: 383, distance: 105.0
click at [1154, 383] on div "Batch ID Equals Equals Is Not Equal To Is Greater Than Is Less Than State In In…" at bounding box center [855, 413] width 1224 height 133
click at [667, 383] on ul "0 selected" at bounding box center [702, 379] width 280 height 22
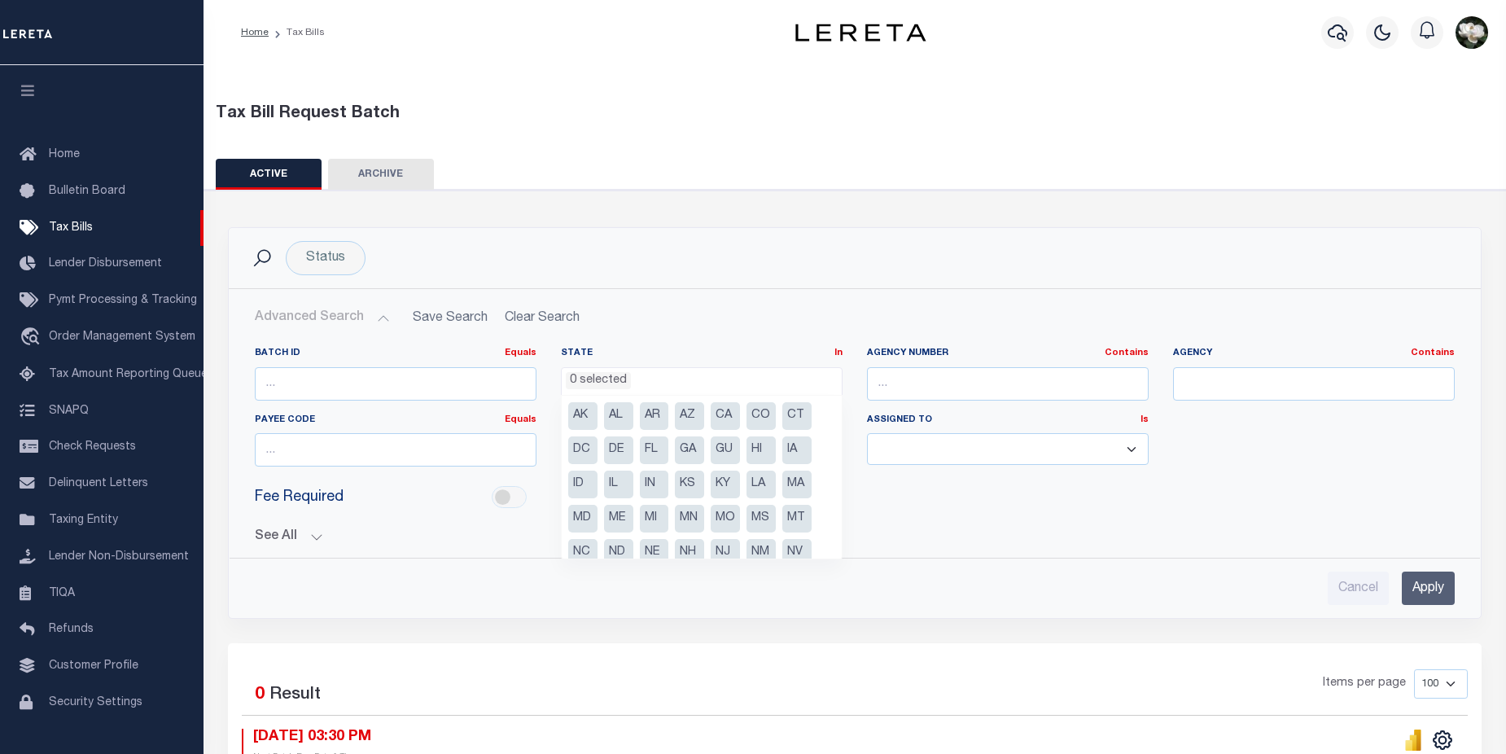
scroll to position [116, 0]
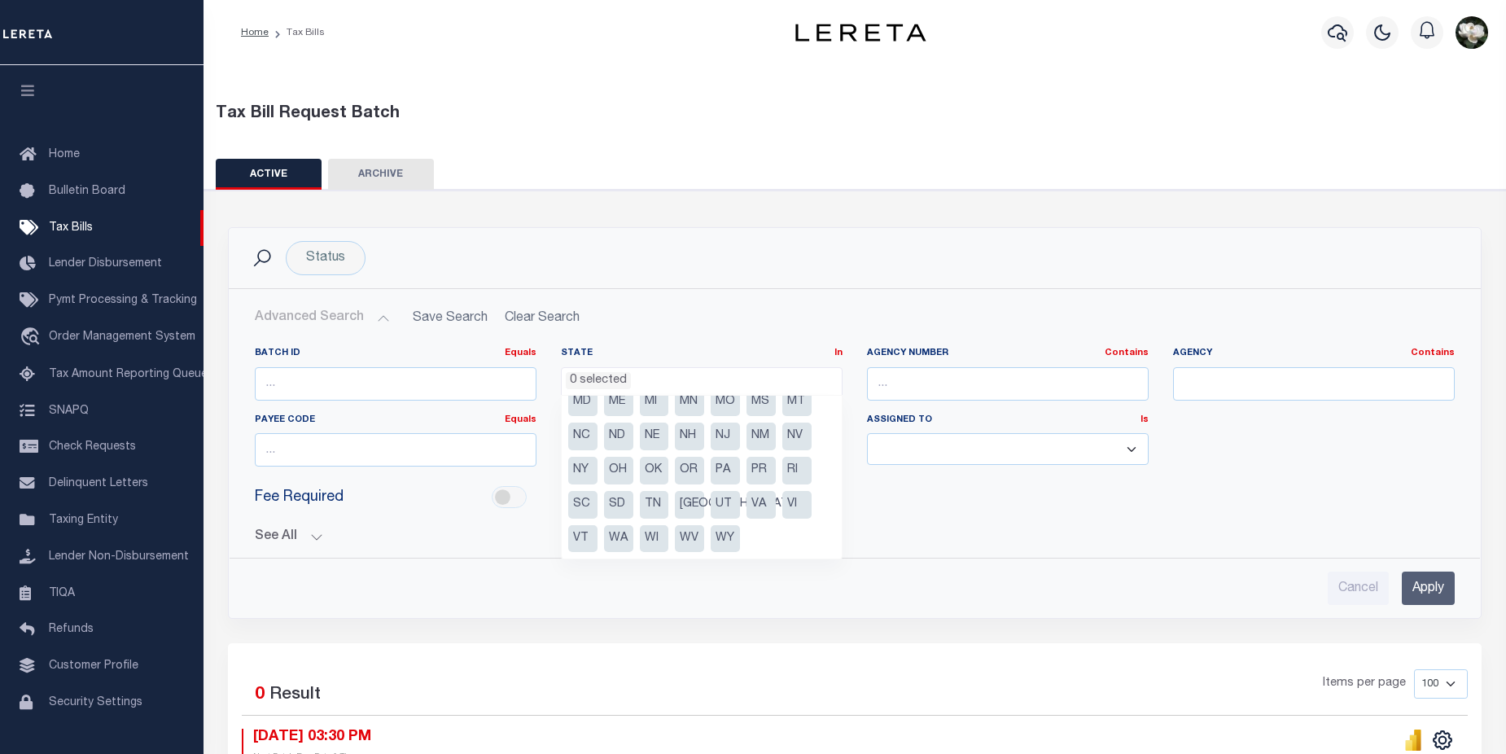
drag, startPoint x: 729, startPoint y: 472, endPoint x: 951, endPoint y: 415, distance: 228.6
click at [730, 472] on li "PA" at bounding box center [725, 471] width 29 height 28
select select "PA"
click at [1228, 379] on input "text" at bounding box center [1314, 383] width 282 height 33
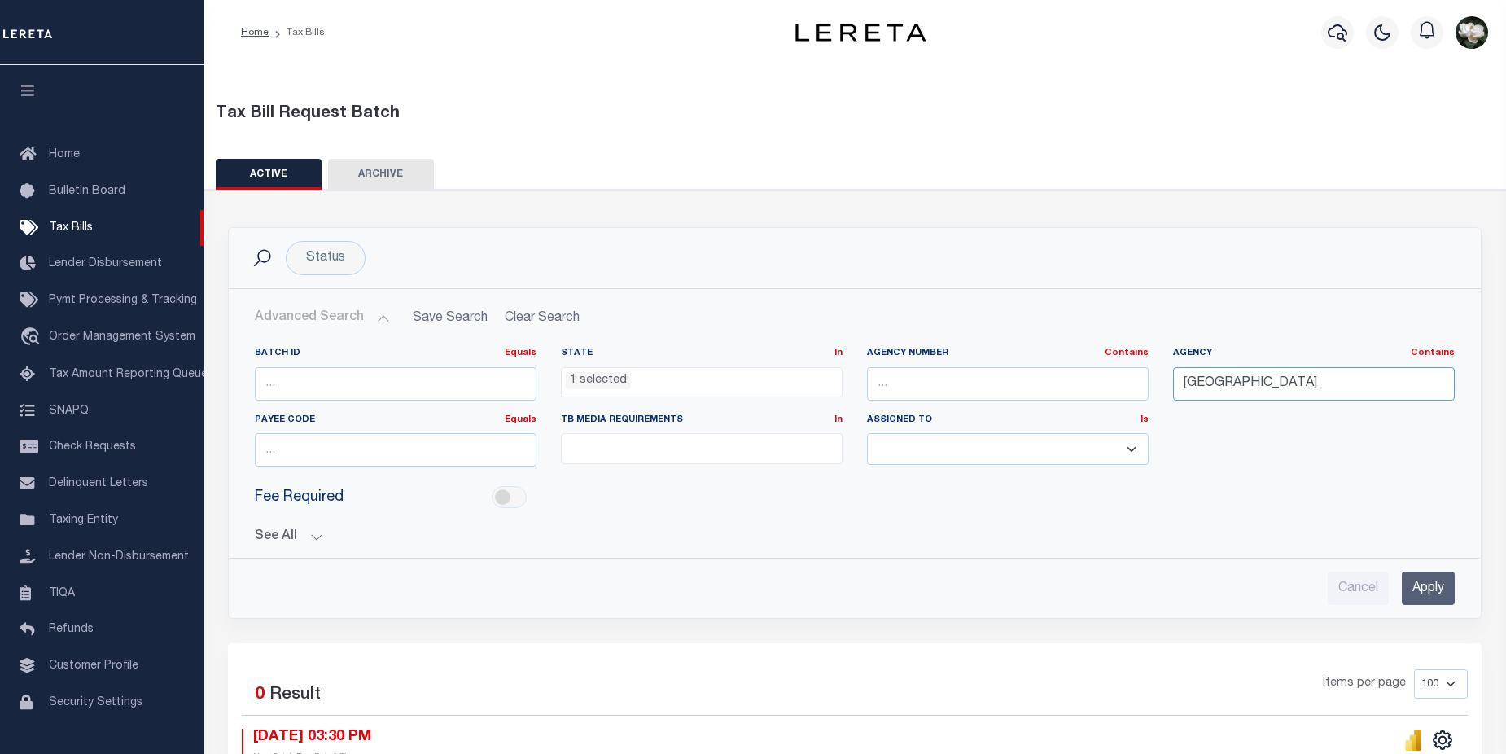
type input "[GEOGRAPHIC_DATA]"
click at [1435, 581] on input "Apply" at bounding box center [1428, 587] width 53 height 33
click at [1425, 589] on input "Apply" at bounding box center [1428, 587] width 53 height 33
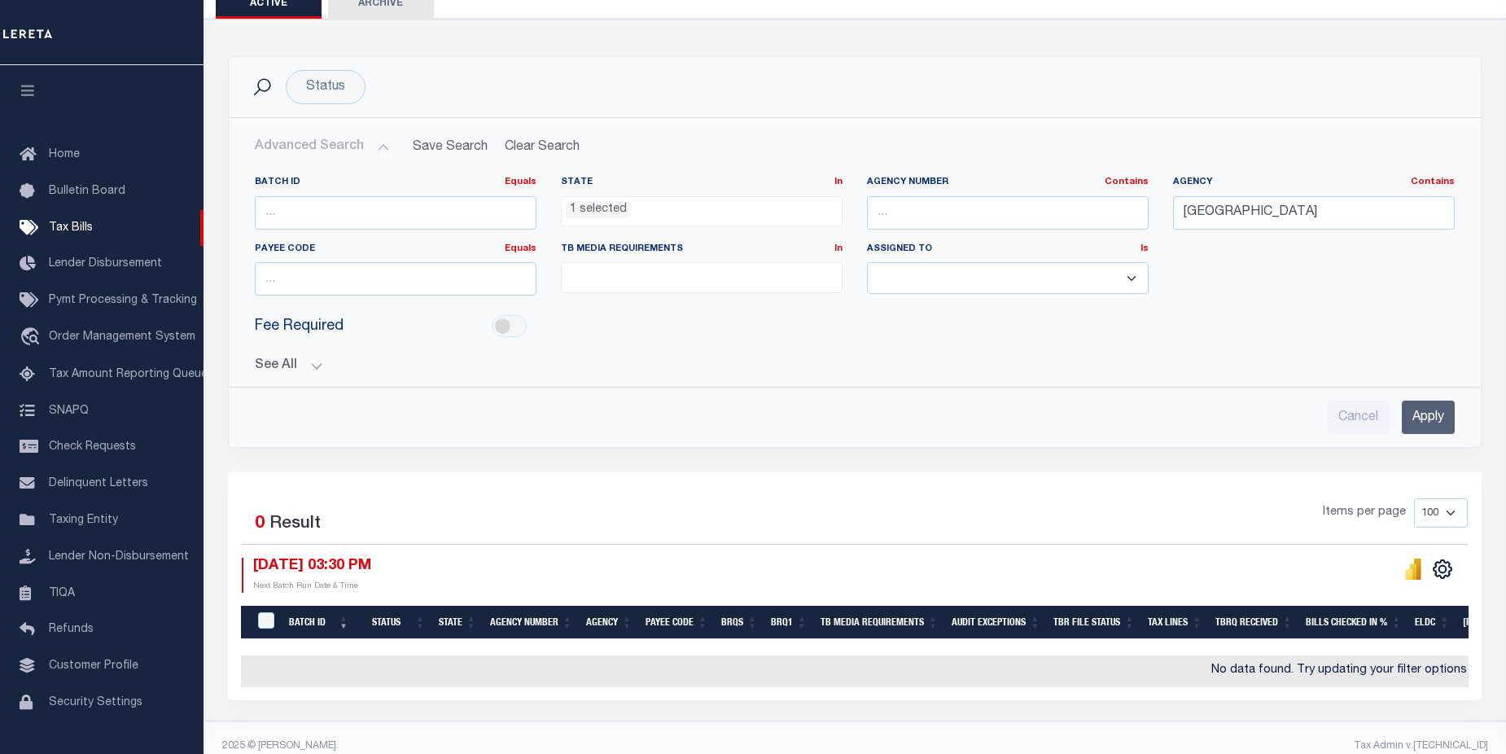
scroll to position [199, 0]
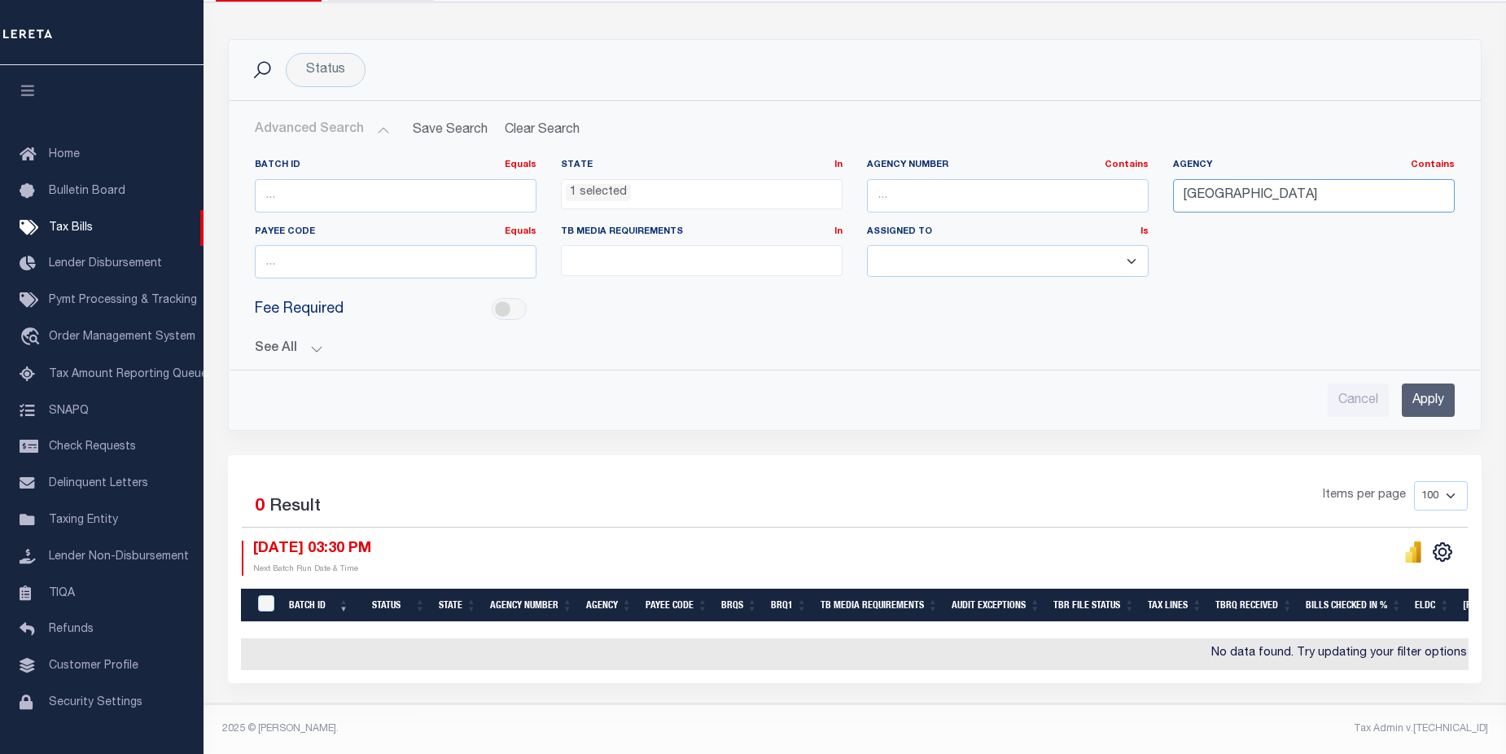
drag, startPoint x: 1254, startPoint y: 187, endPoint x: 974, endPoint y: 182, distance: 279.3
click at [1224, 189] on input "[GEOGRAPHIC_DATA]" at bounding box center [1314, 195] width 282 height 33
click at [83, 519] on link "Taxing Entity" at bounding box center [102, 520] width 204 height 37
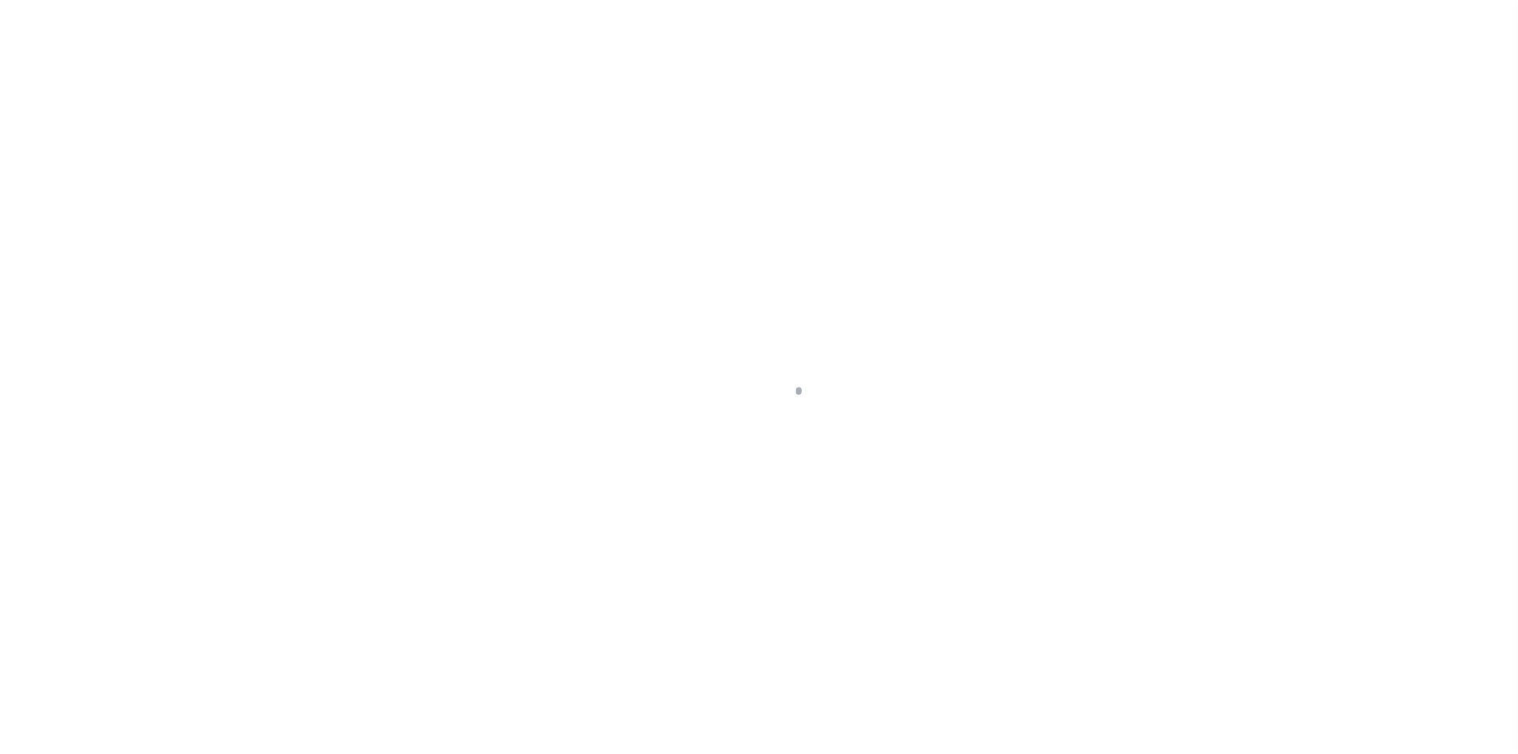
select select "NJ"
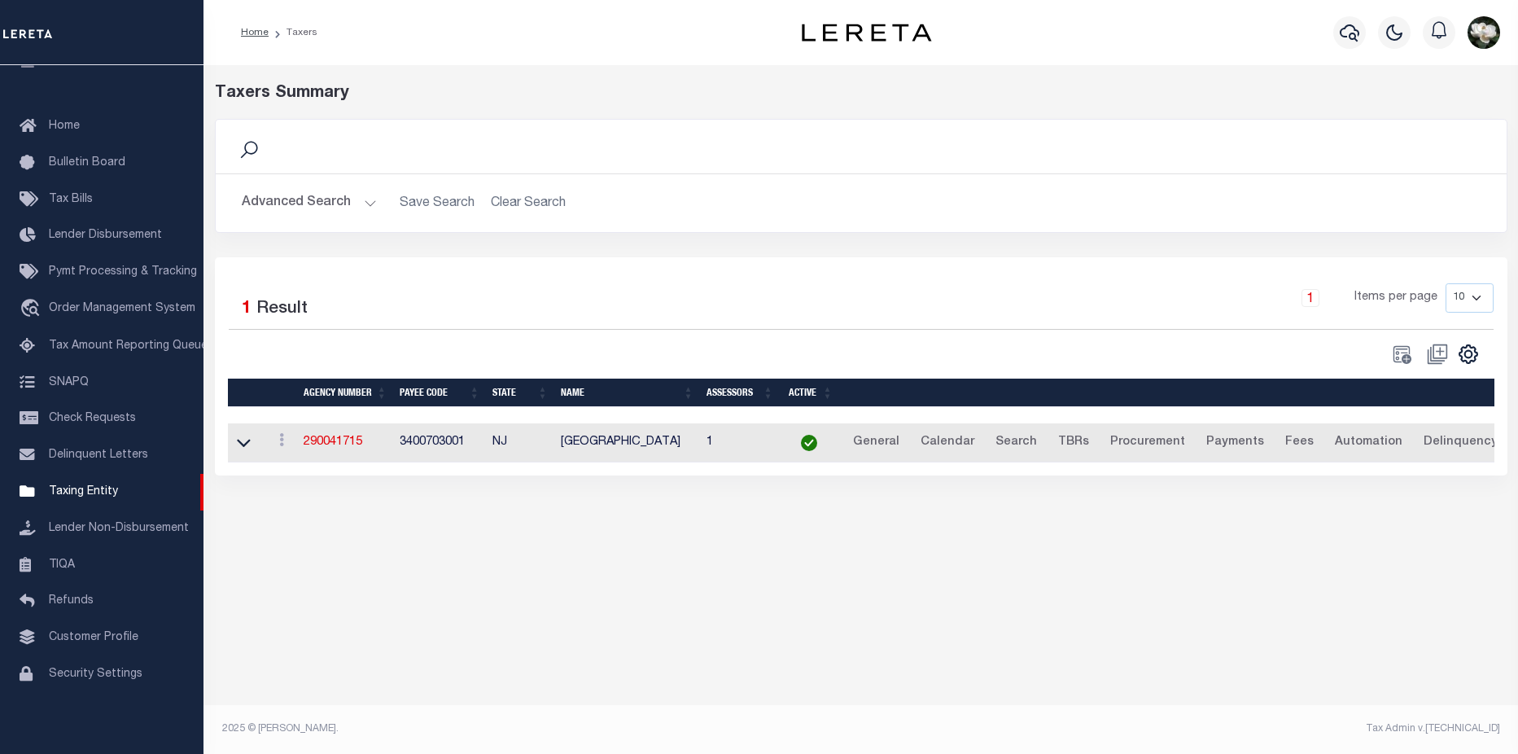
click at [309, 204] on button "Advanced Search" at bounding box center [309, 203] width 135 height 32
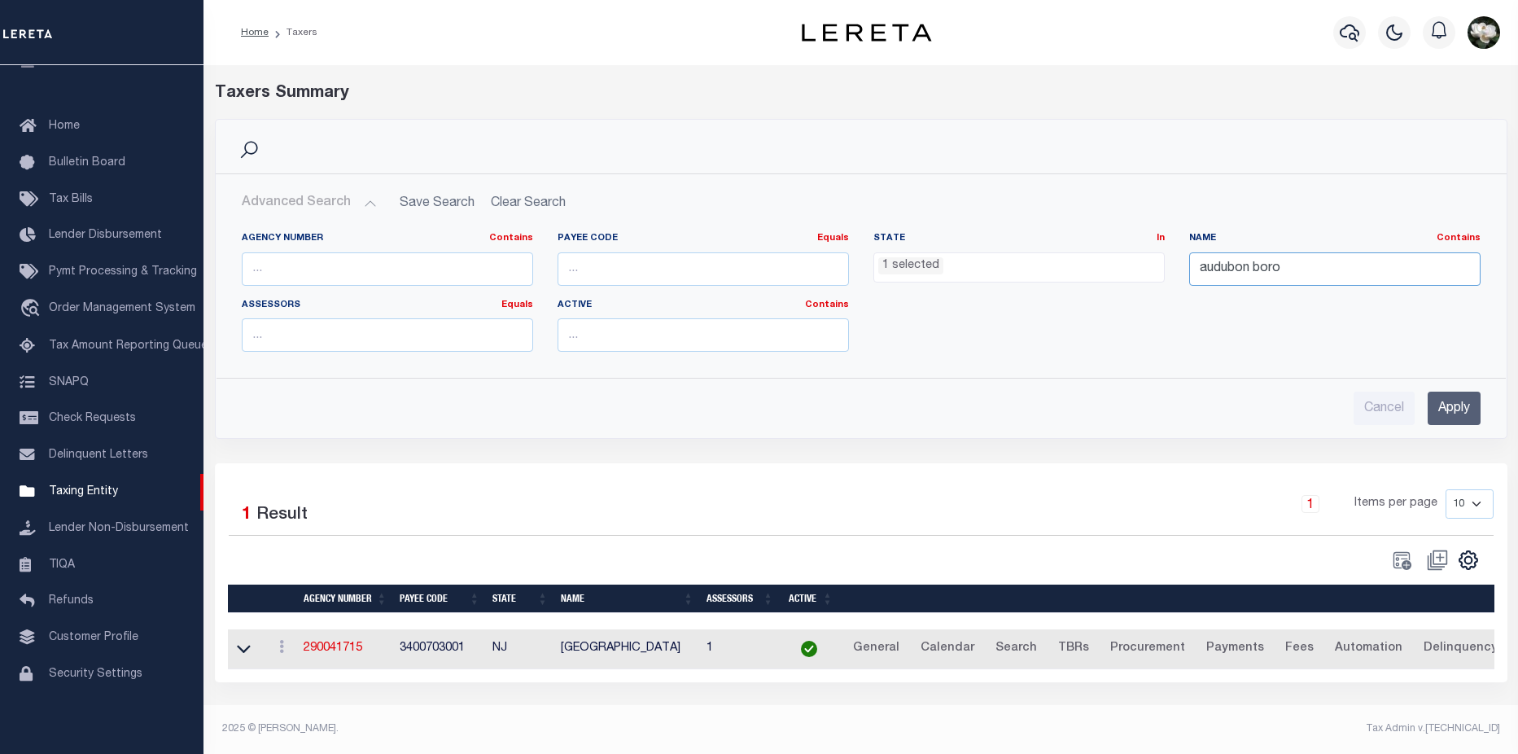
drag, startPoint x: 1342, startPoint y: 264, endPoint x: 1109, endPoint y: 266, distance: 232.8
click at [1109, 266] on div "Agency Number Contains Contains Is Payee Code Equals Equals Is Not Equal To Is …" at bounding box center [861, 298] width 1263 height 133
click at [1027, 265] on ul "1 selected" at bounding box center [1019, 264] width 290 height 22
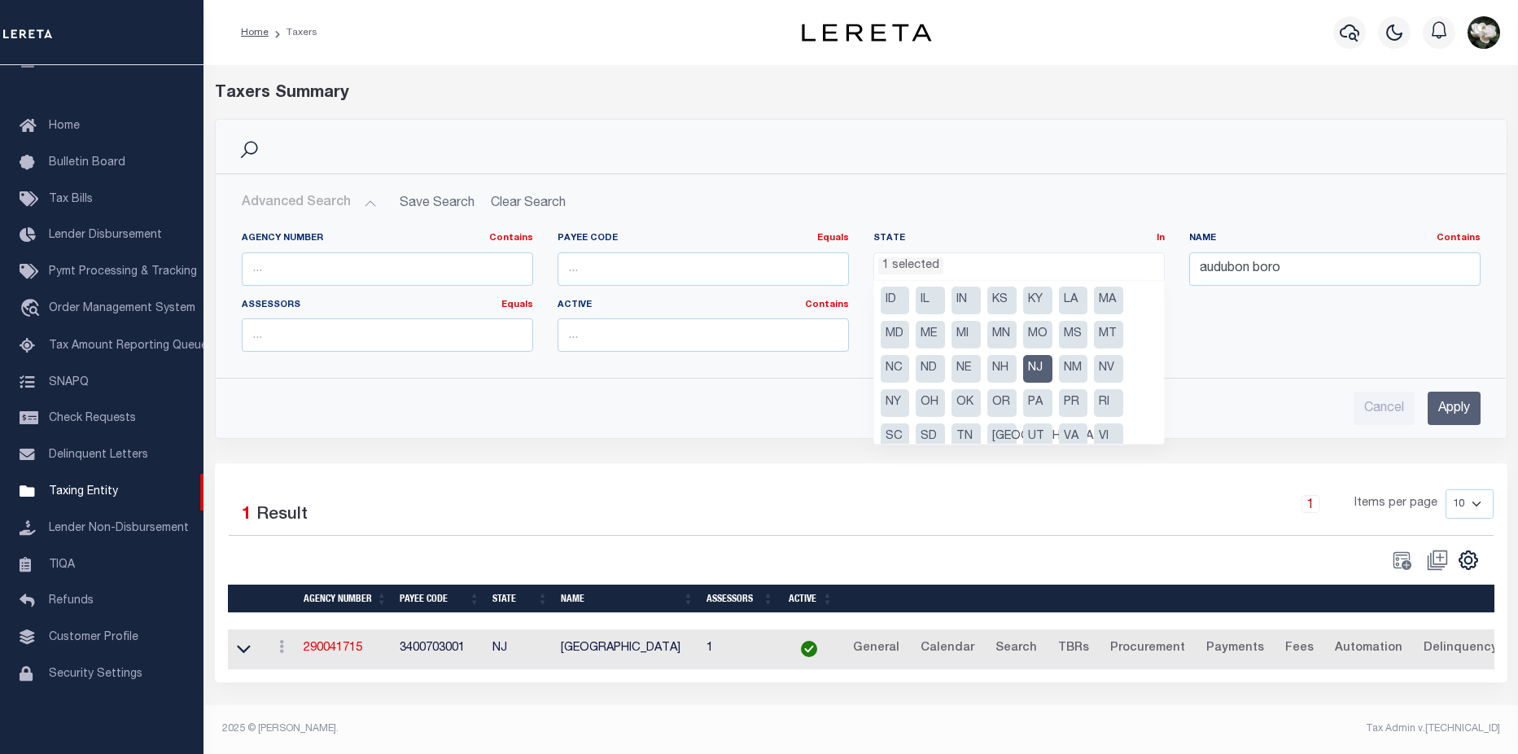
scroll to position [80, 0]
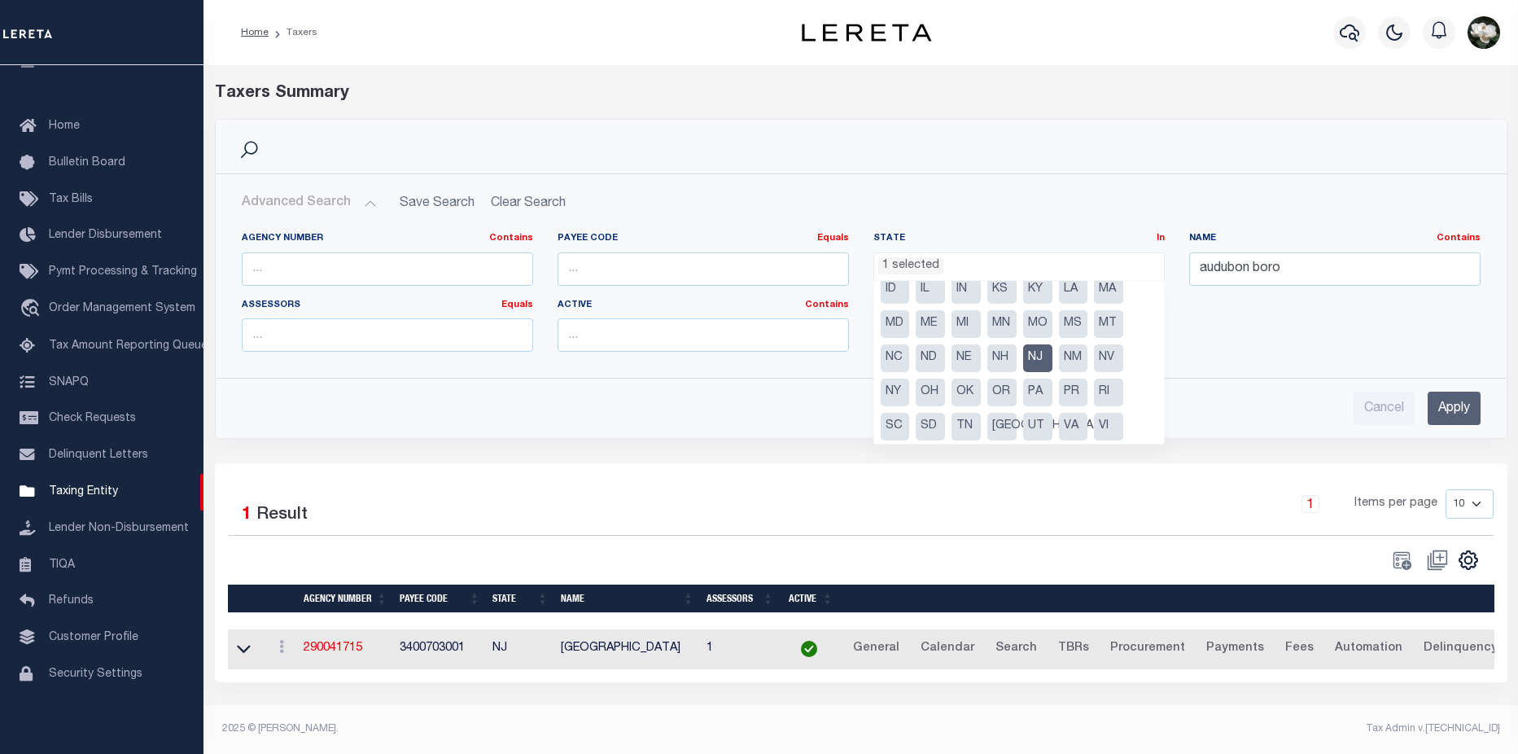
click at [1036, 361] on li "NJ" at bounding box center [1037, 358] width 29 height 28
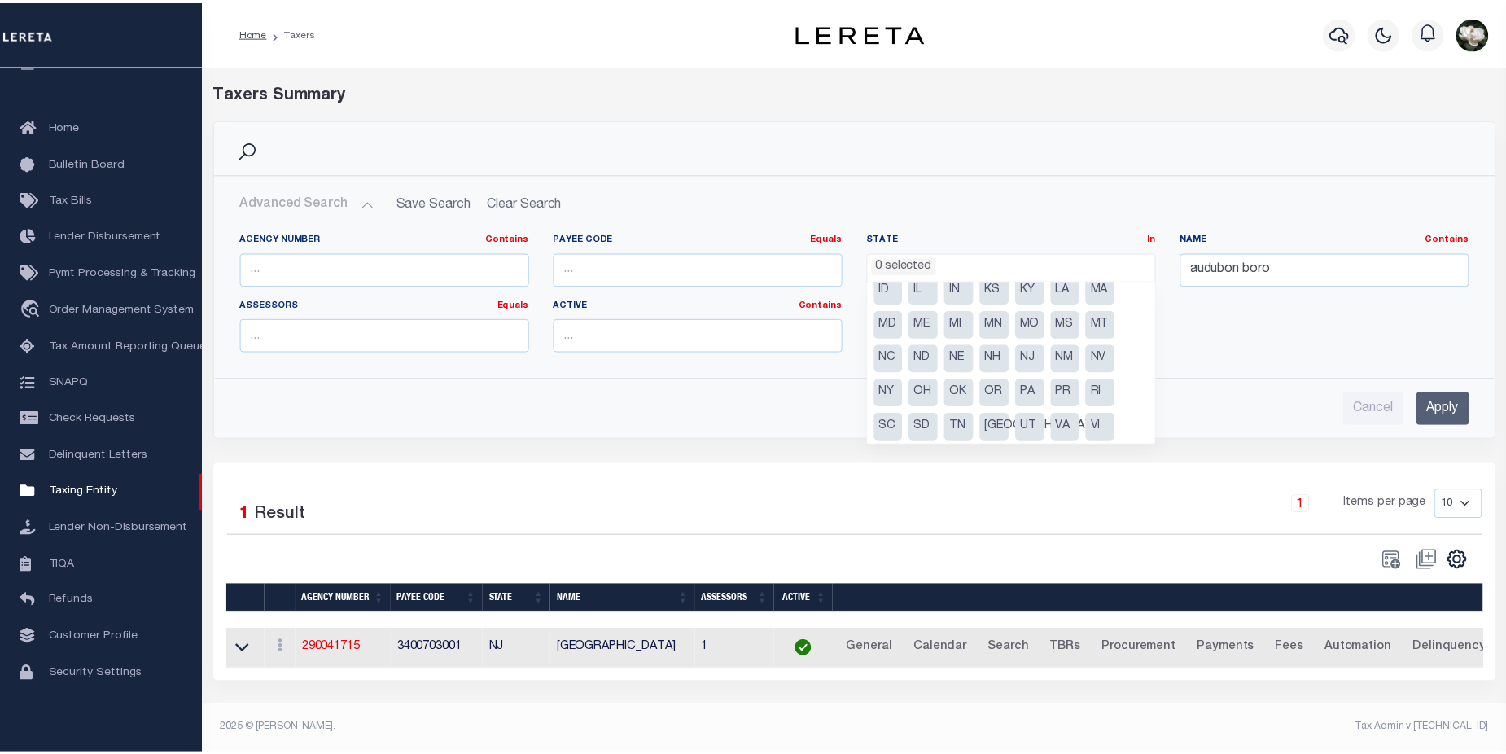
scroll to position [469, 0]
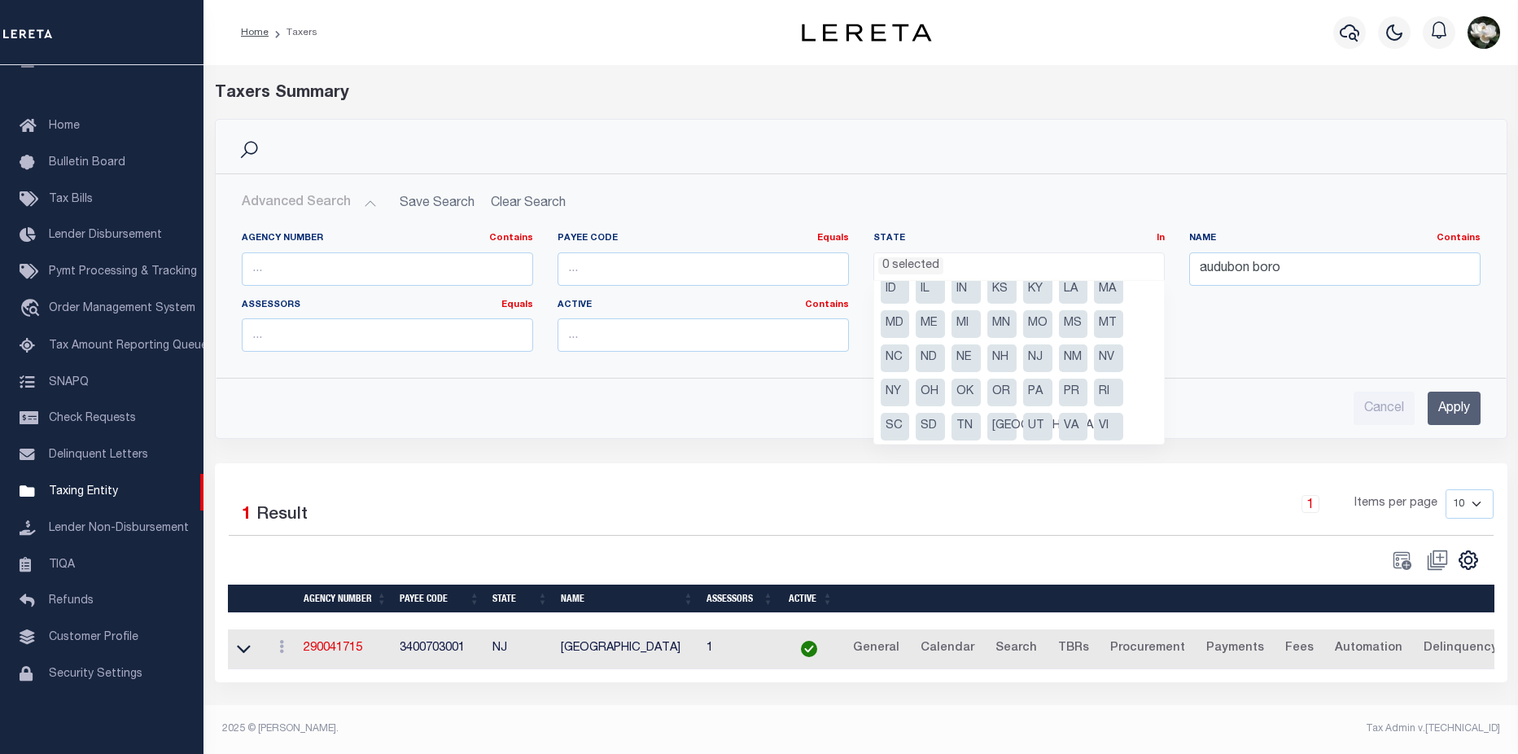
click at [1031, 387] on li "PA" at bounding box center [1037, 393] width 29 height 28
select select "PA"
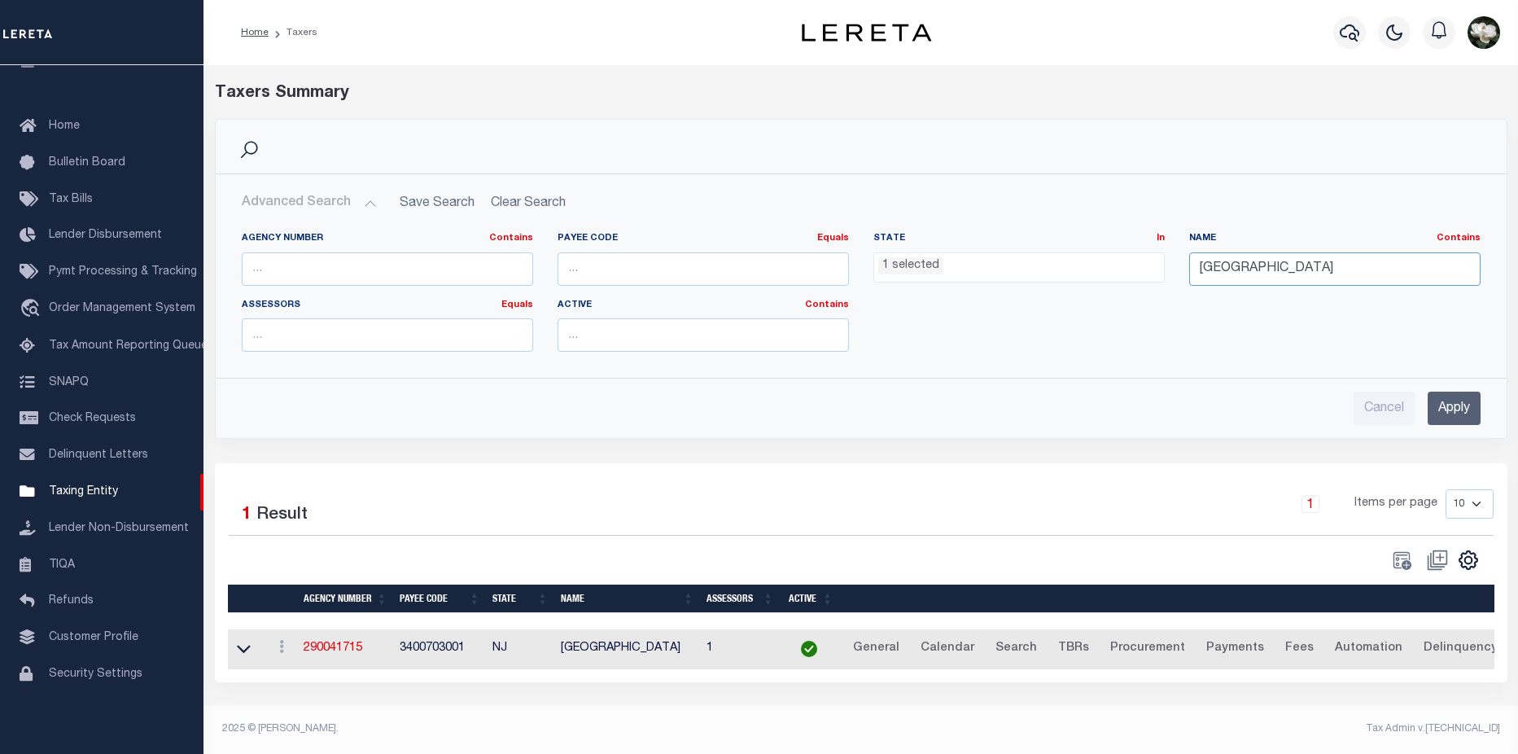
type input "[GEOGRAPHIC_DATA]"
click at [1449, 414] on input "Apply" at bounding box center [1454, 408] width 53 height 33
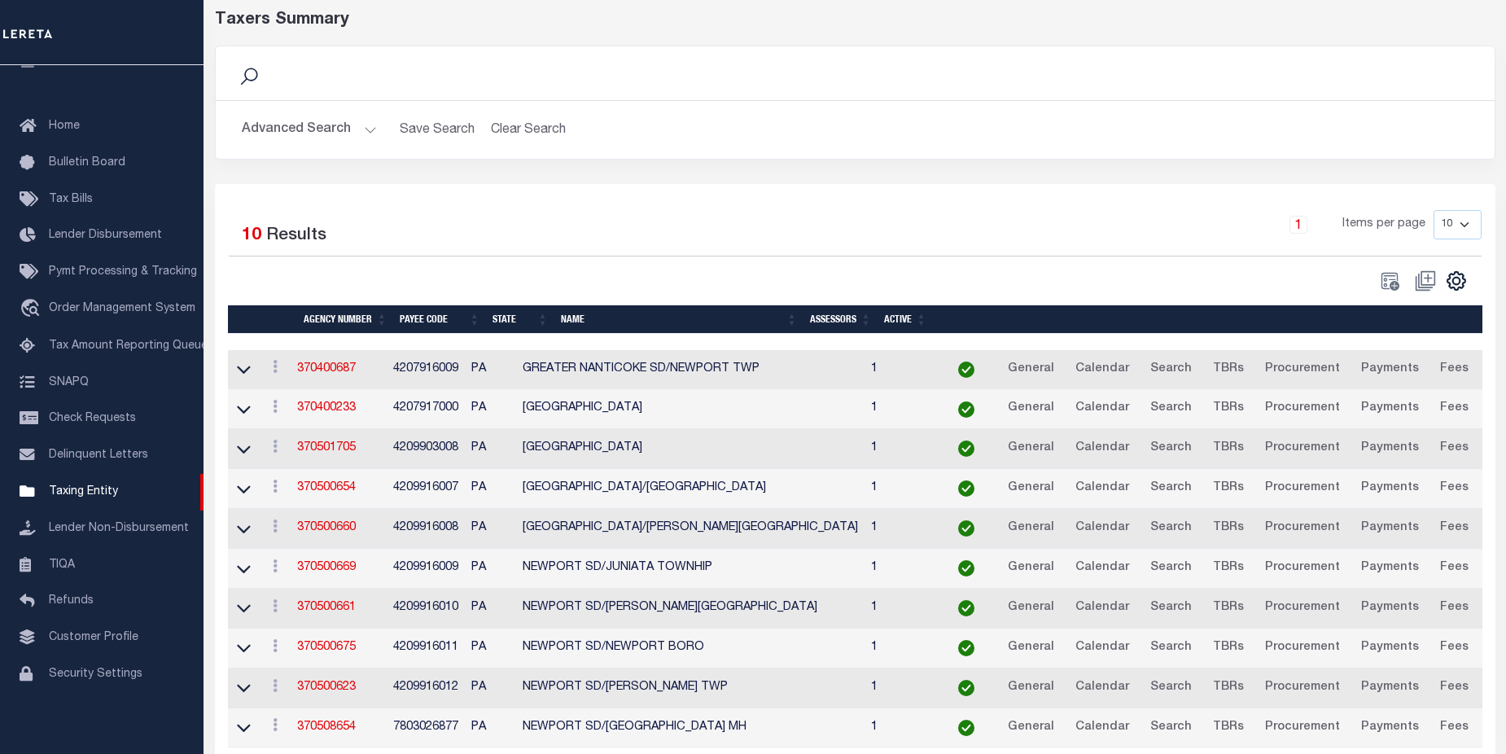
scroll to position [86, 0]
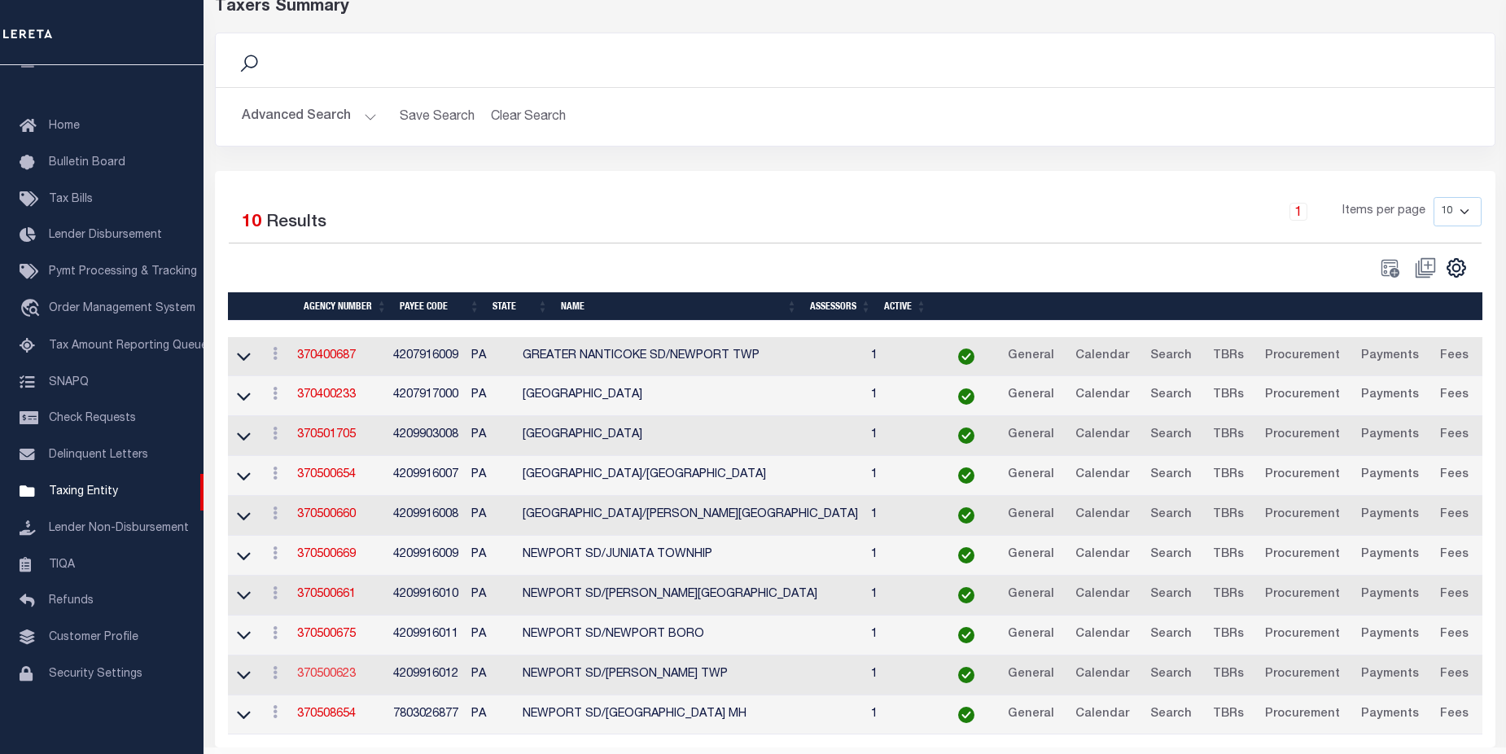
click at [309, 676] on link "370500623" at bounding box center [326, 673] width 59 height 11
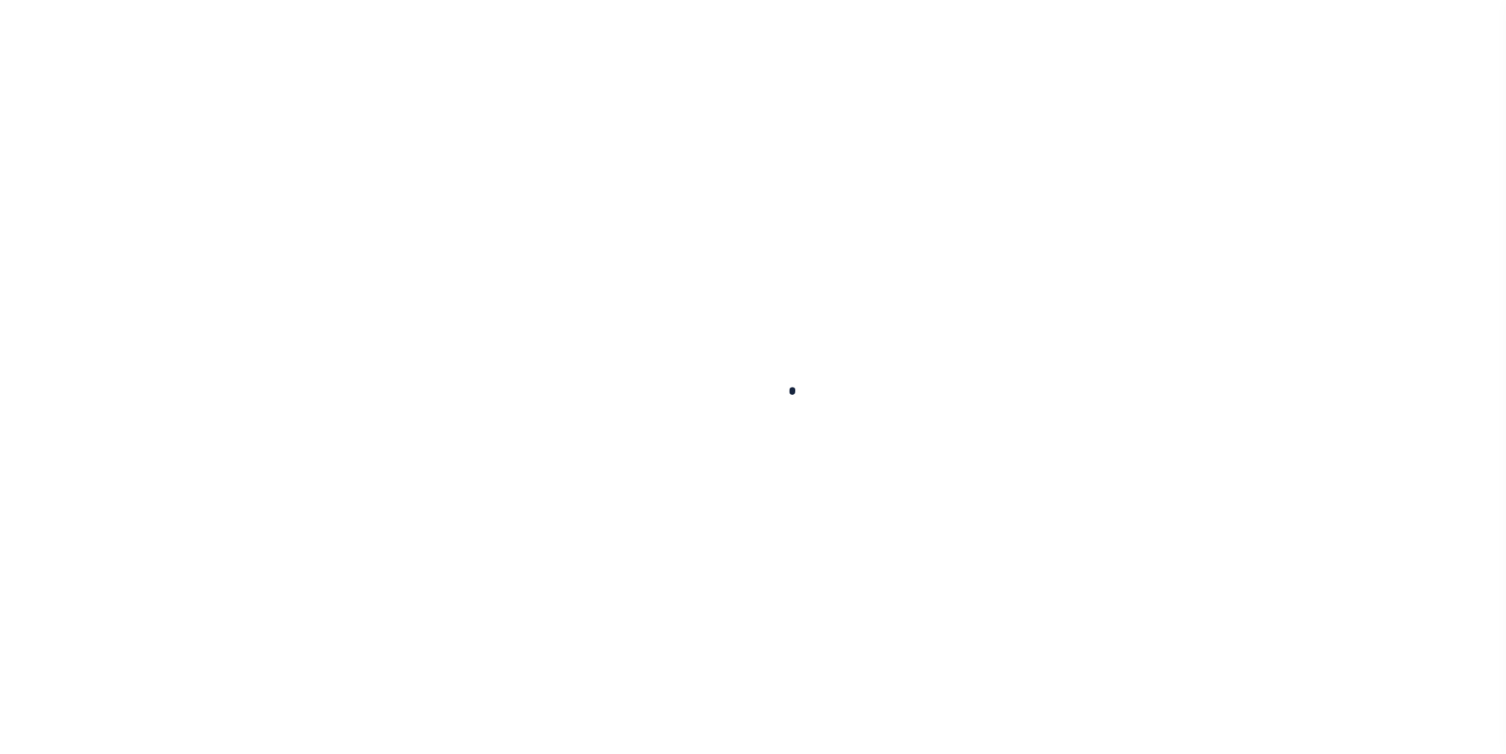
select select
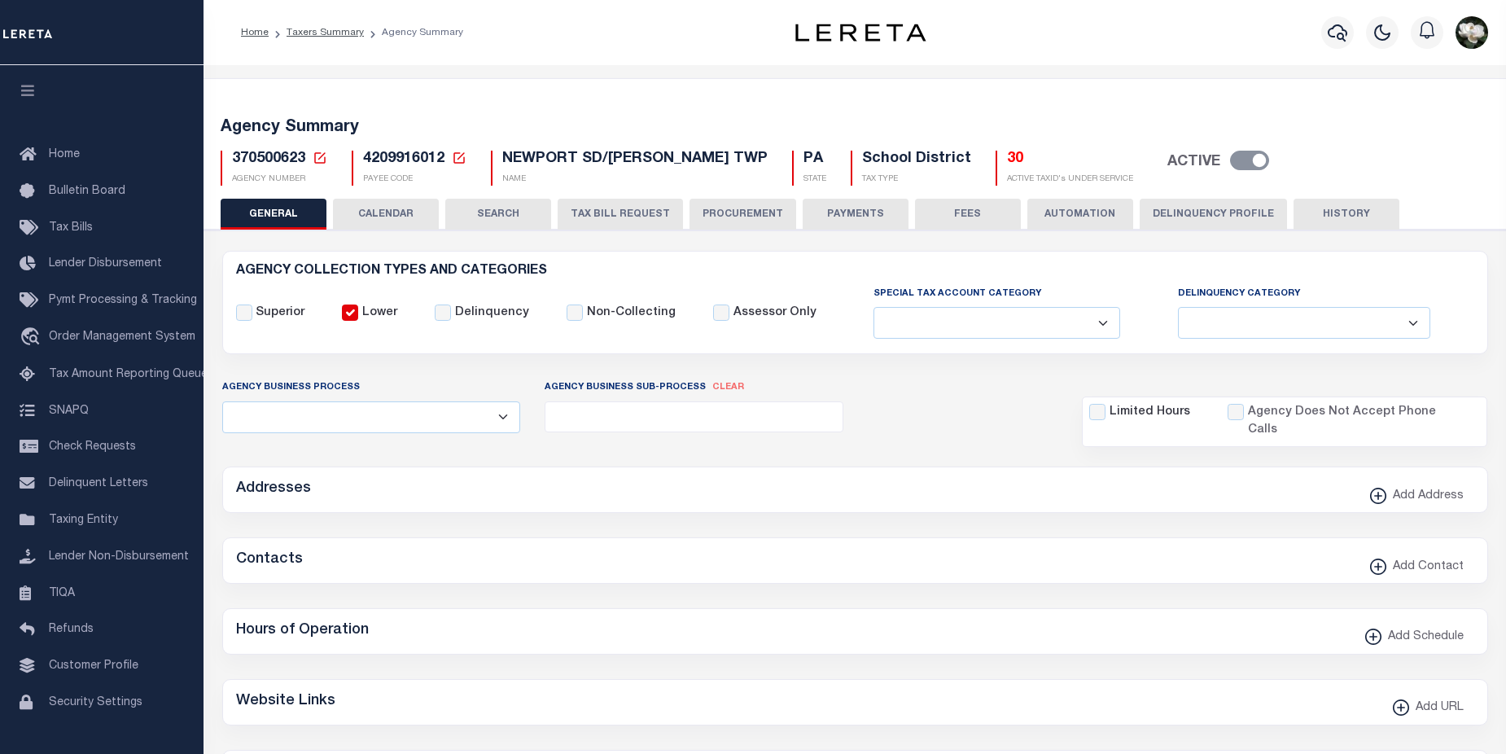
checkbox input "false"
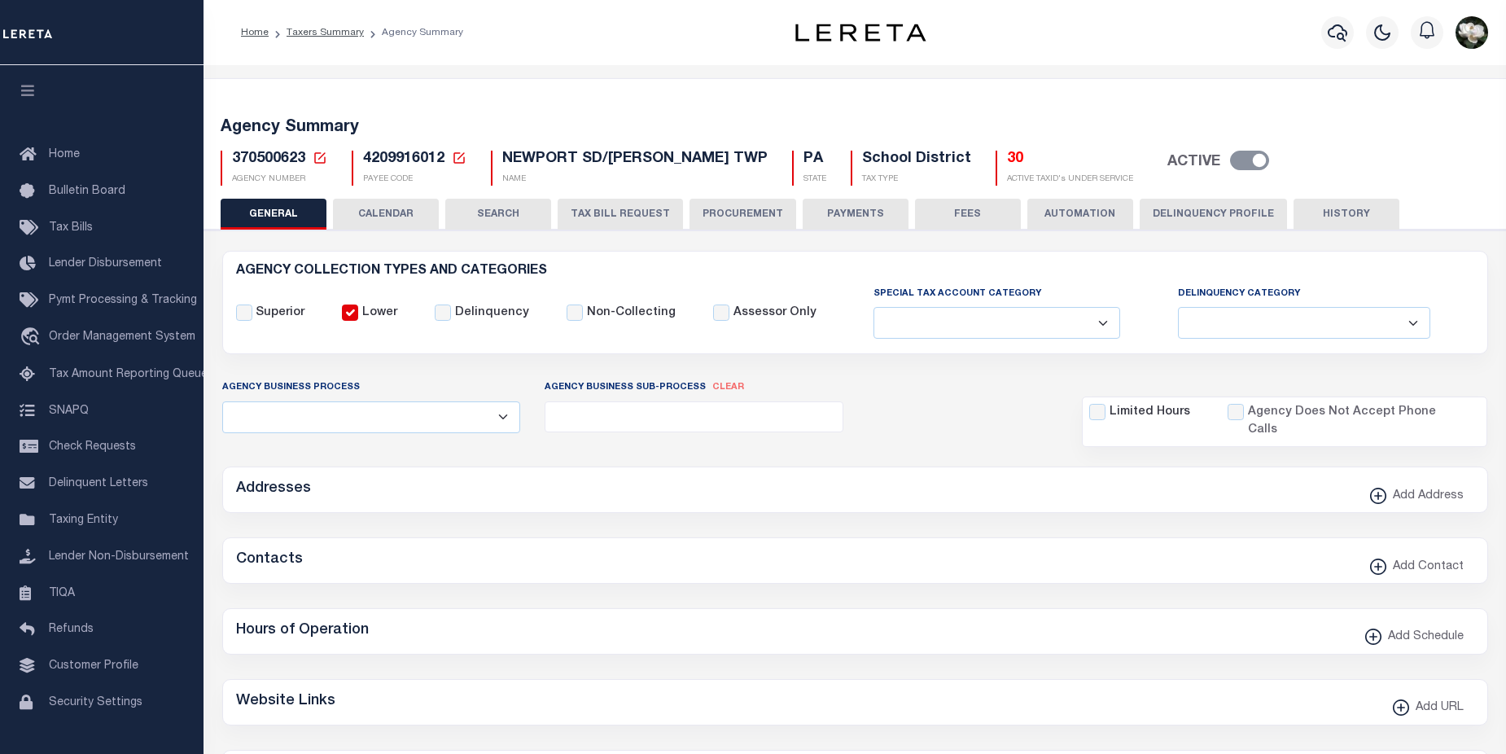
type input "4209916012"
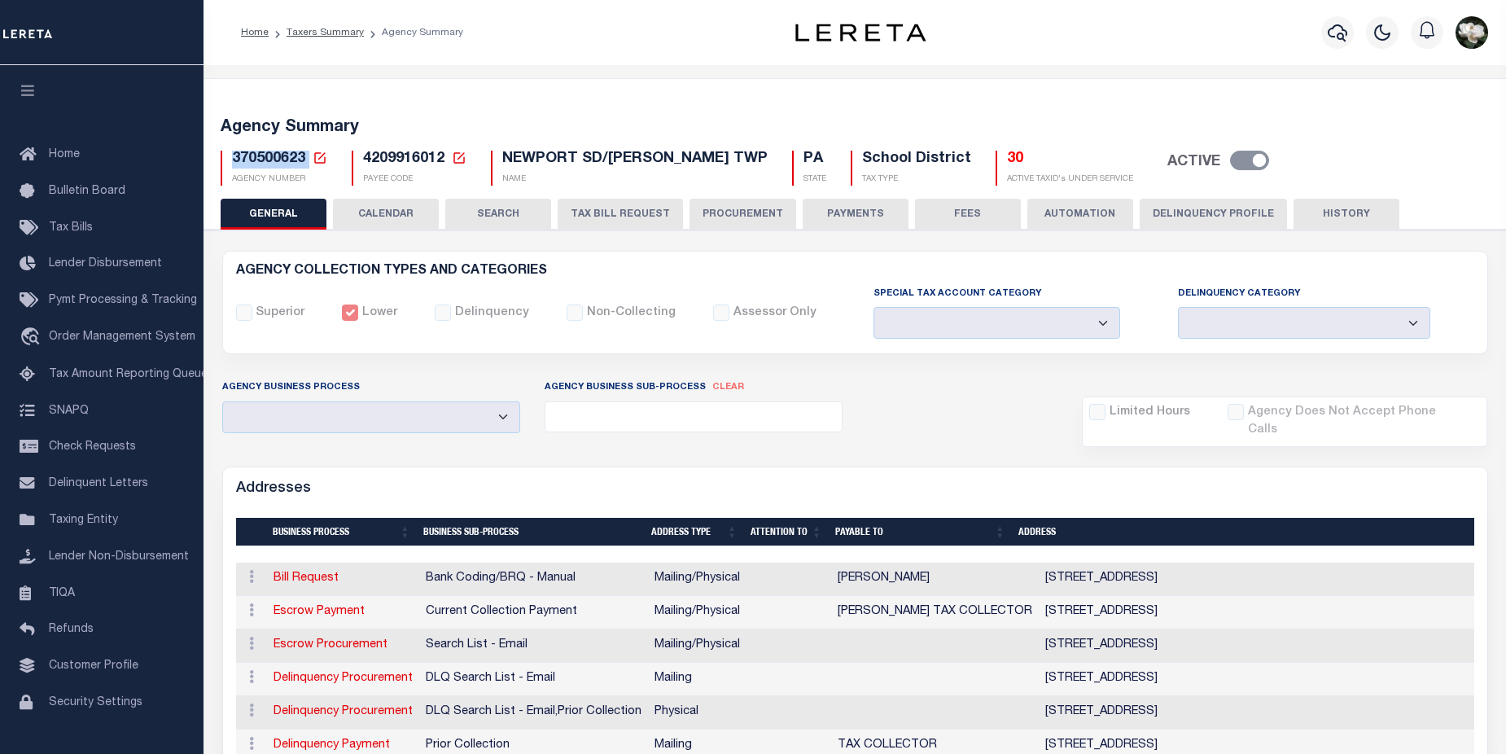
drag, startPoint x: 233, startPoint y: 161, endPoint x: 308, endPoint y: 161, distance: 74.9
click at [308, 161] on h5 "370500623 Agency Number Edit Cancel Ok Cancel Ok" at bounding box center [279, 160] width 95 height 18
copy h5 "370500623"
click at [95, 230] on link "Tax Bills" at bounding box center [102, 228] width 204 height 37
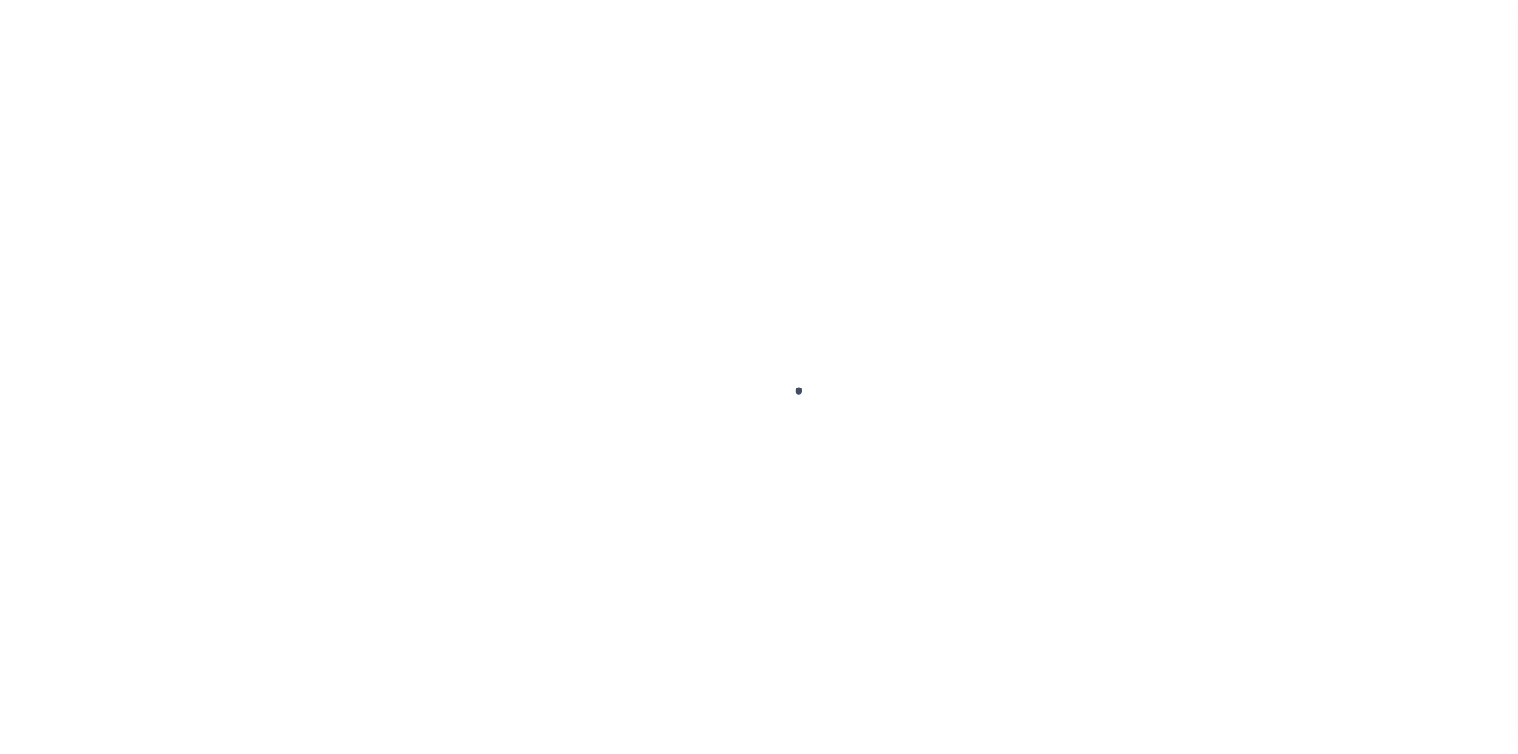
select select
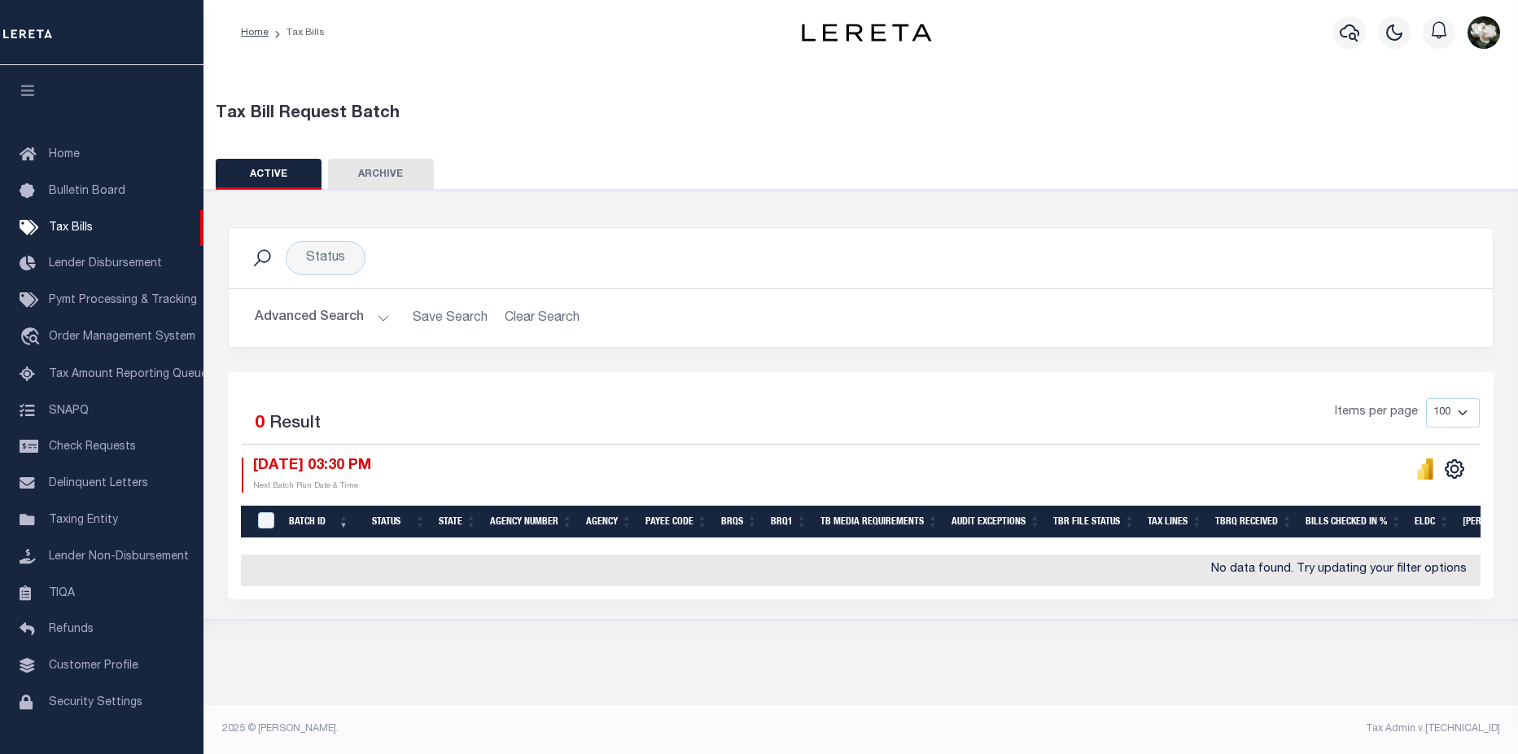
click at [344, 317] on button "Advanced Search" at bounding box center [322, 318] width 135 height 32
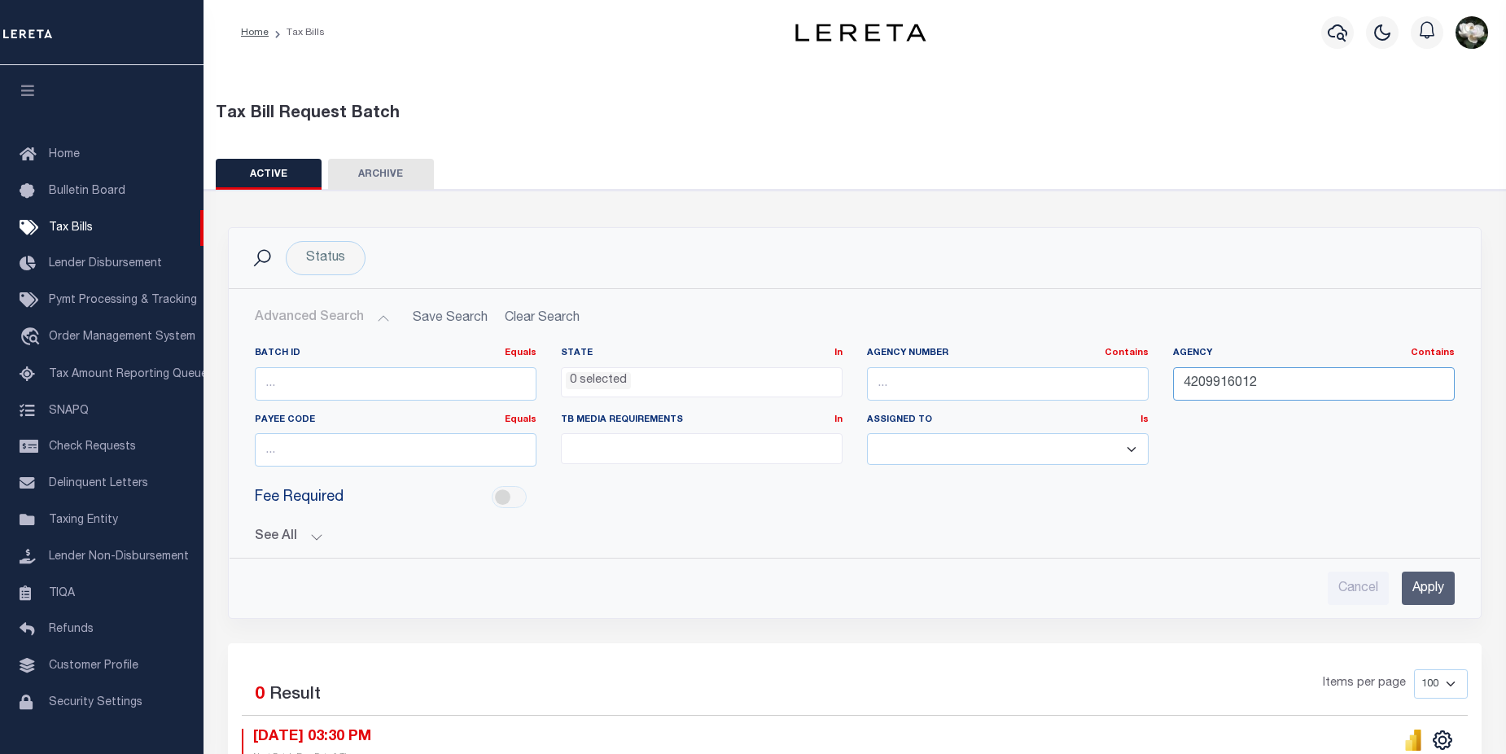
drag, startPoint x: 1272, startPoint y: 388, endPoint x: 1174, endPoint y: 387, distance: 97.7
click at [1174, 387] on input "4209916012" at bounding box center [1314, 383] width 282 height 33
paste input "370500623"
type input "370500623"
click at [1433, 589] on input "Apply" at bounding box center [1428, 587] width 53 height 33
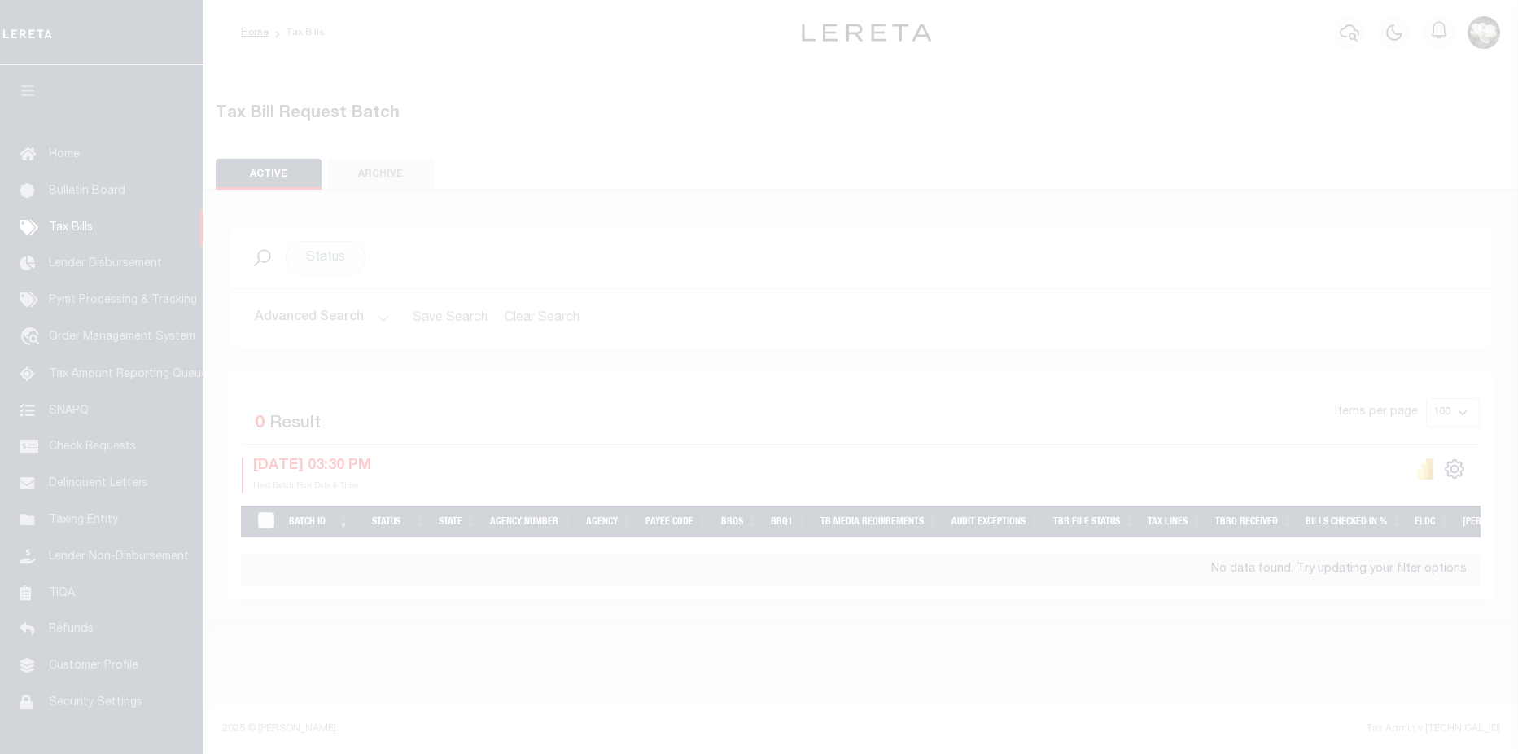
select select
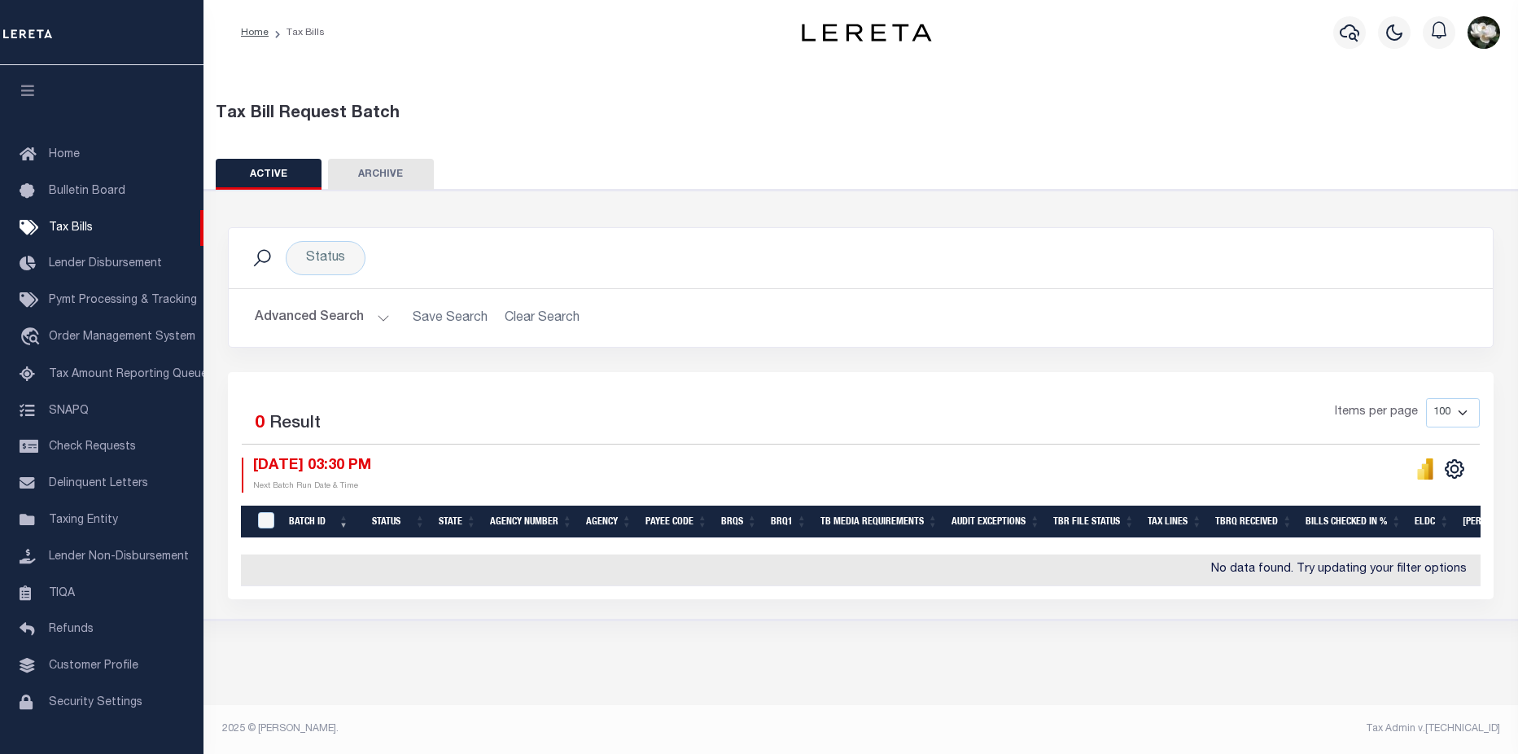
click at [320, 315] on button "Advanced Search" at bounding box center [322, 318] width 135 height 32
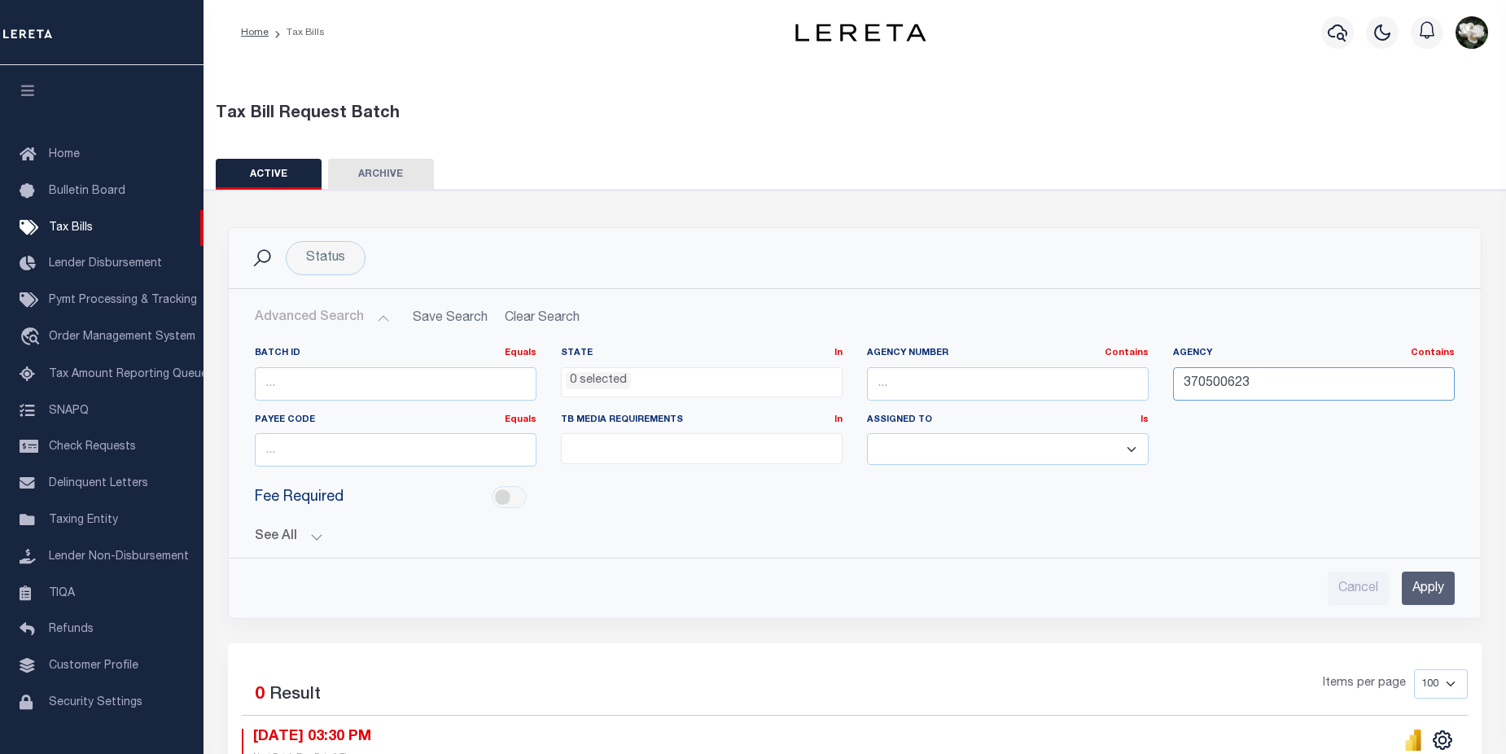
click at [1292, 376] on input "370500623" at bounding box center [1314, 383] width 282 height 33
click at [1423, 582] on input "Apply" at bounding box center [1428, 587] width 53 height 33
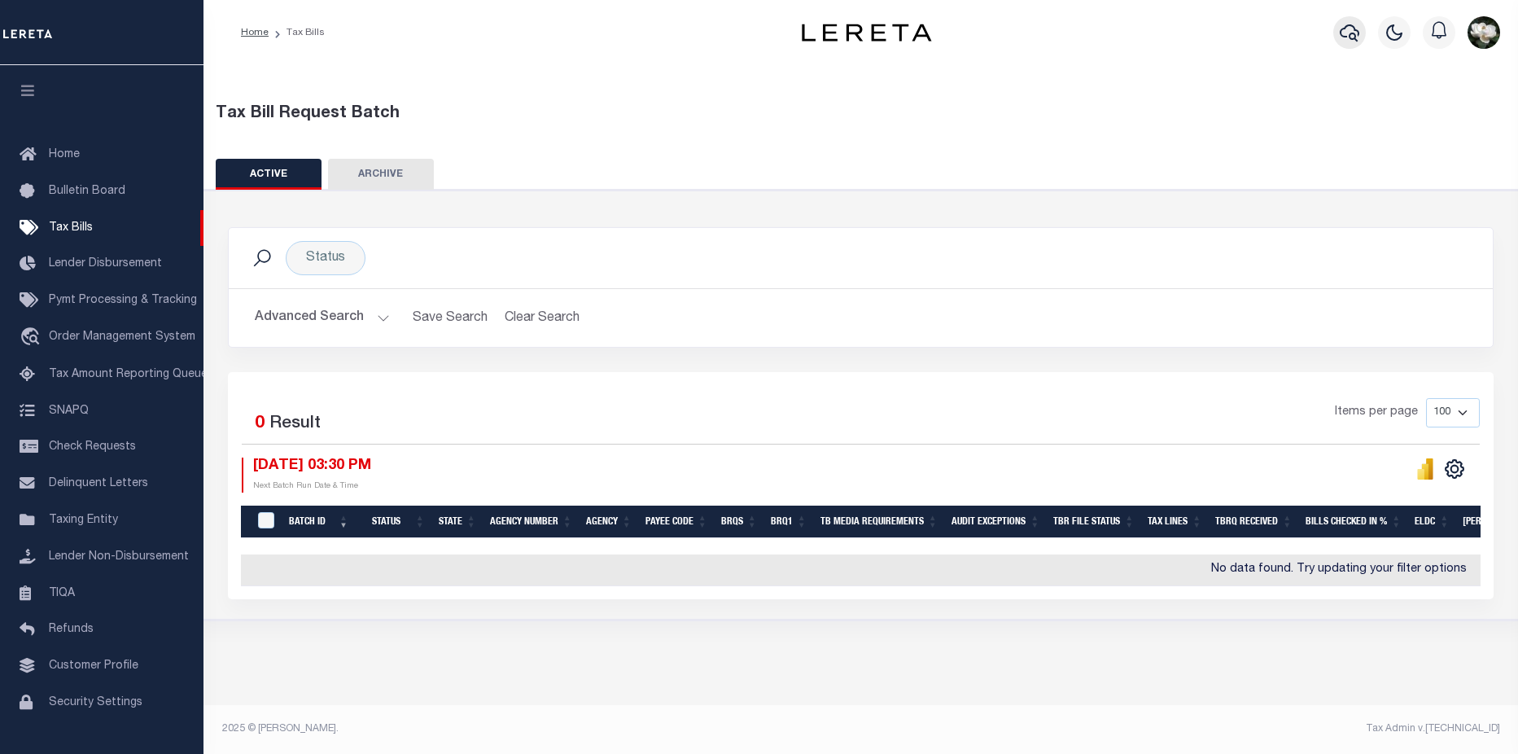
click at [1352, 33] on icon "button" at bounding box center [1350, 33] width 20 height 20
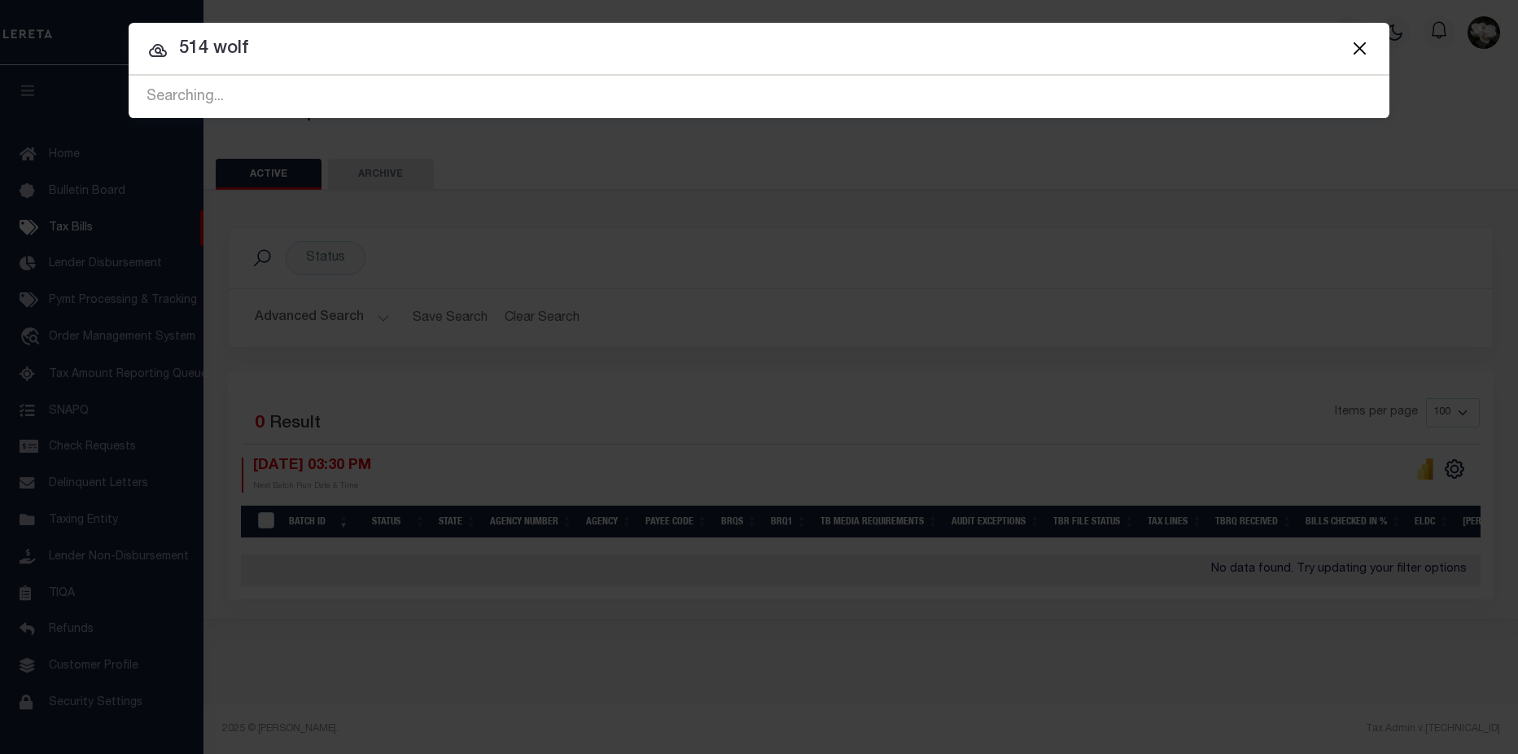
drag, startPoint x: 235, startPoint y: 55, endPoint x: 46, endPoint y: 39, distance: 190.3
click at [46, 39] on div "Include Loans TBM Customers Borrowers Payments (Lender Non-Disb) Payments (Lend…" at bounding box center [759, 377] width 1518 height 754
type input "1023 hominy"
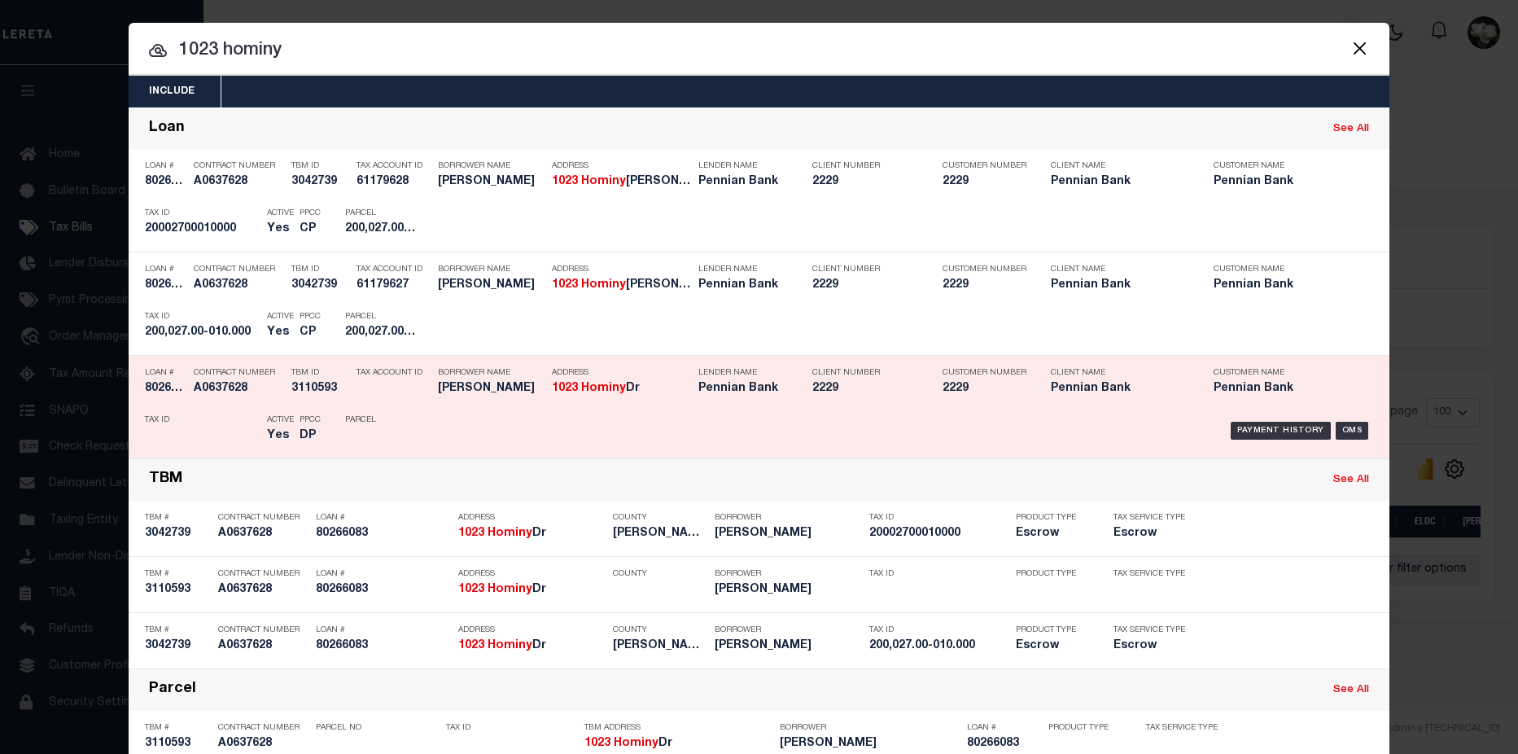
click at [991, 383] on h5 "2229" at bounding box center [983, 389] width 81 height 14
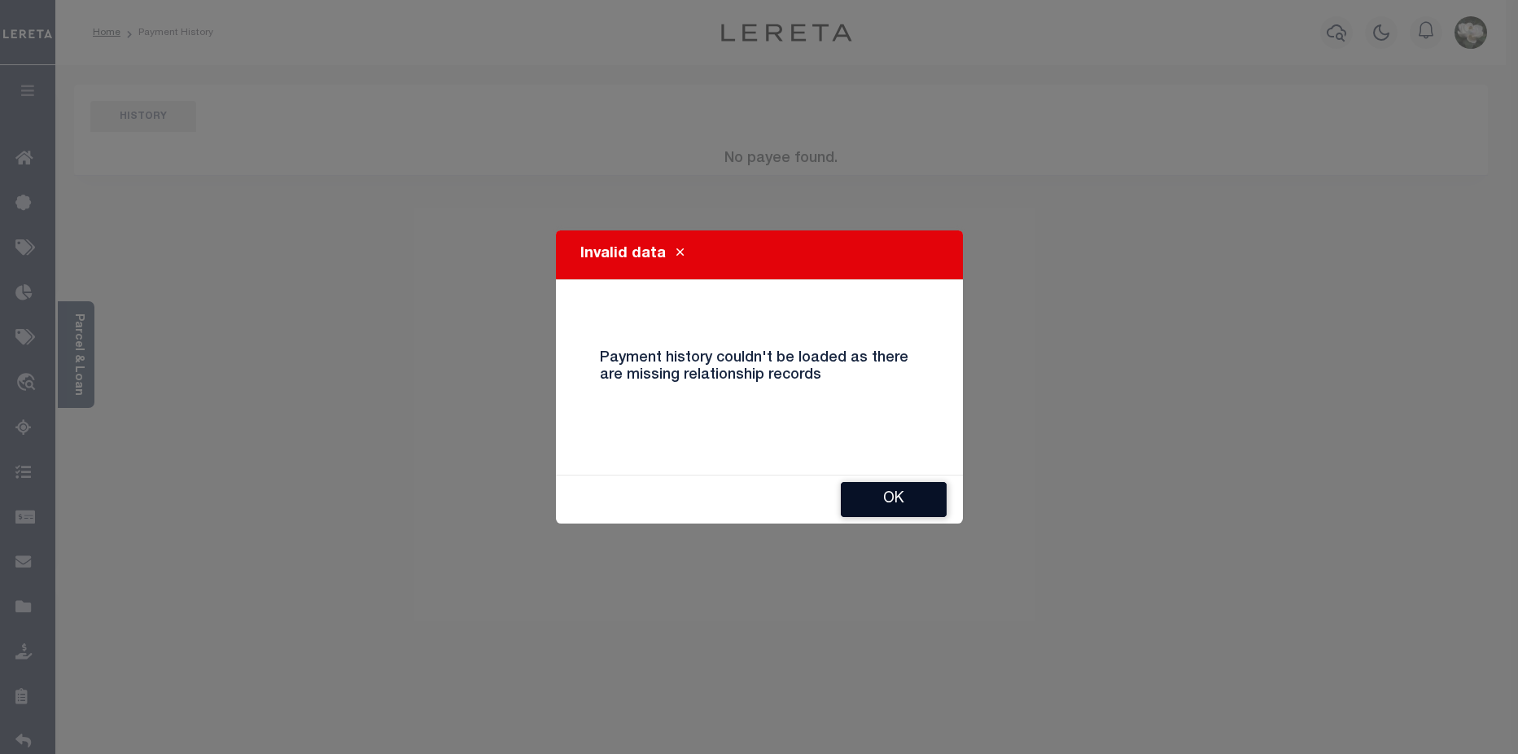
click at [924, 492] on button "Ok" at bounding box center [894, 499] width 106 height 35
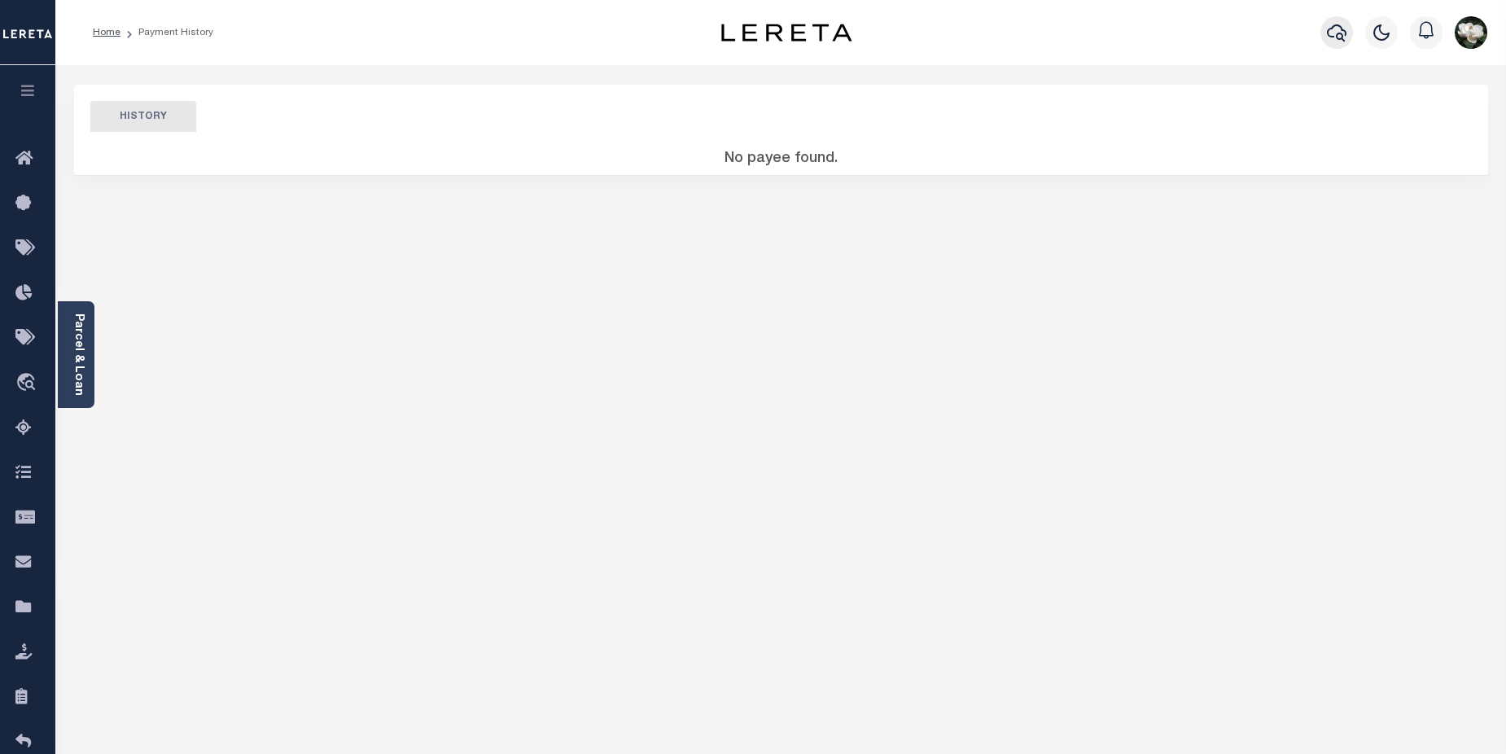
click at [1345, 38] on icon "button" at bounding box center [1337, 33] width 20 height 20
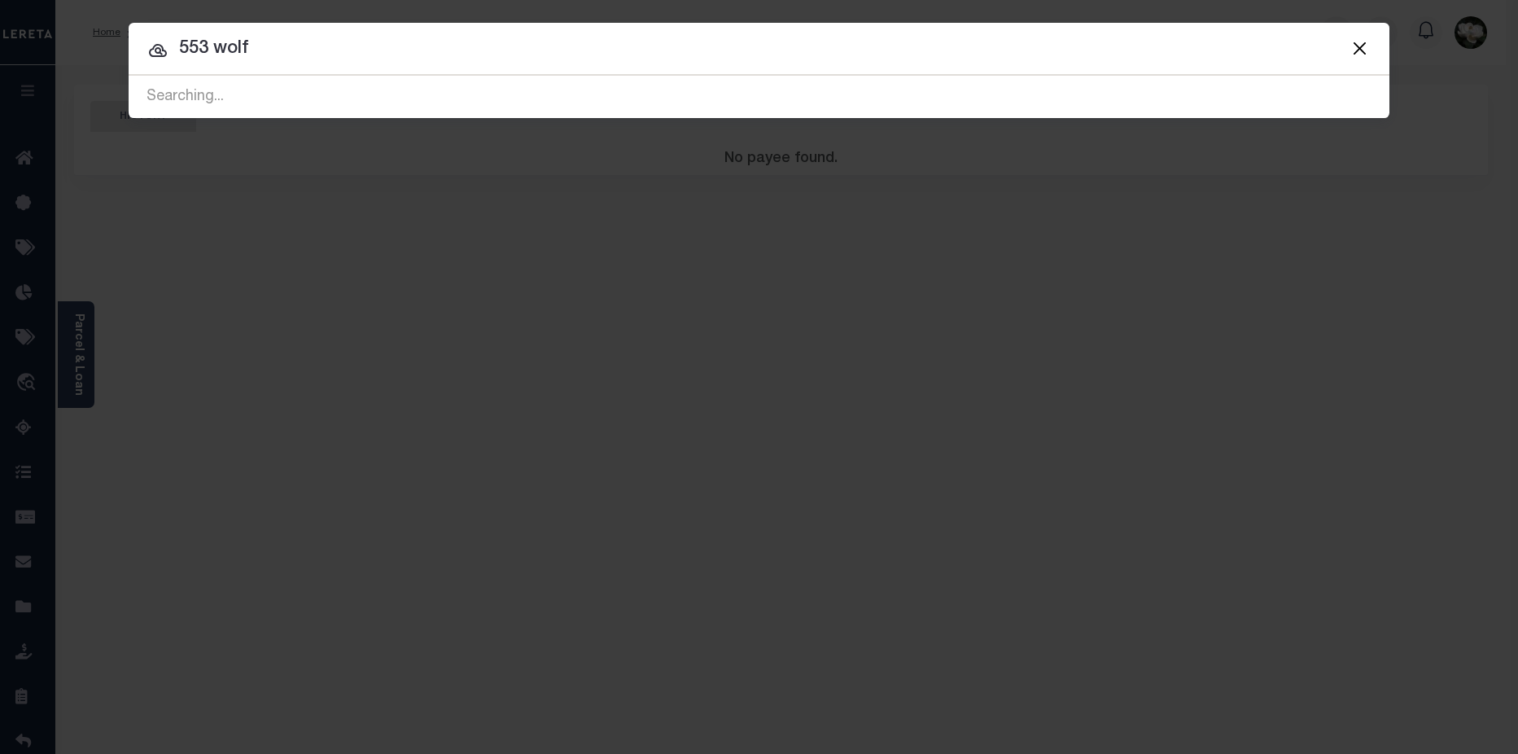
type input "553 wolf"
click at [536, 49] on input "553 wolf" at bounding box center [759, 49] width 1261 height 28
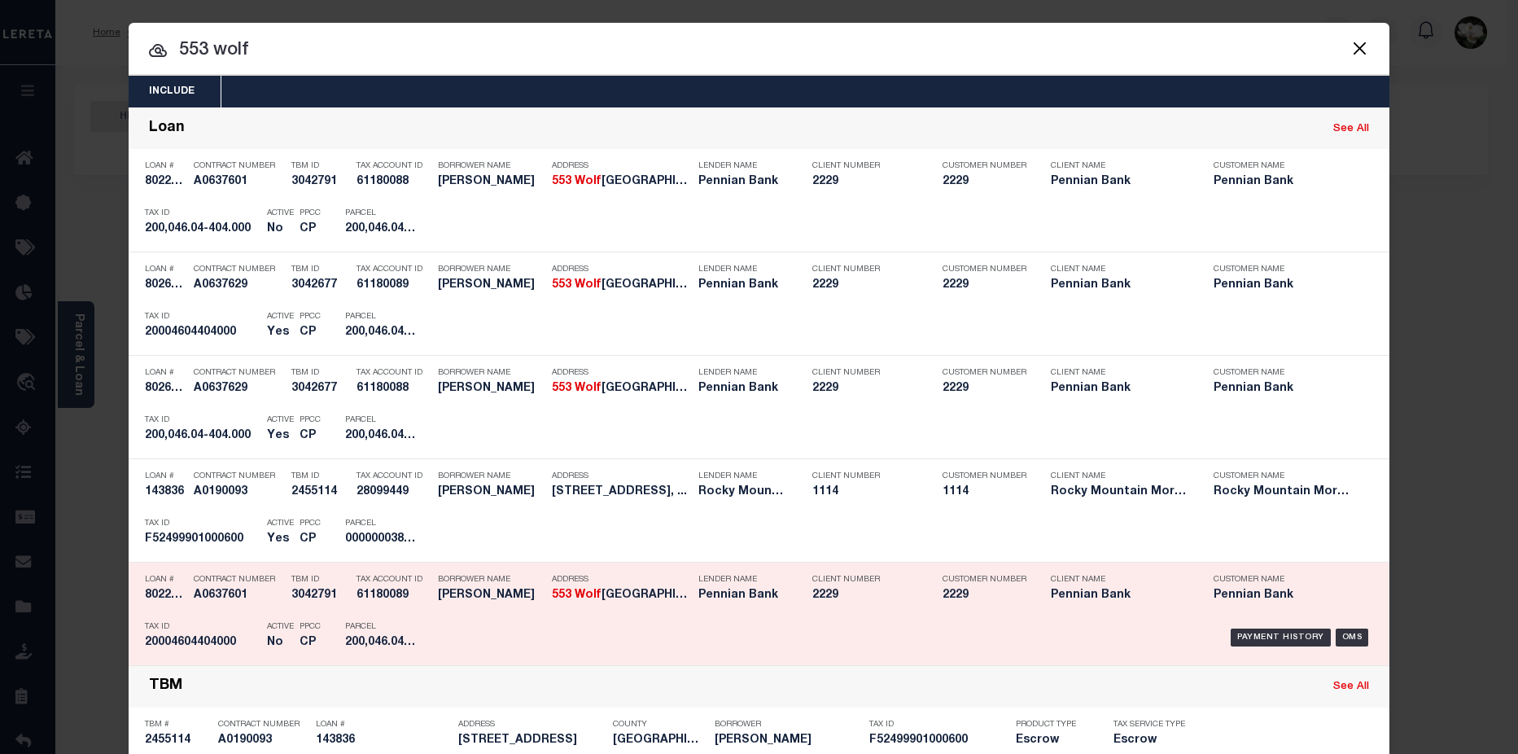
click at [842, 584] on p "Client Number" at bounding box center [865, 580] width 106 height 10
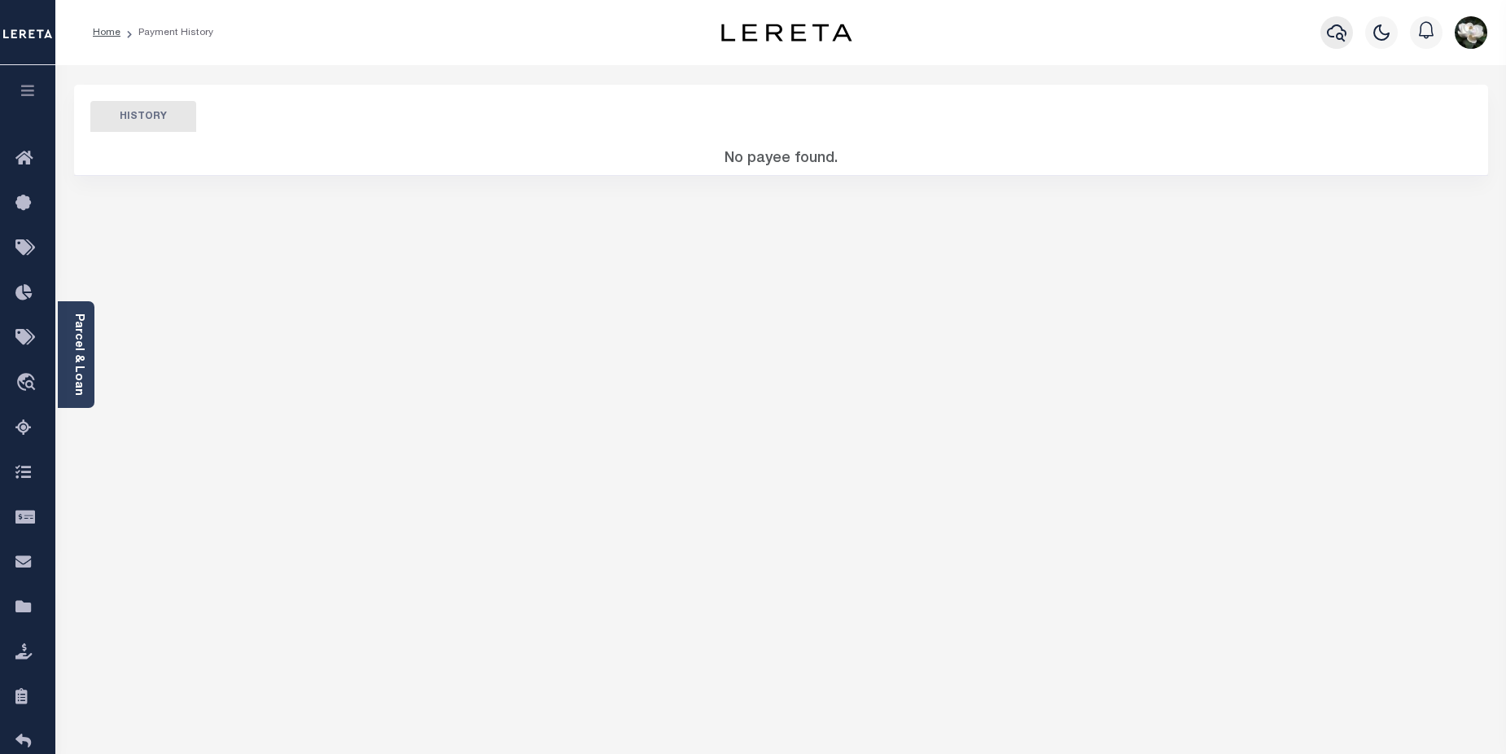
click at [1342, 28] on icon "button" at bounding box center [1337, 33] width 20 height 20
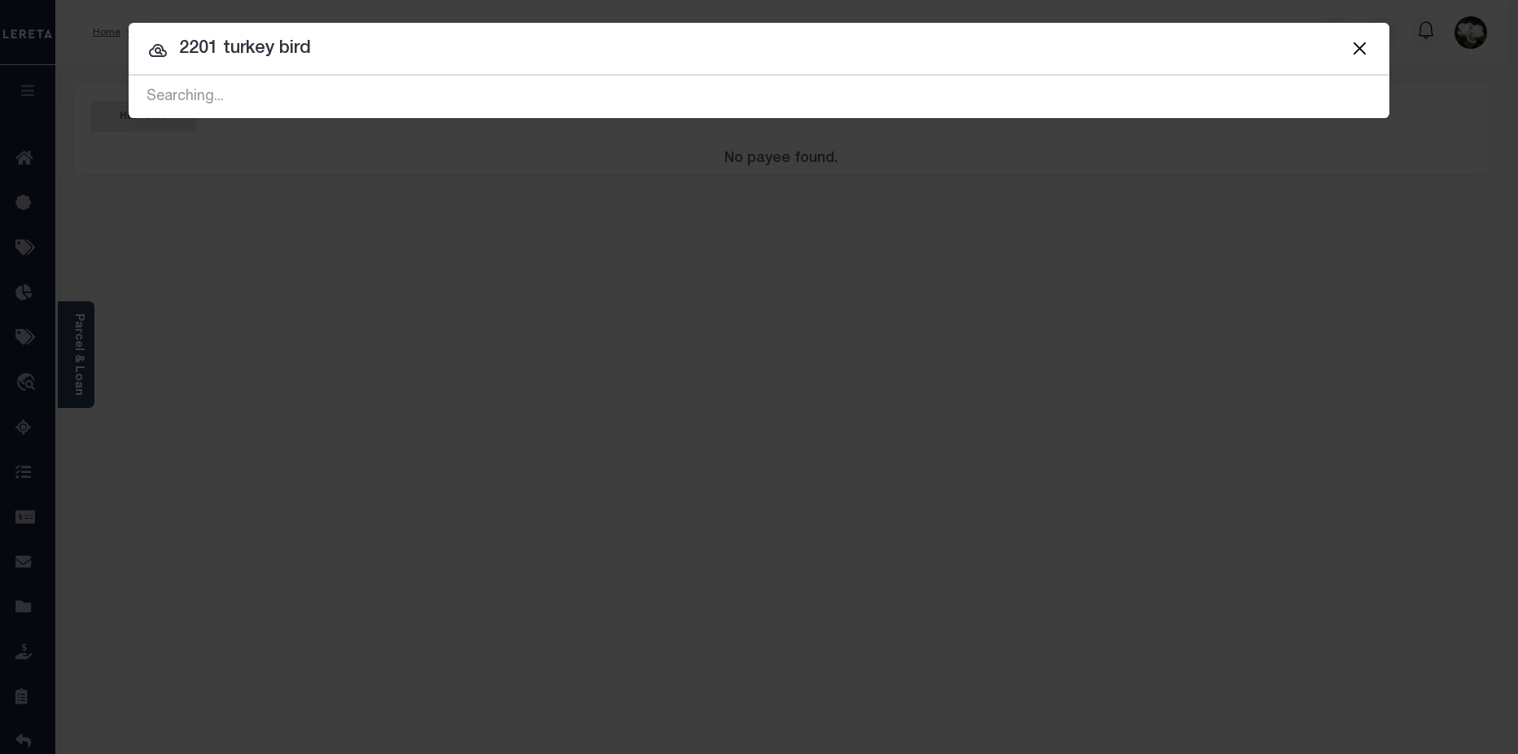
type input "2201 turkey bird"
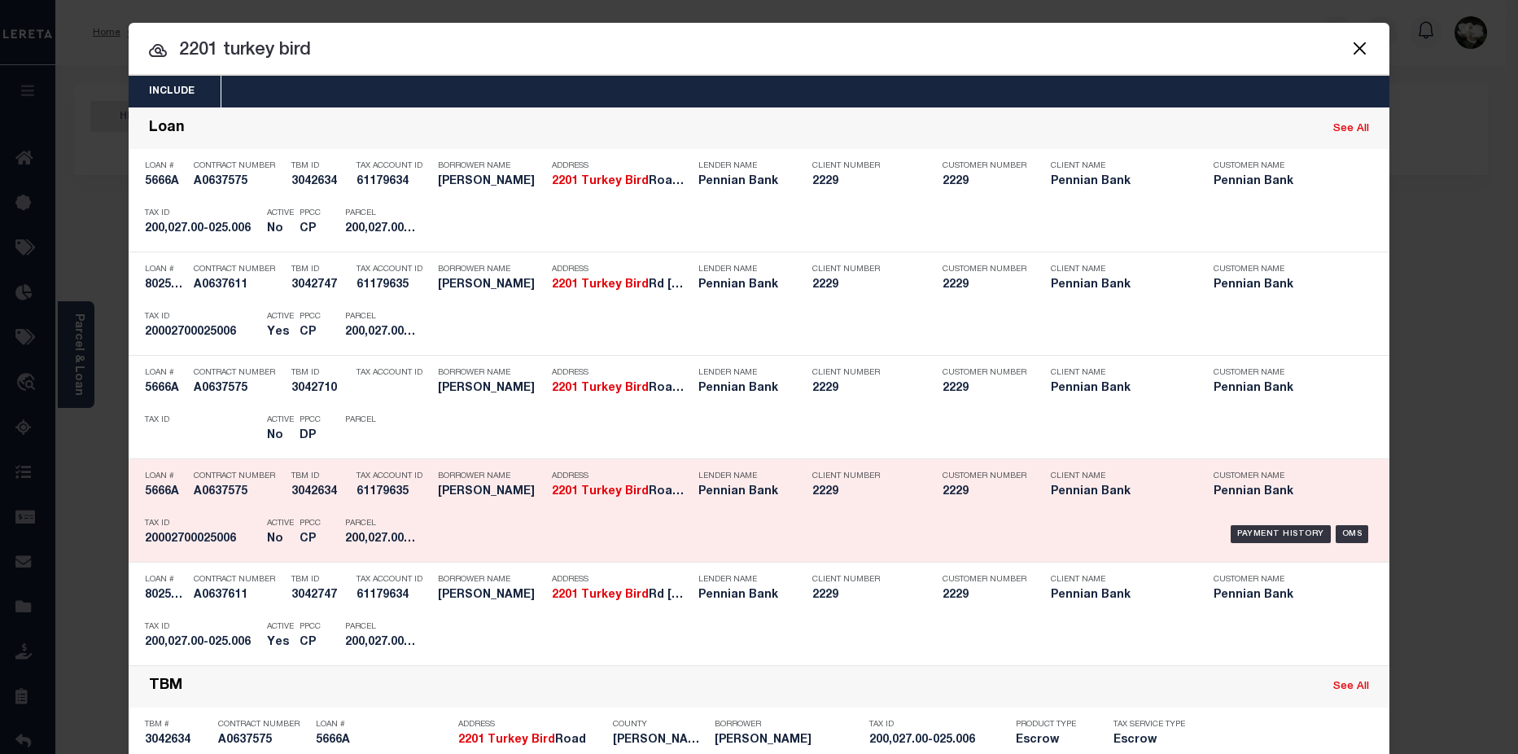
click at [782, 484] on div "Lender Name Pennian Bank" at bounding box center [743, 486] width 114 height 47
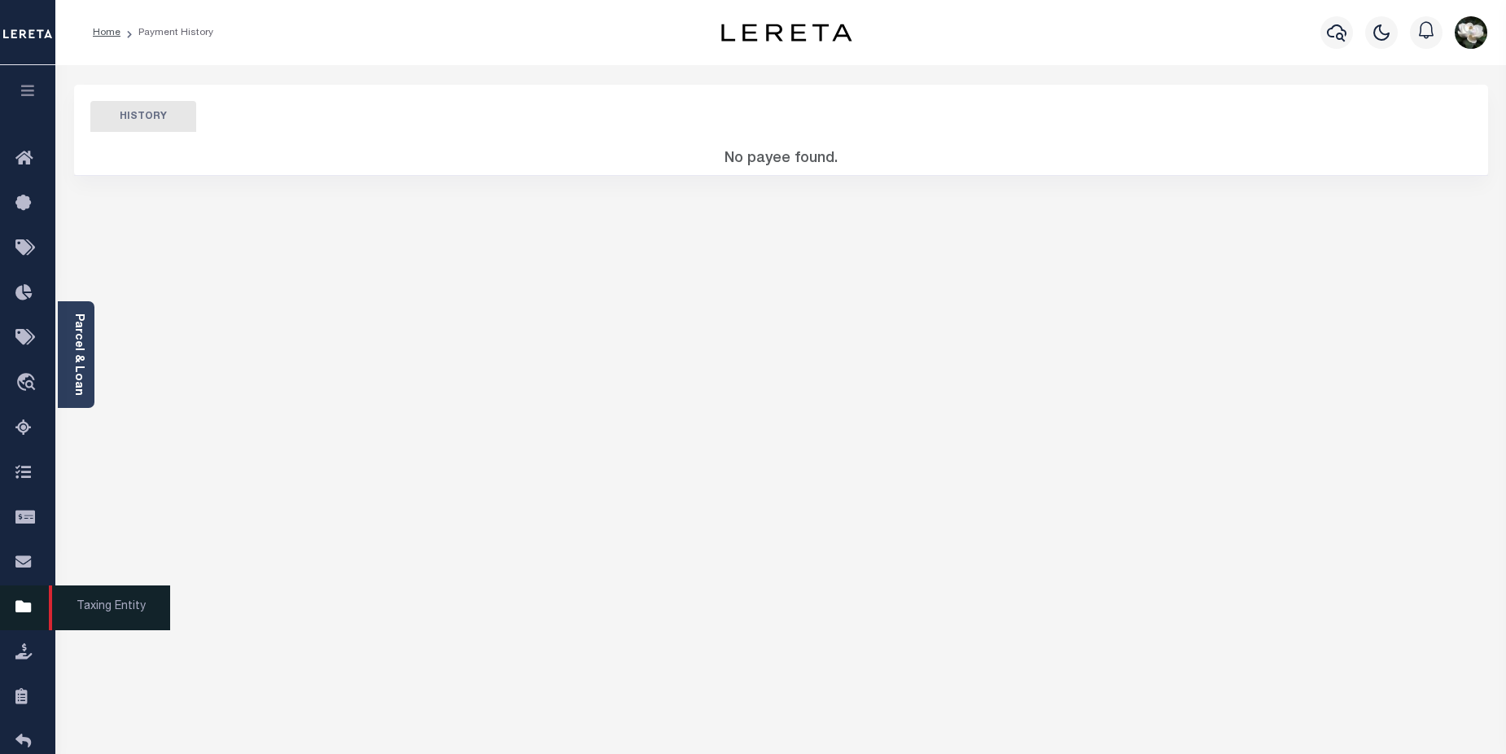
click at [33, 616] on icon at bounding box center [28, 608] width 26 height 20
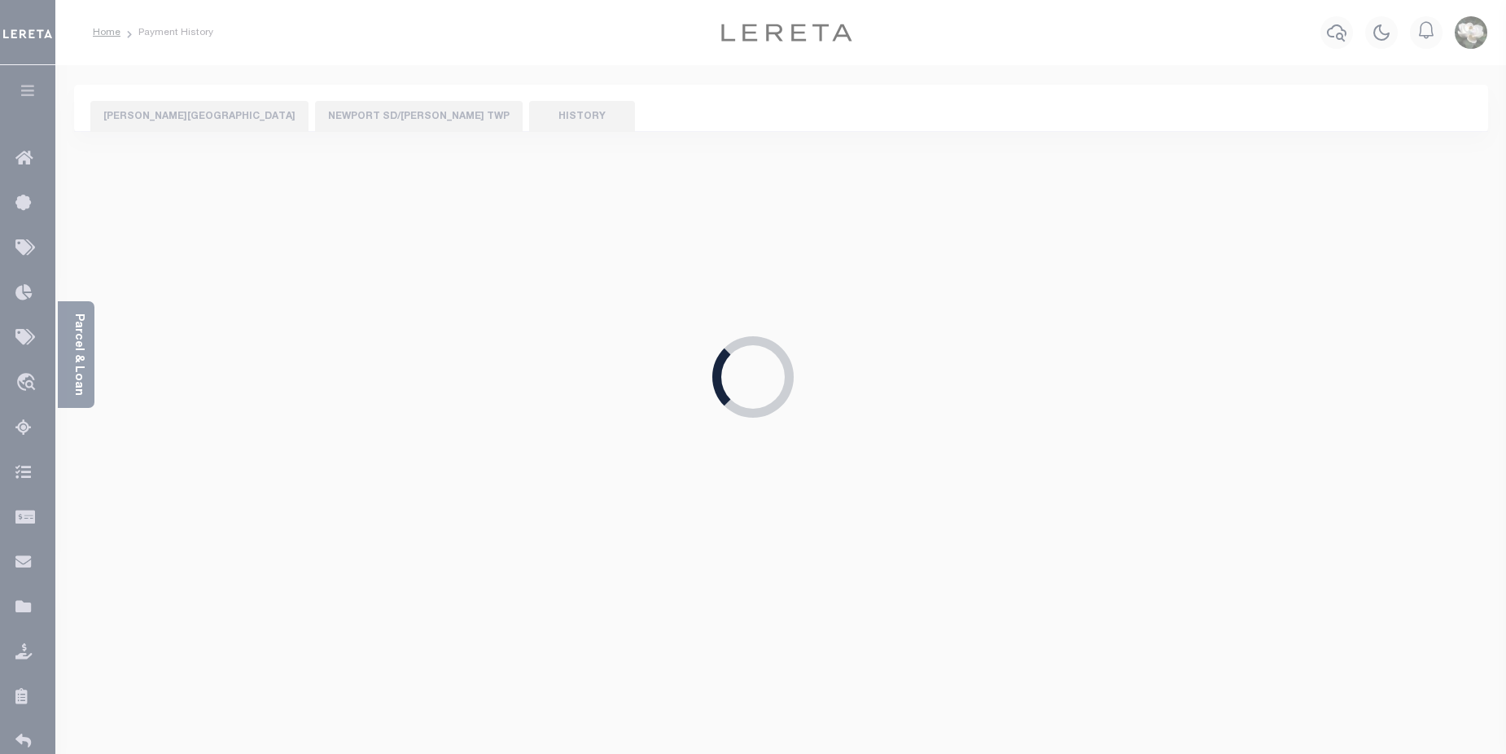
click at [1338, 34] on div "Loading..." at bounding box center [753, 377] width 1506 height 754
click at [30, 616] on div "Loading..." at bounding box center [753, 377] width 1506 height 754
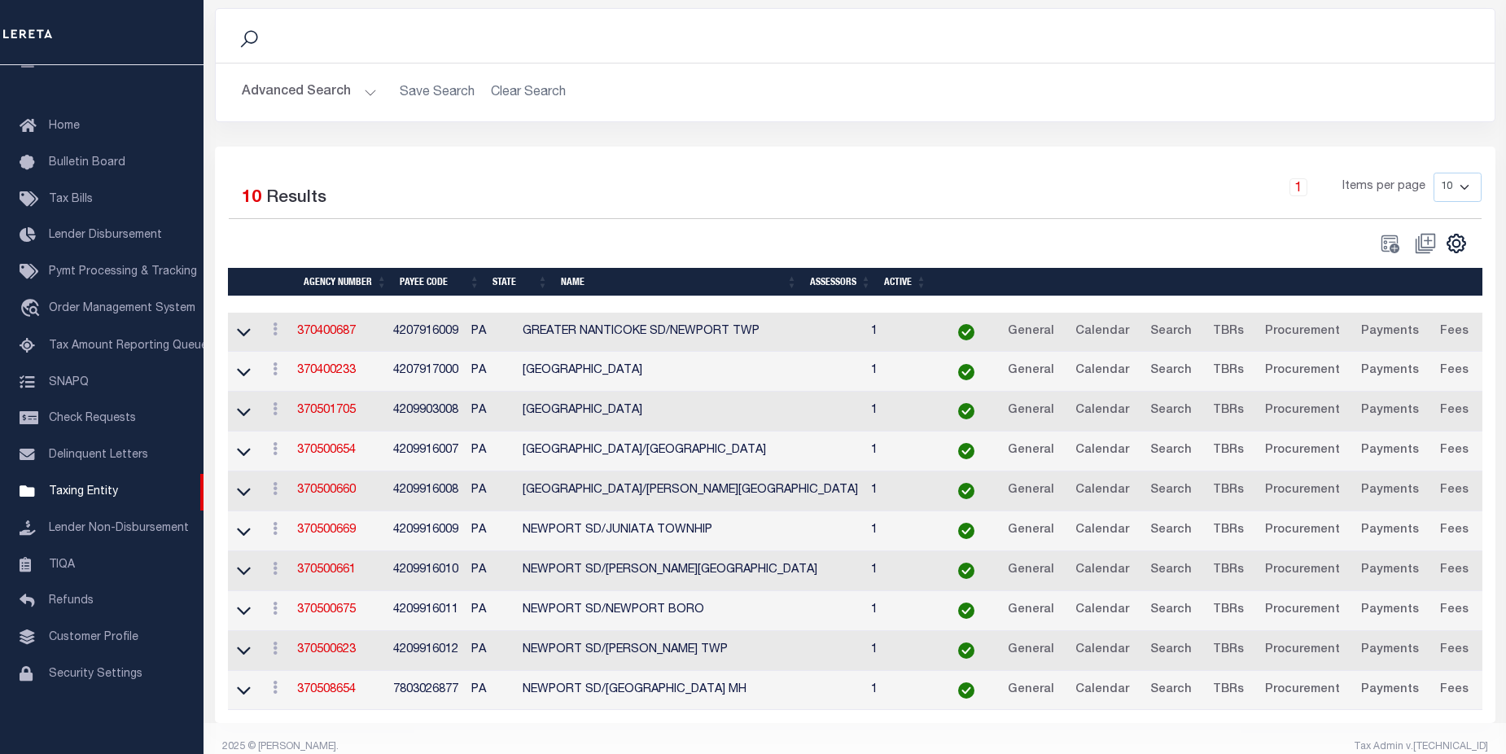
scroll to position [142, 0]
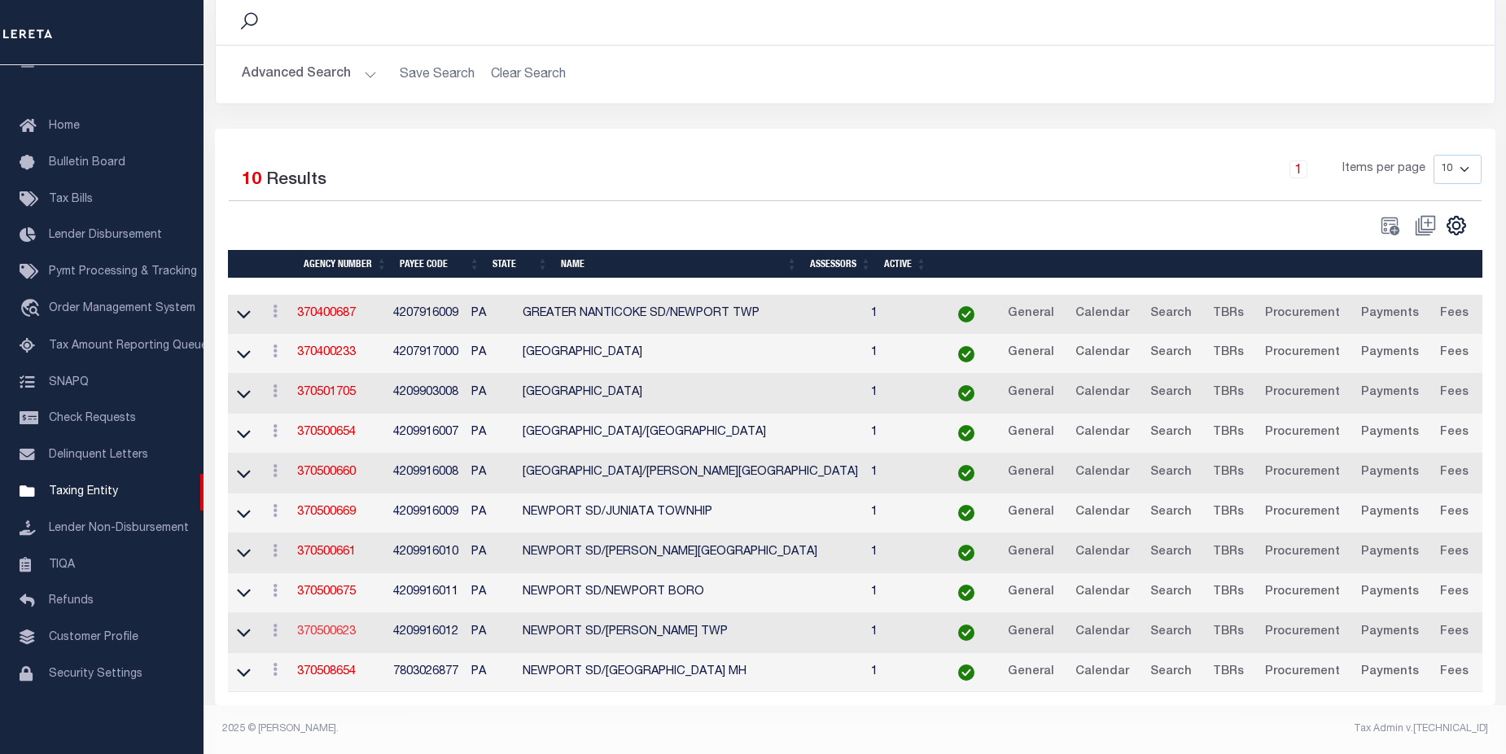
click at [330, 626] on link "370500623" at bounding box center [326, 631] width 59 height 11
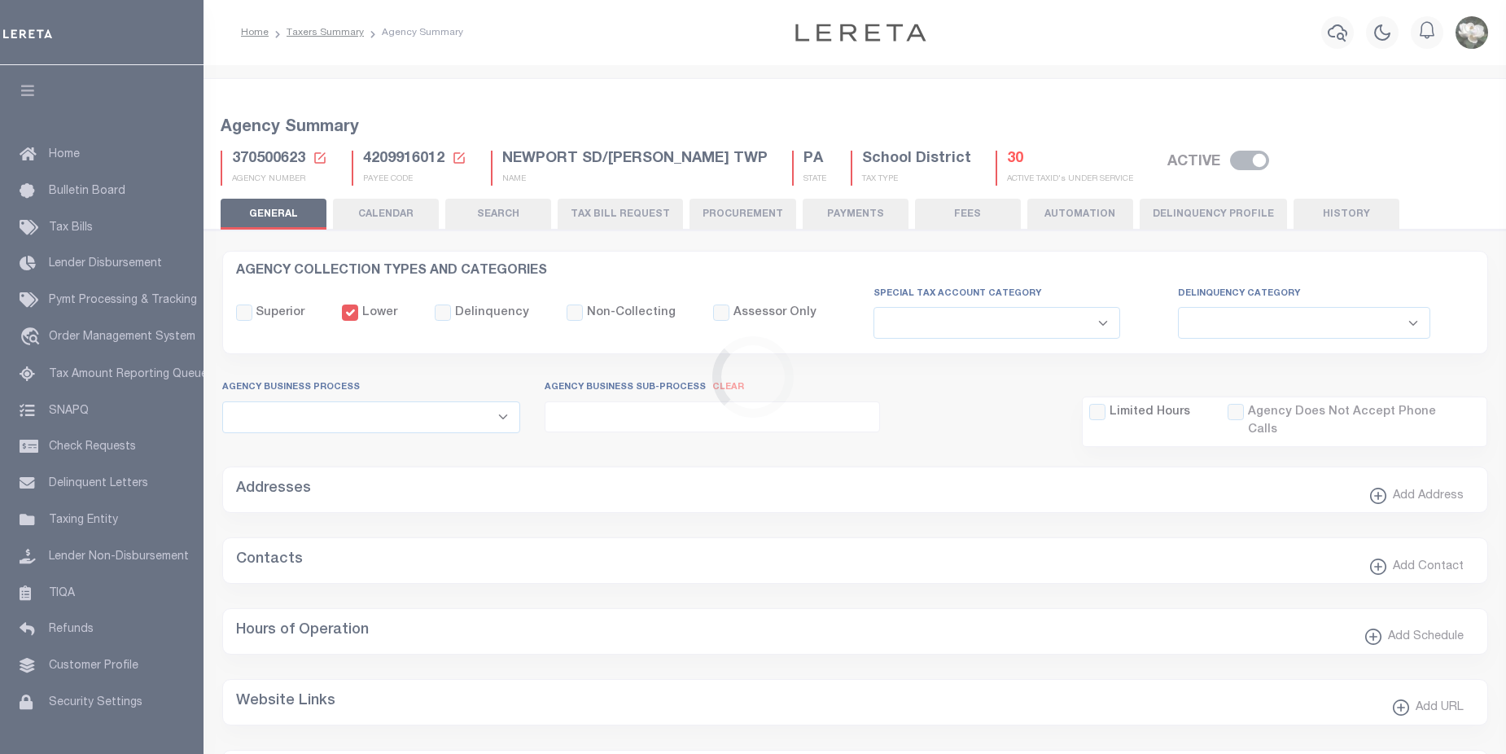
select select
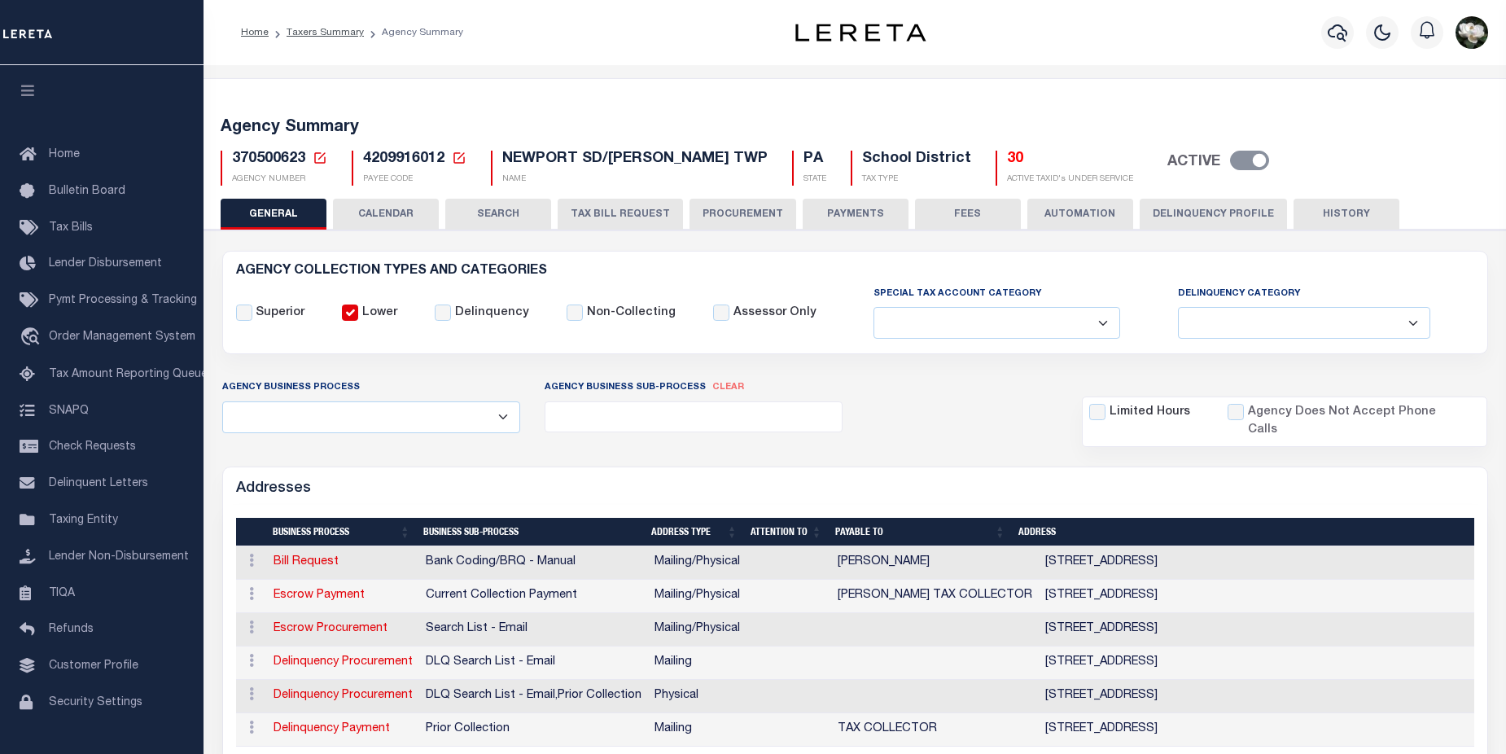
click at [713, 226] on button "PROCUREMENT" at bounding box center [743, 214] width 107 height 31
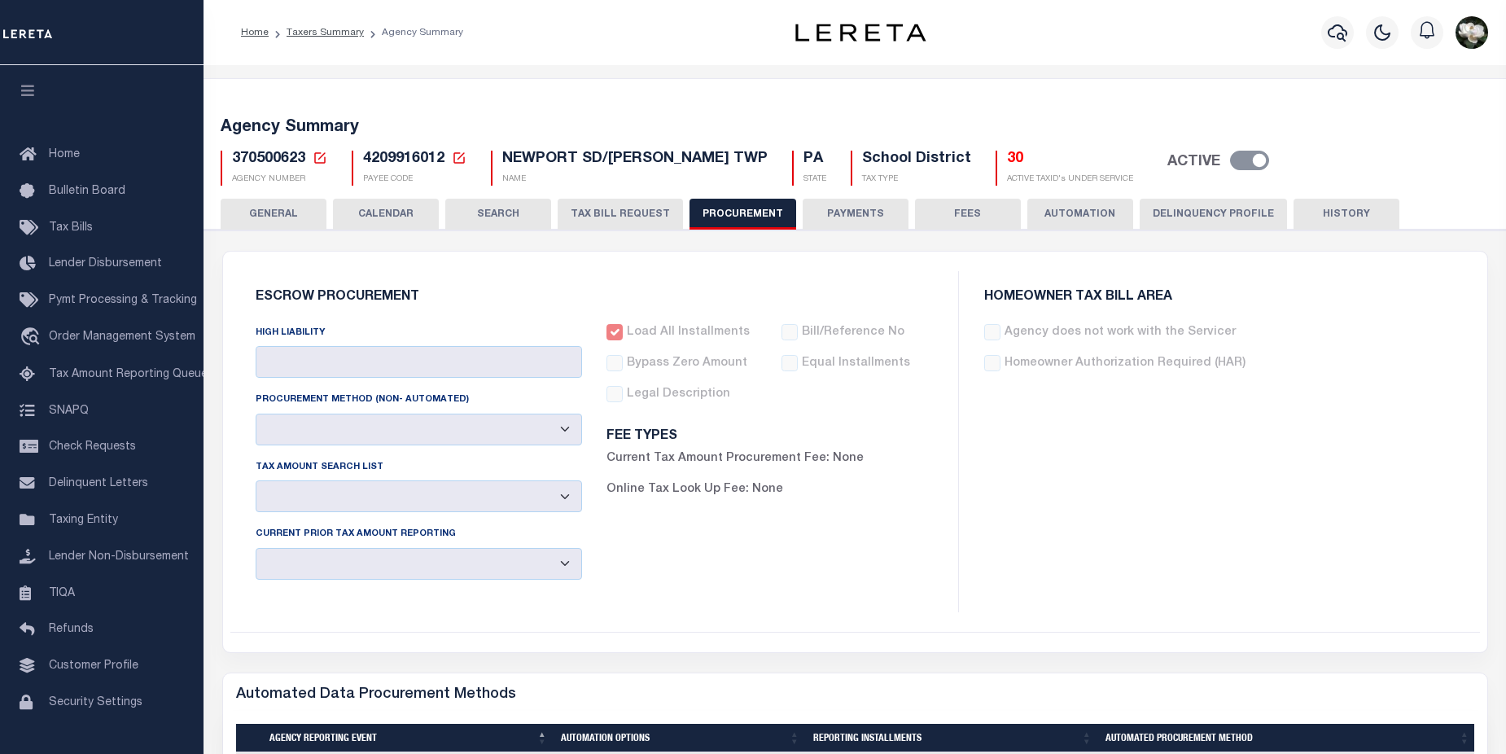
type input "$10,000"
select select "6"
select select "3"
checkbox input "true"
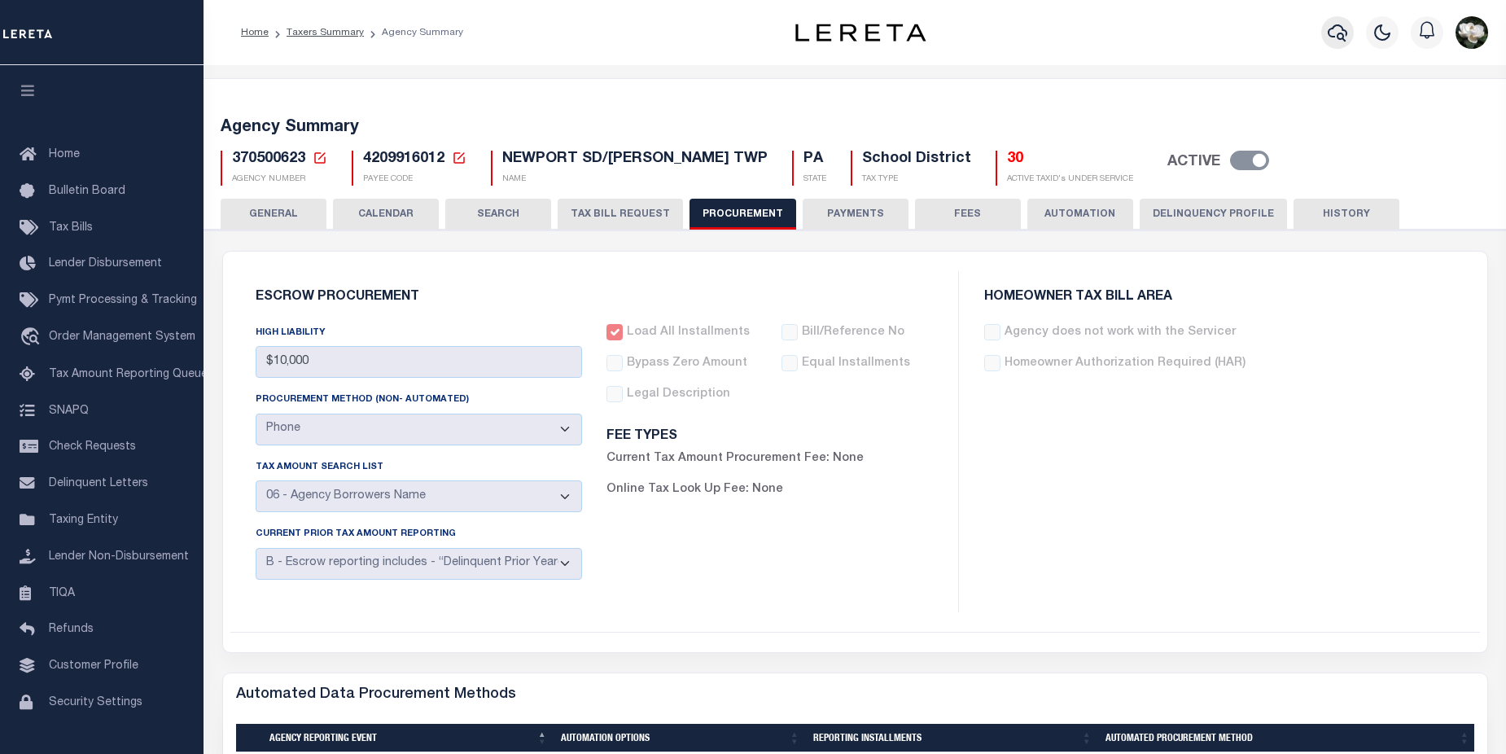
click at [1329, 38] on icon "button" at bounding box center [1338, 33] width 20 height 20
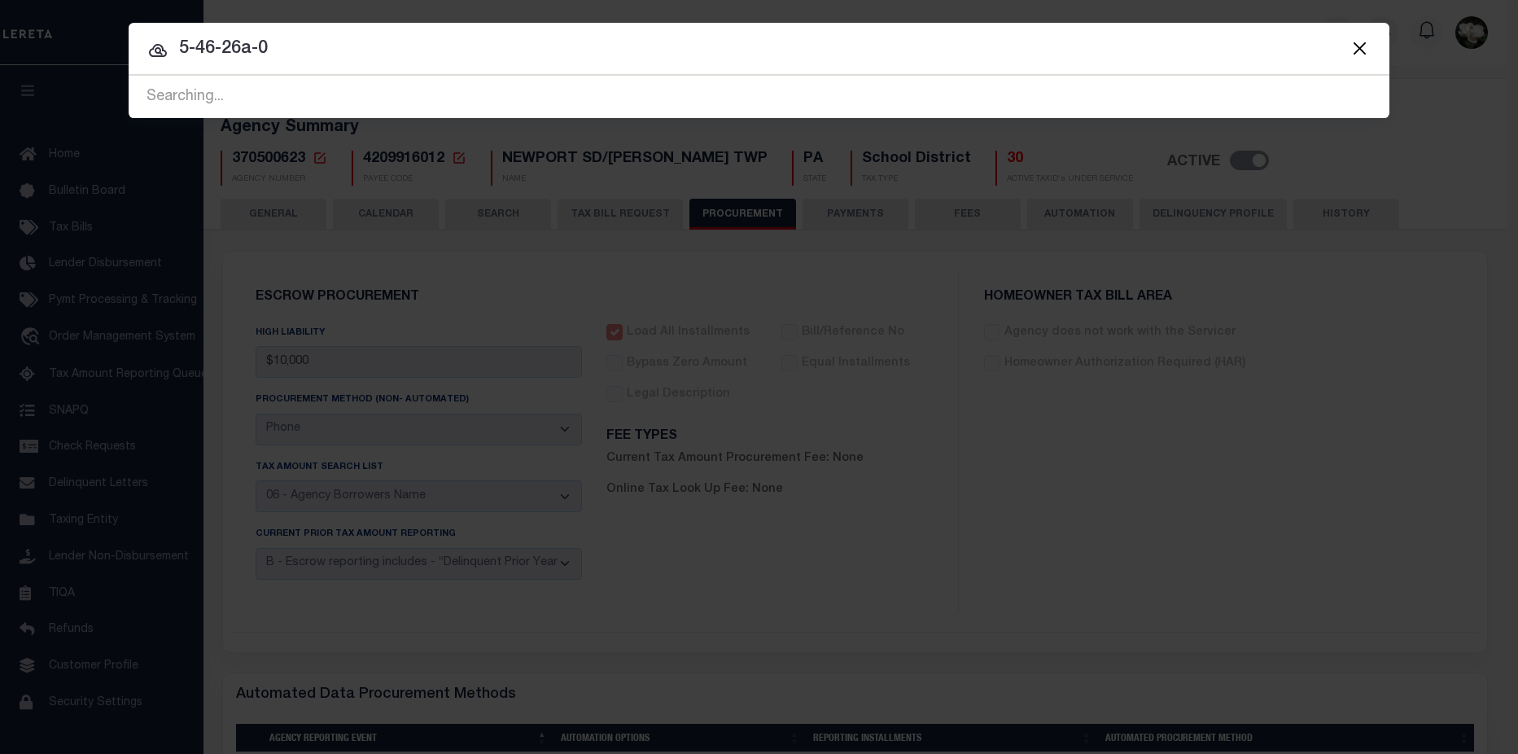
type input "5-46-26a-0"
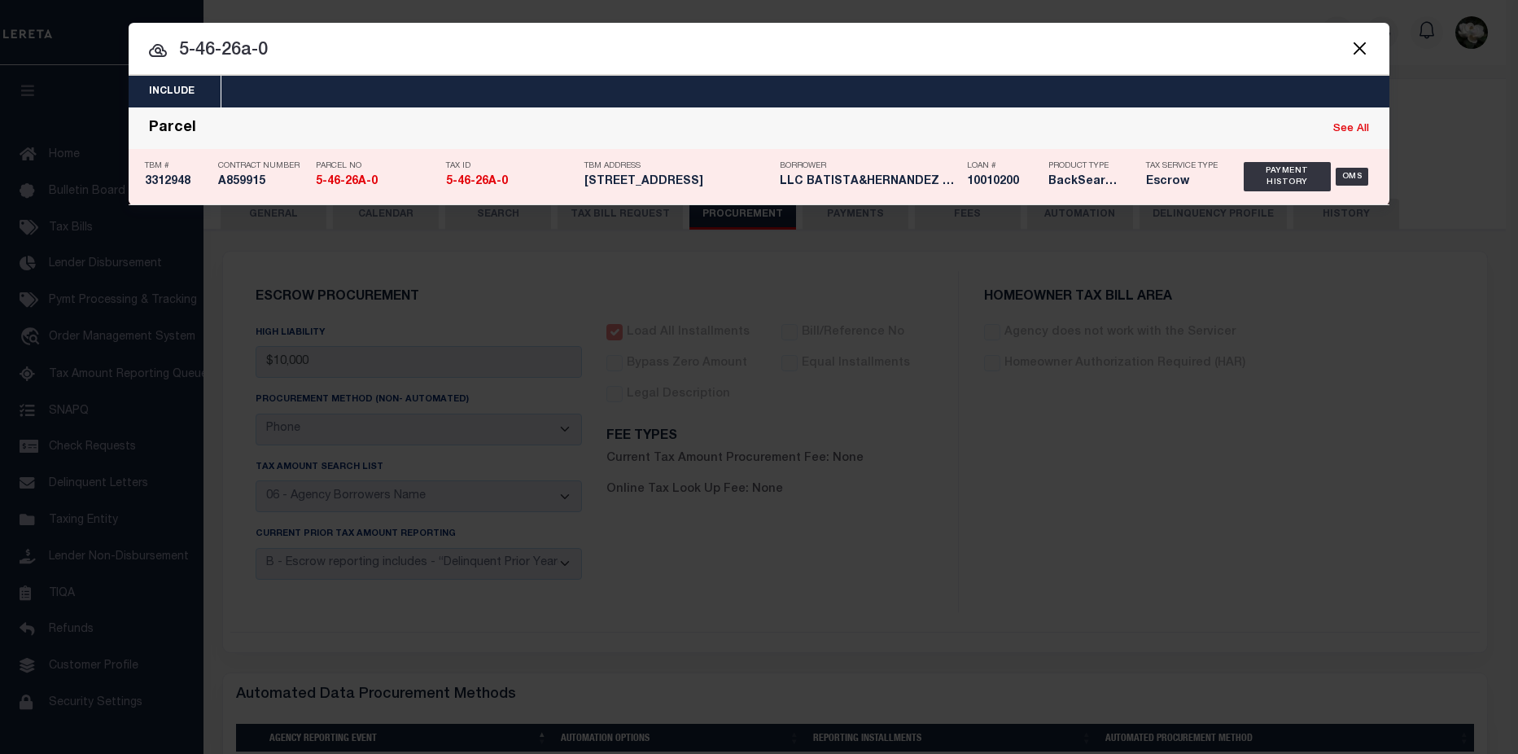
click at [972, 173] on div "Loan # 10010200" at bounding box center [1003, 176] width 73 height 47
